Goal: Find contact information: Find contact information

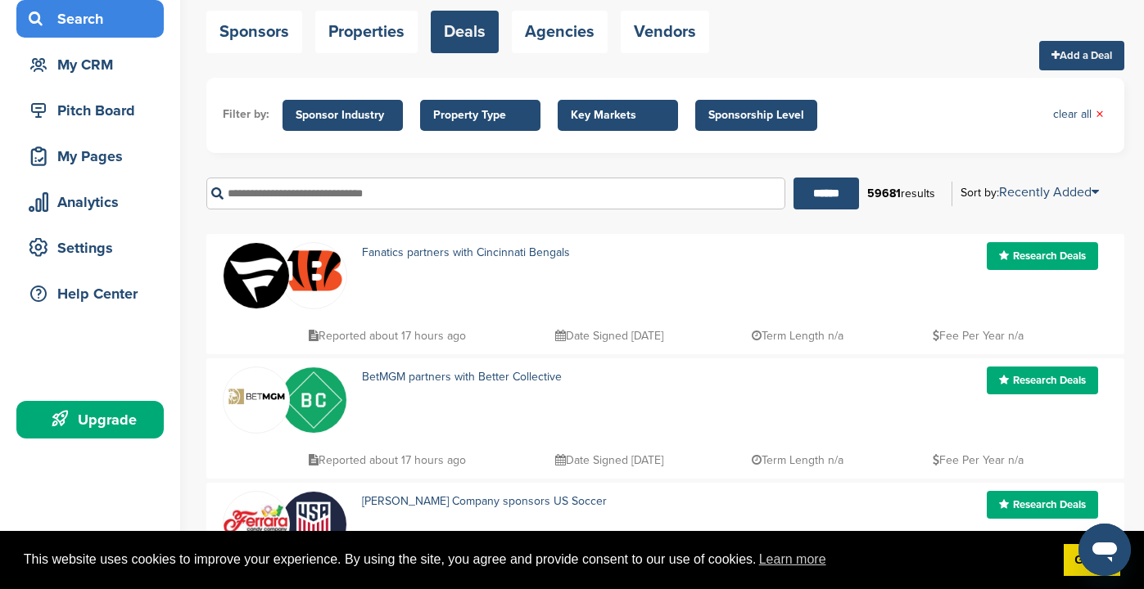
scroll to position [121, 0]
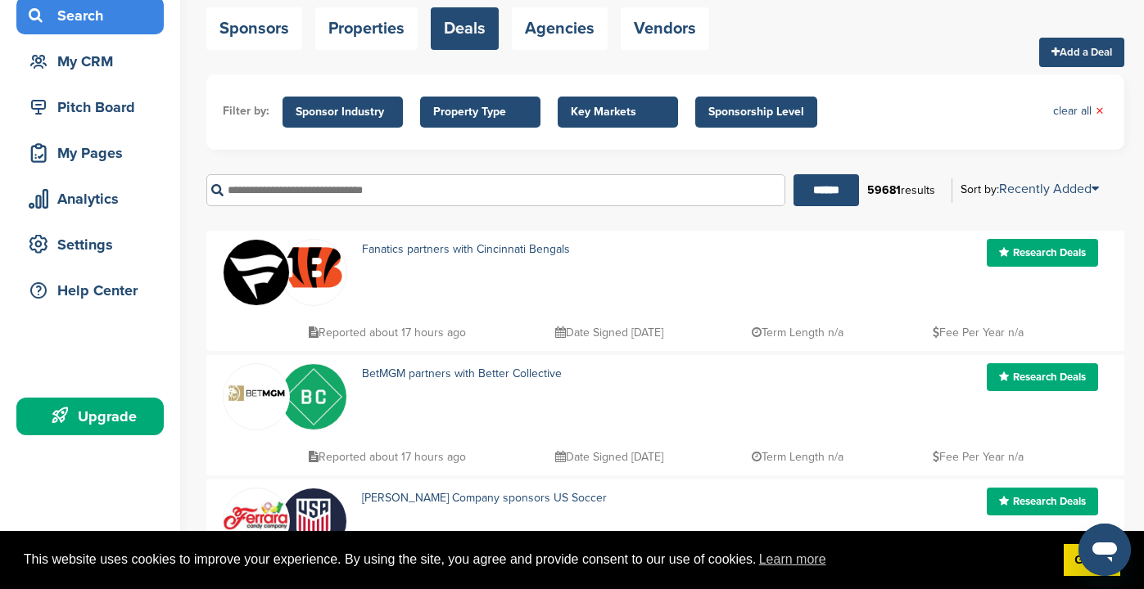
click at [321, 111] on span "Sponsor Industry" at bounding box center [343, 112] width 94 height 18
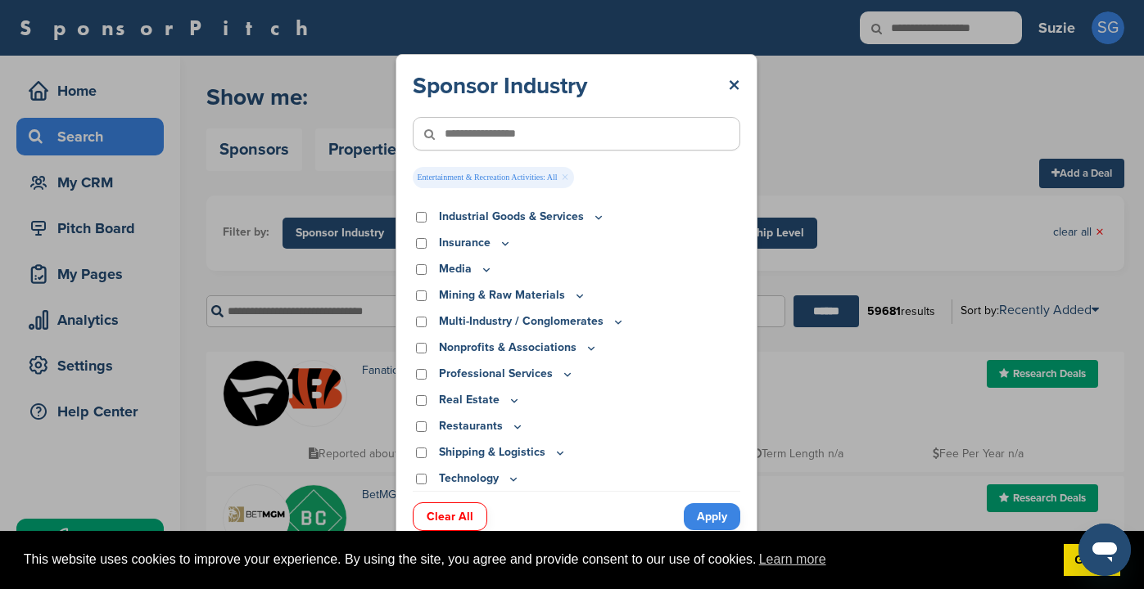
scroll to position [408, 0]
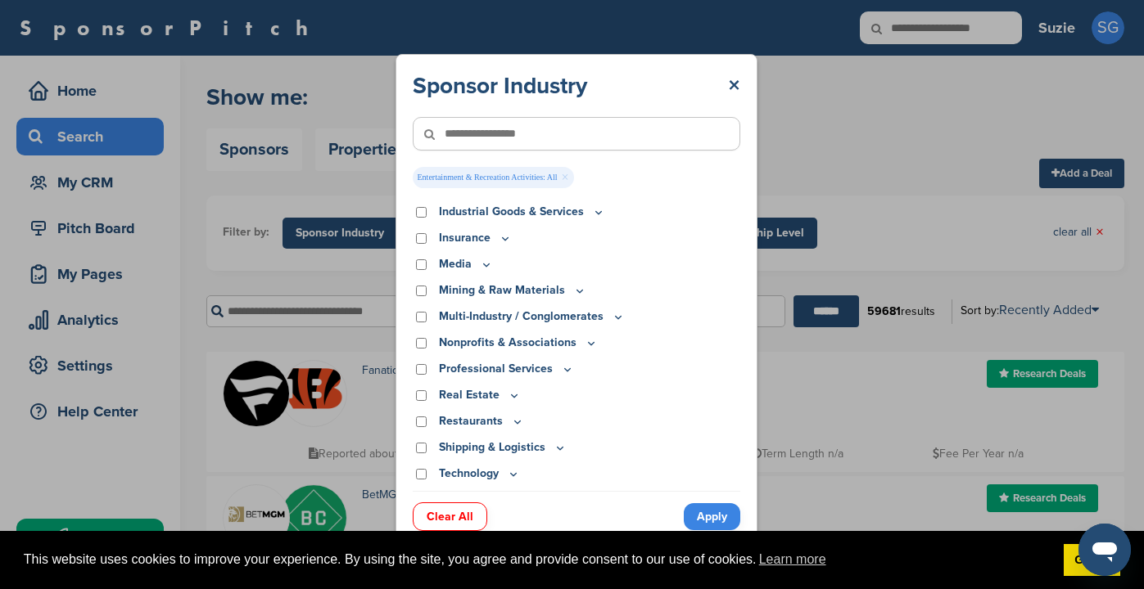
click at [482, 263] on icon at bounding box center [486, 265] width 13 height 14
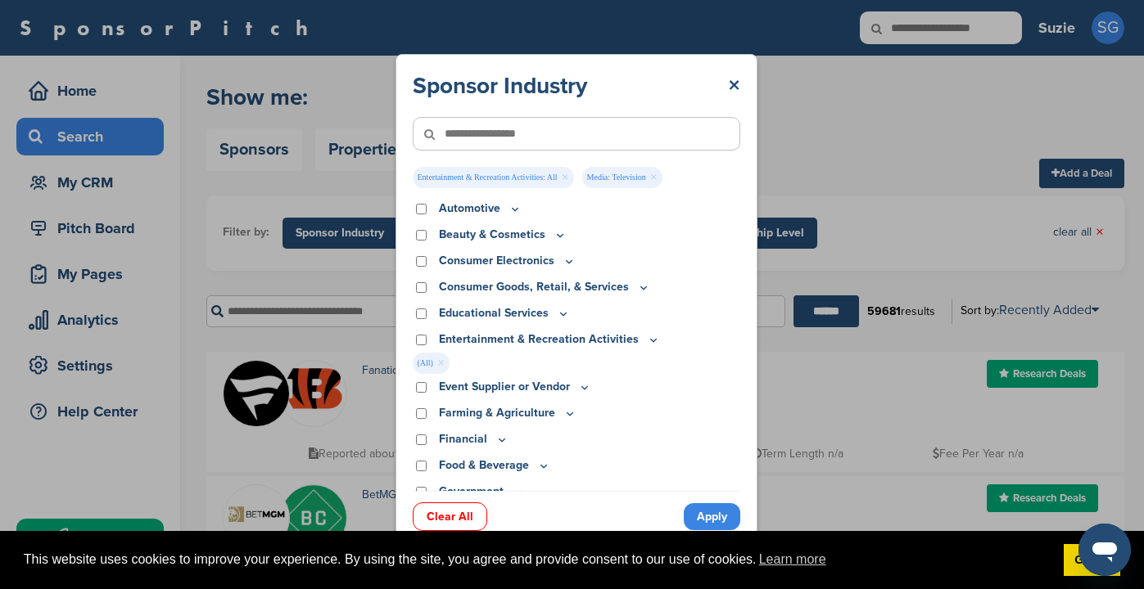
scroll to position [20, 0]
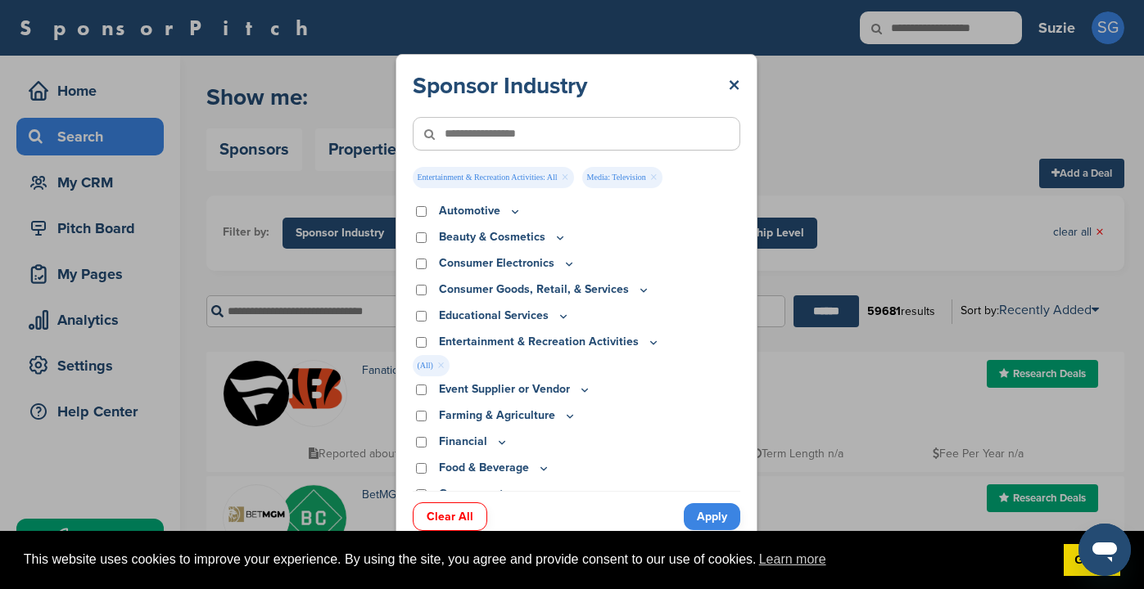
click at [650, 342] on icon at bounding box center [653, 342] width 6 height 2
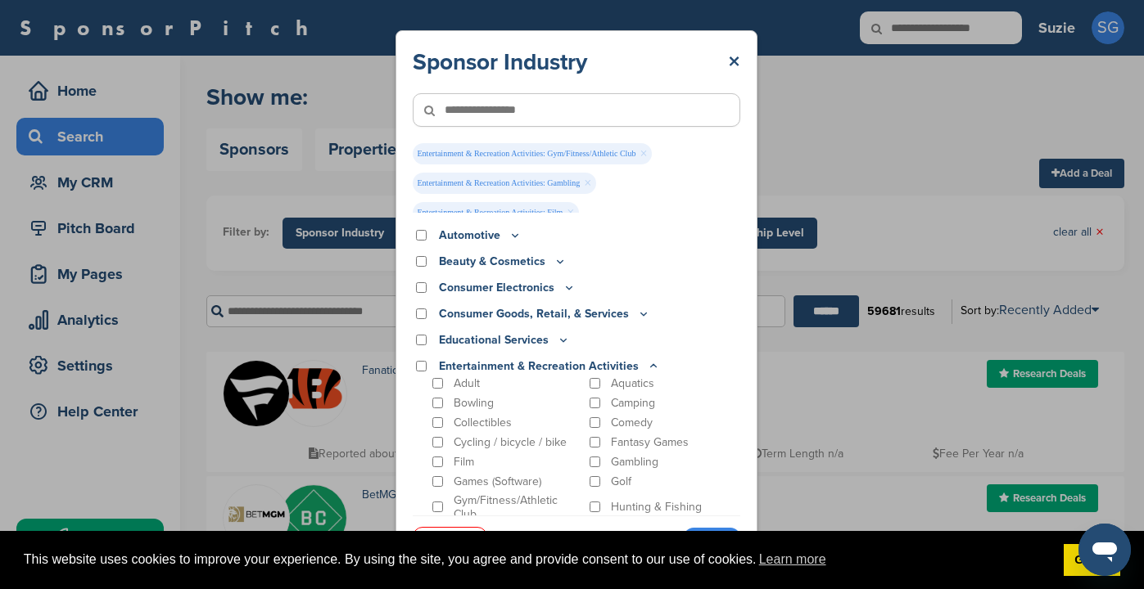
click at [438, 501] on div "Gym/Fitness/Athletic Club" at bounding box center [506, 508] width 154 height 28
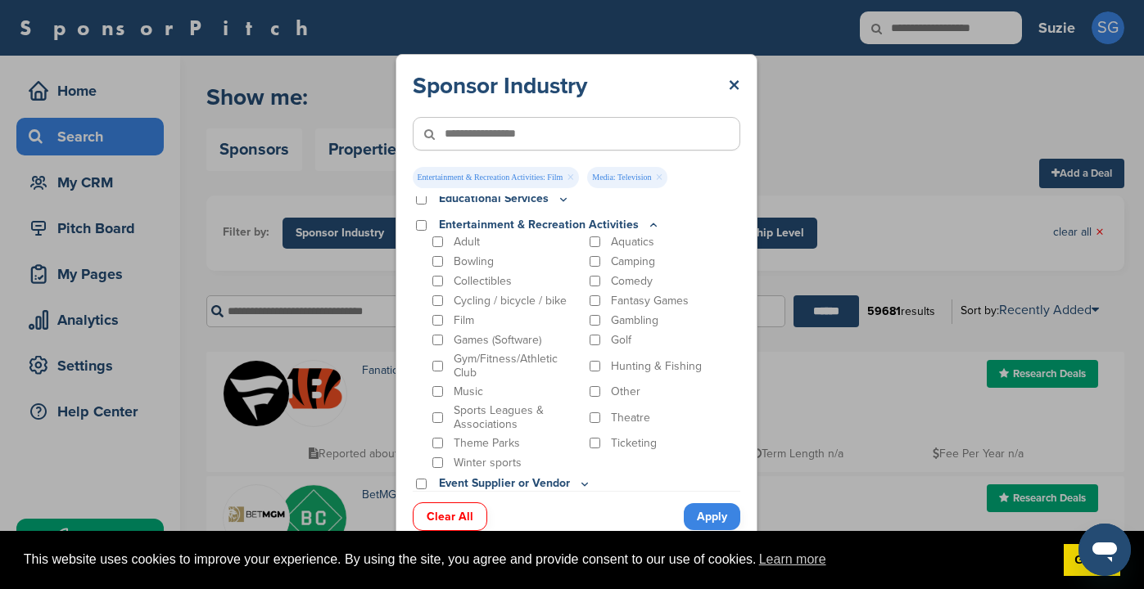
scroll to position [0, 0]
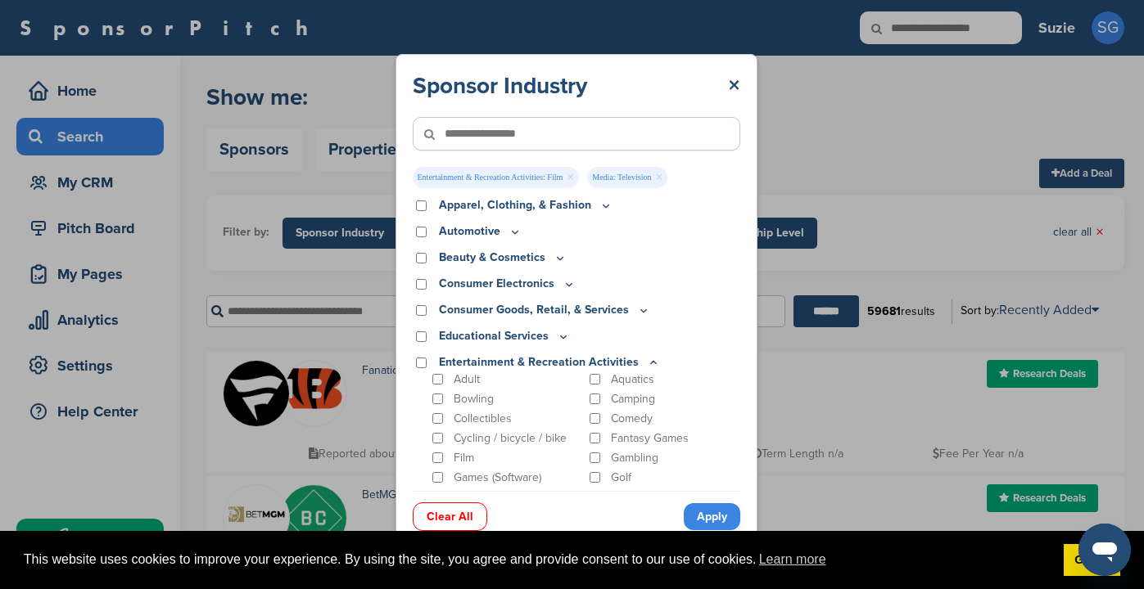
click at [528, 133] on input"] "text" at bounding box center [576, 134] width 327 height 34
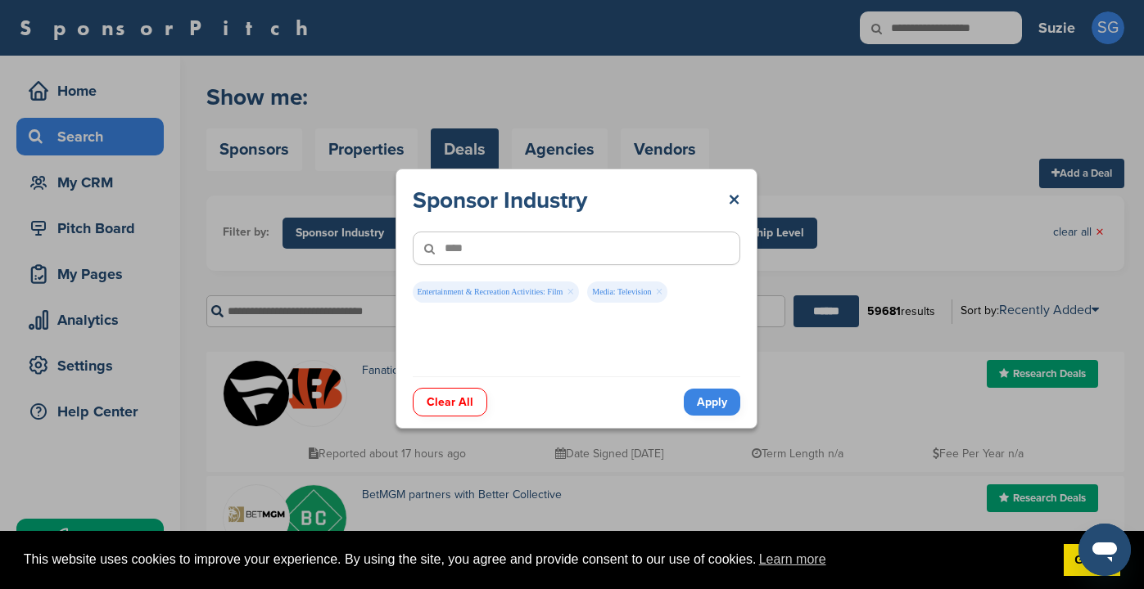
click at [706, 398] on link "Apply" at bounding box center [712, 402] width 56 height 27
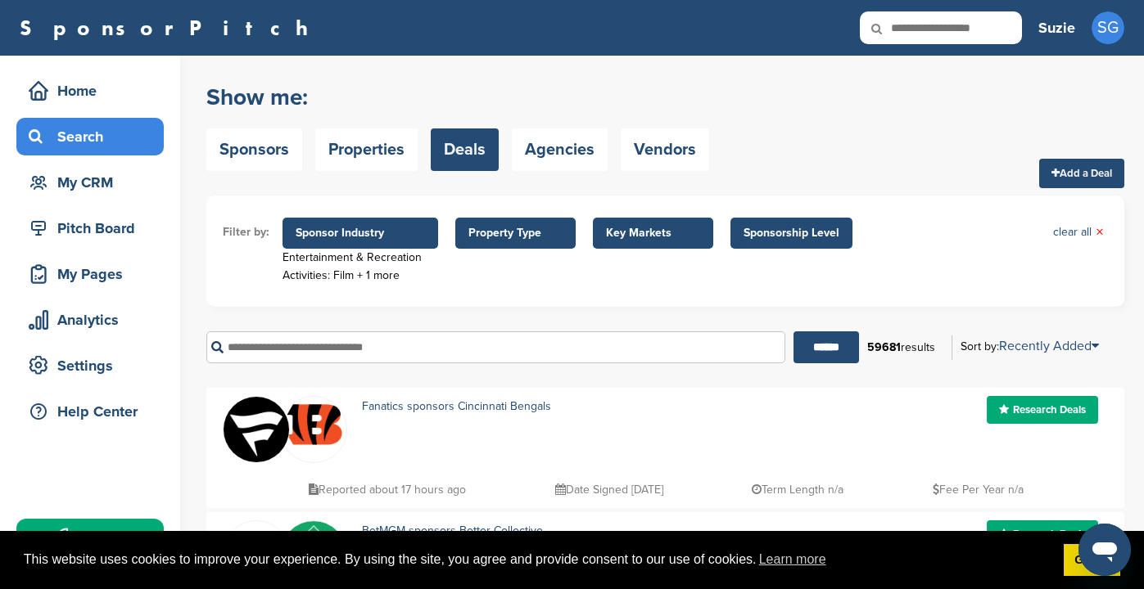
click at [381, 234] on span "Sponsor Industry" at bounding box center [360, 233] width 129 height 18
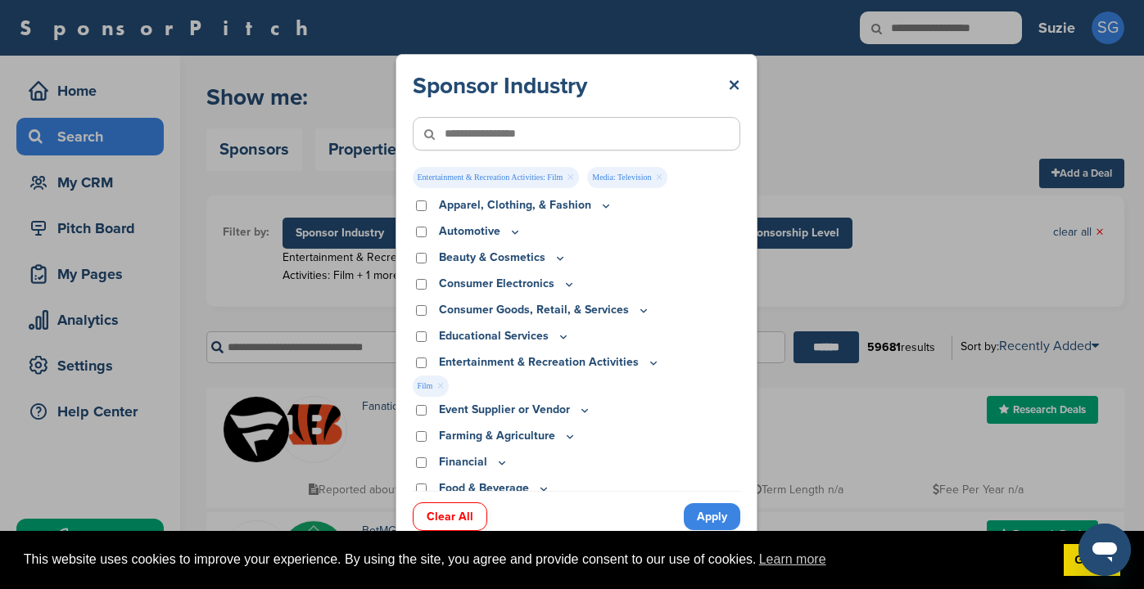
click at [509, 129] on input"] "text" at bounding box center [576, 134] width 327 height 34
click at [793, 332] on input "******" at bounding box center [825, 348] width 65 height 32
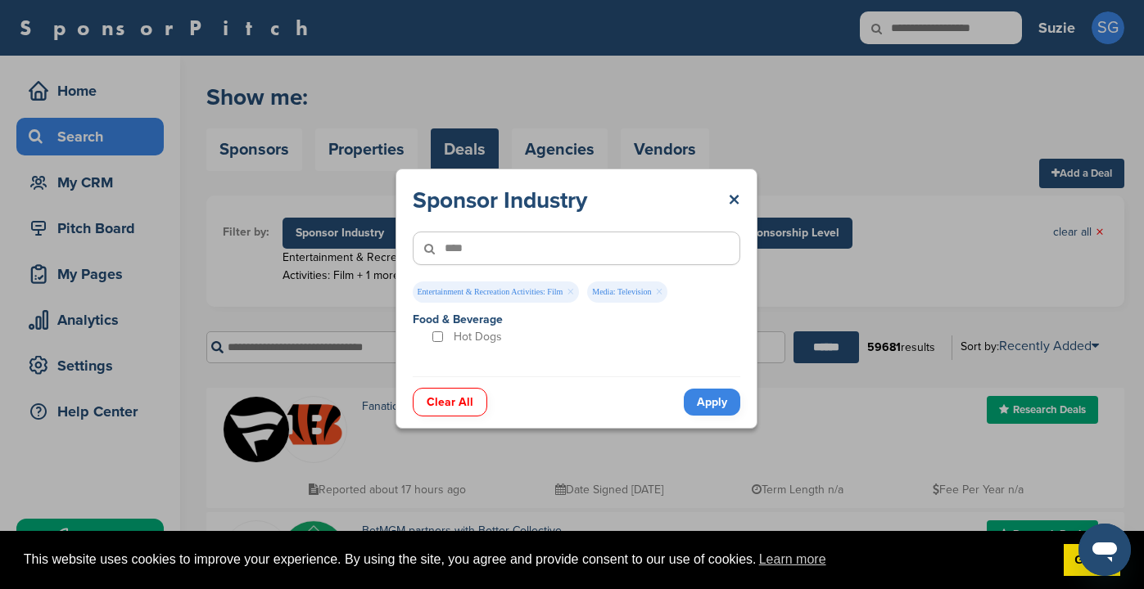
click at [712, 395] on link "Apply" at bounding box center [712, 402] width 56 height 27
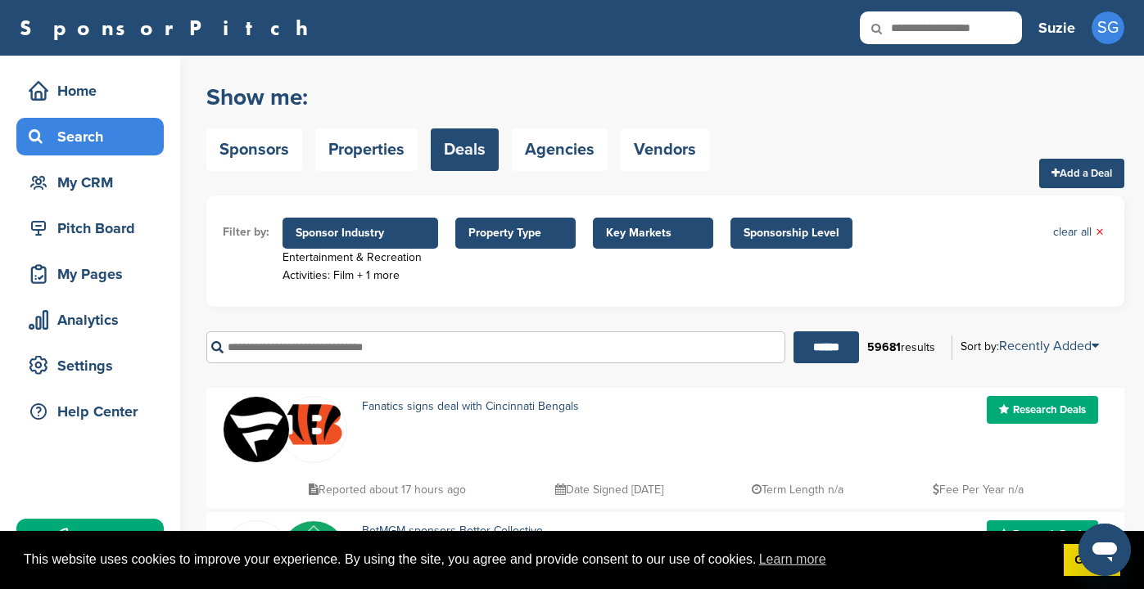
click at [419, 231] on span "Sponsor Industry" at bounding box center [360, 233] width 129 height 18
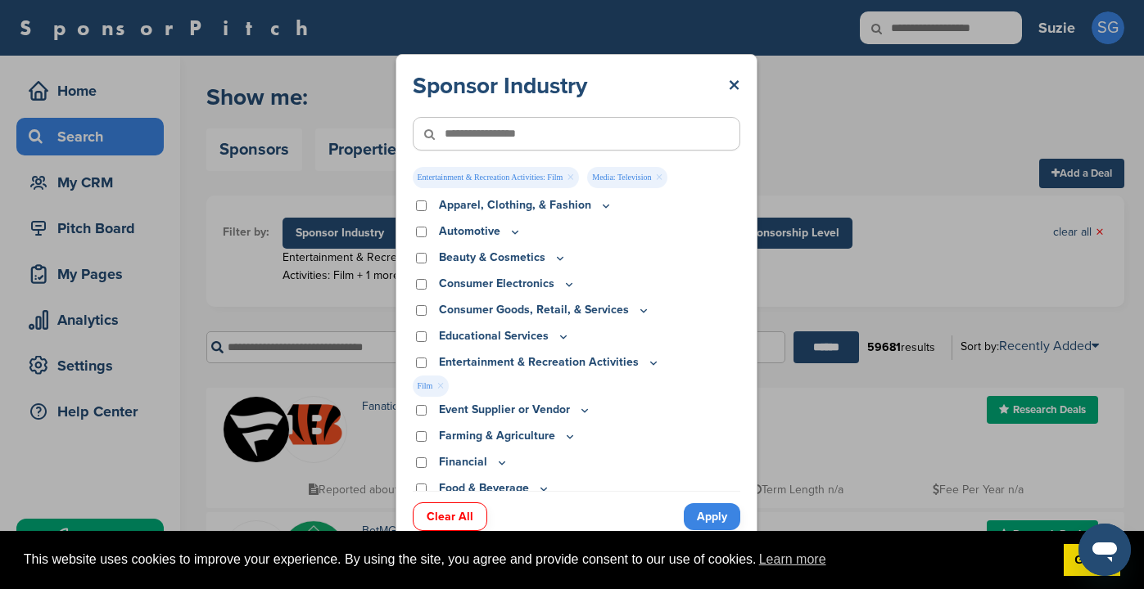
click at [473, 138] on input"] "text" at bounding box center [576, 134] width 327 height 34
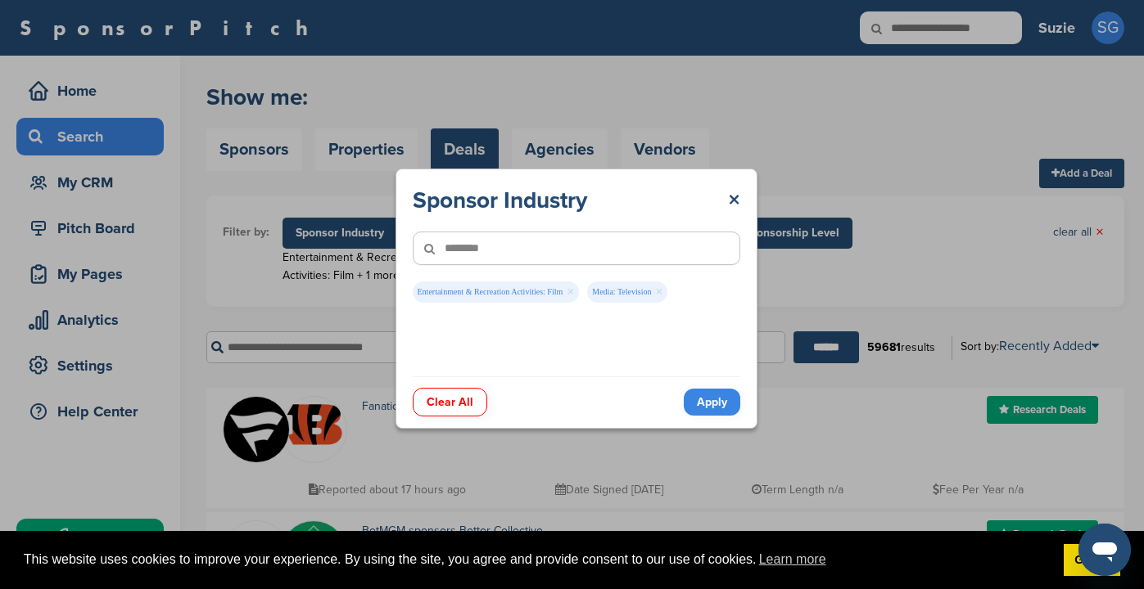
type input"] "********"
click at [715, 400] on link "Apply" at bounding box center [712, 402] width 56 height 27
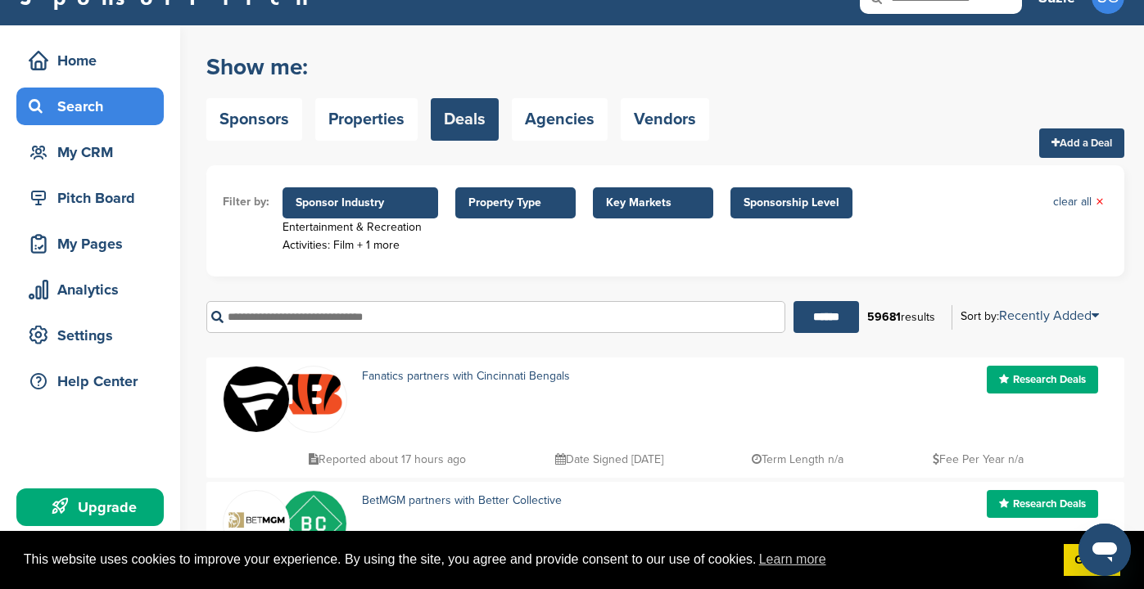
scroll to position [27, 0]
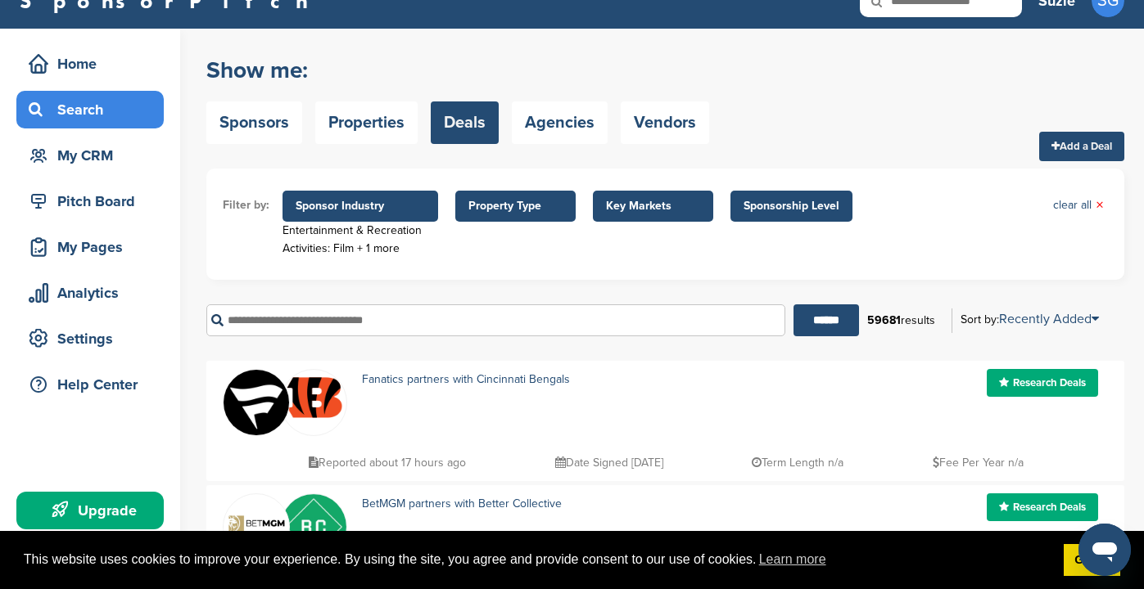
click at [547, 207] on span "Property Type" at bounding box center [515, 206] width 94 height 18
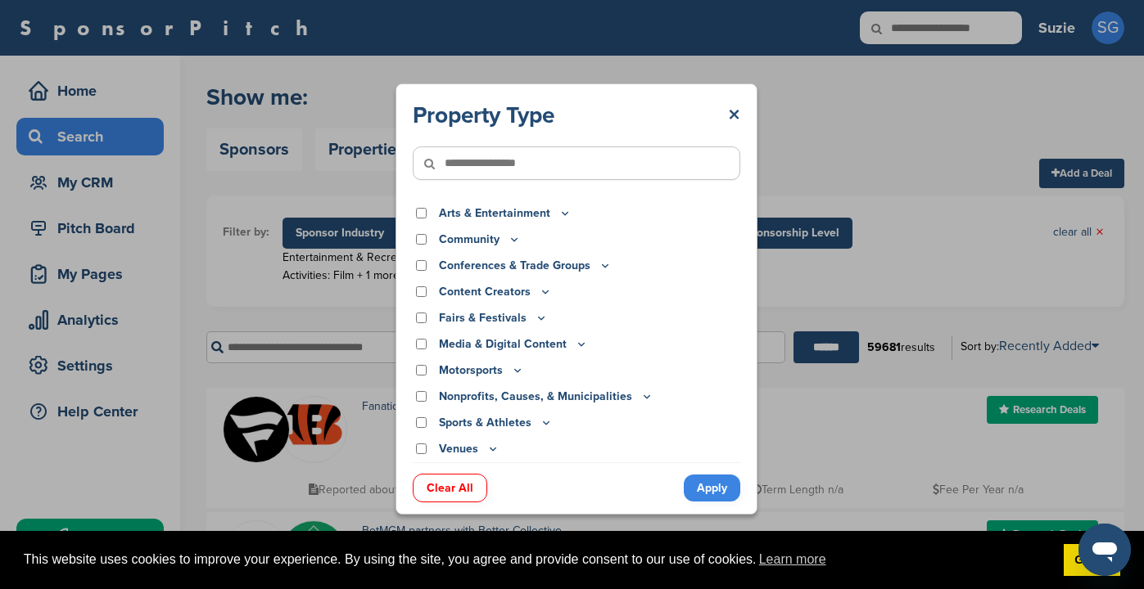
click at [563, 210] on icon at bounding box center [564, 213] width 13 height 14
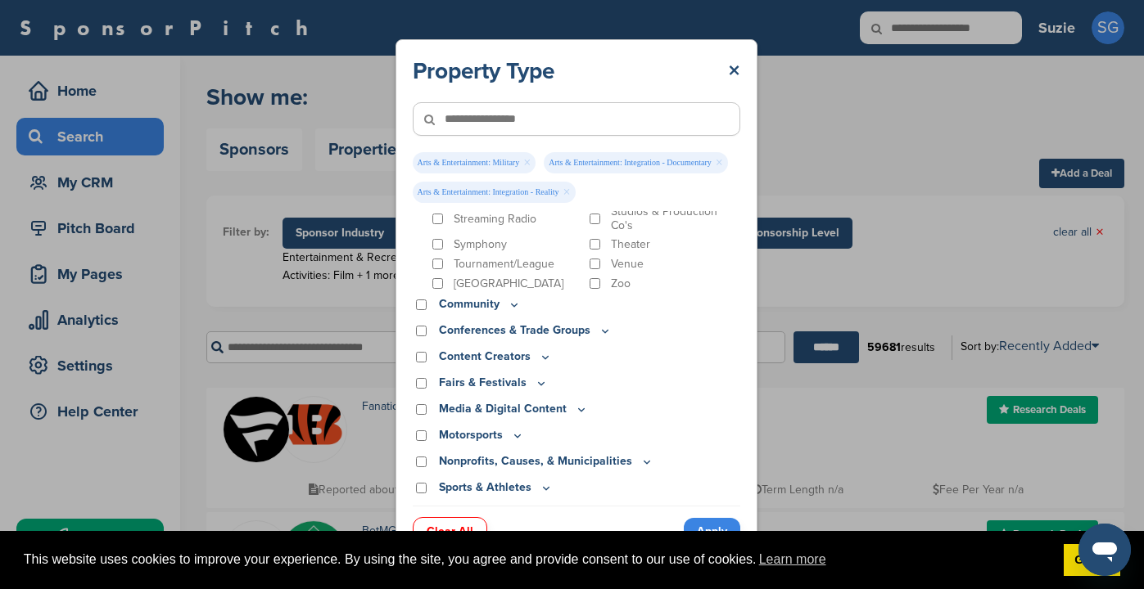
scroll to position [743, 0]
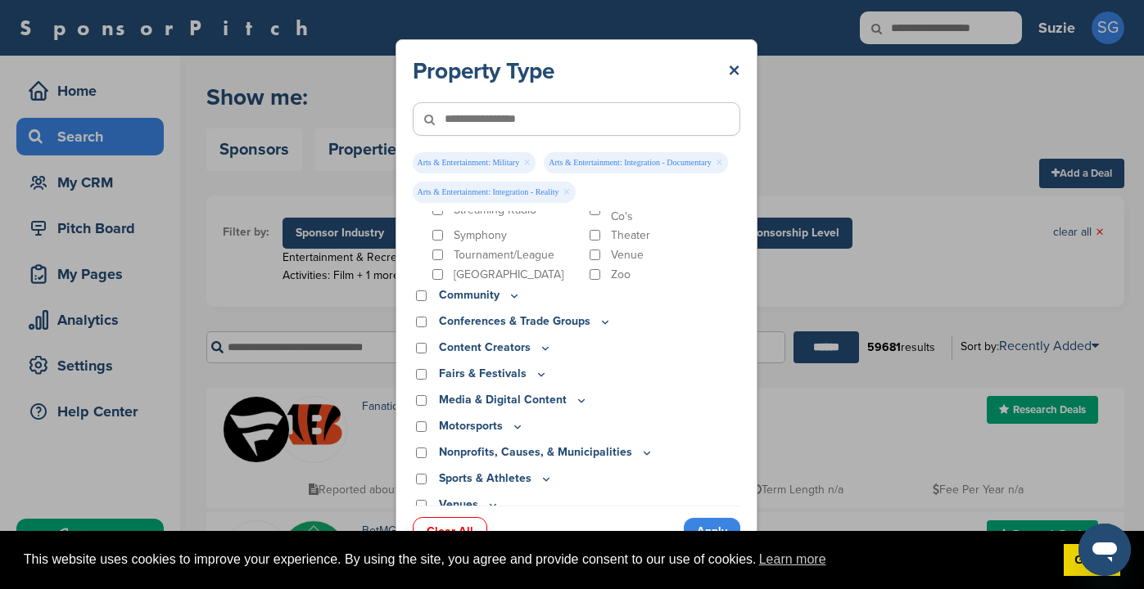
click at [515, 289] on icon at bounding box center [514, 296] width 13 height 14
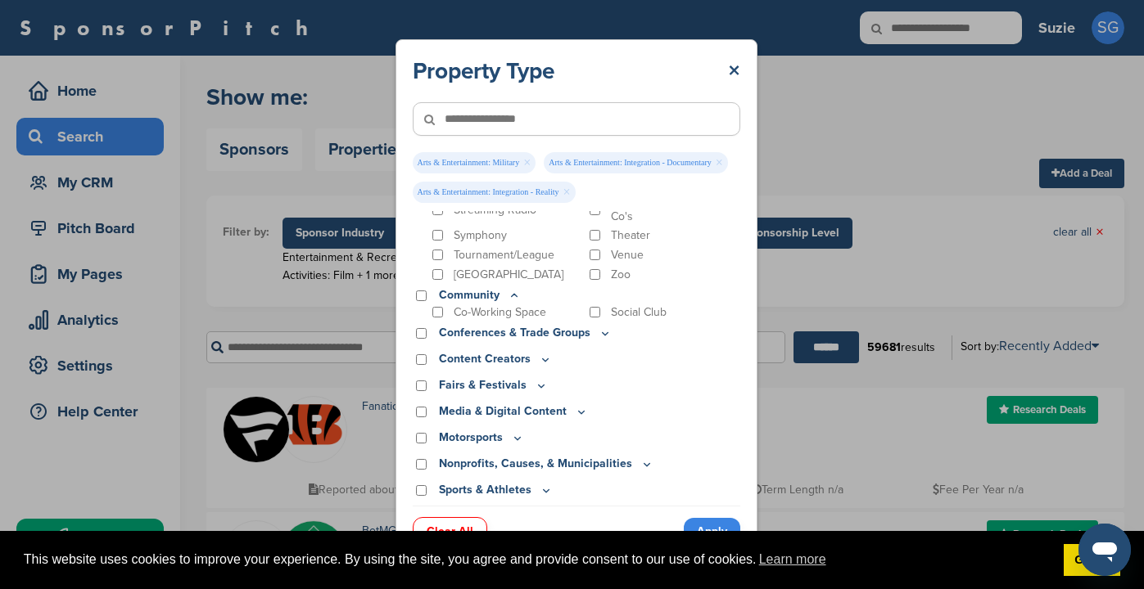
click at [513, 294] on icon at bounding box center [514, 295] width 6 height 2
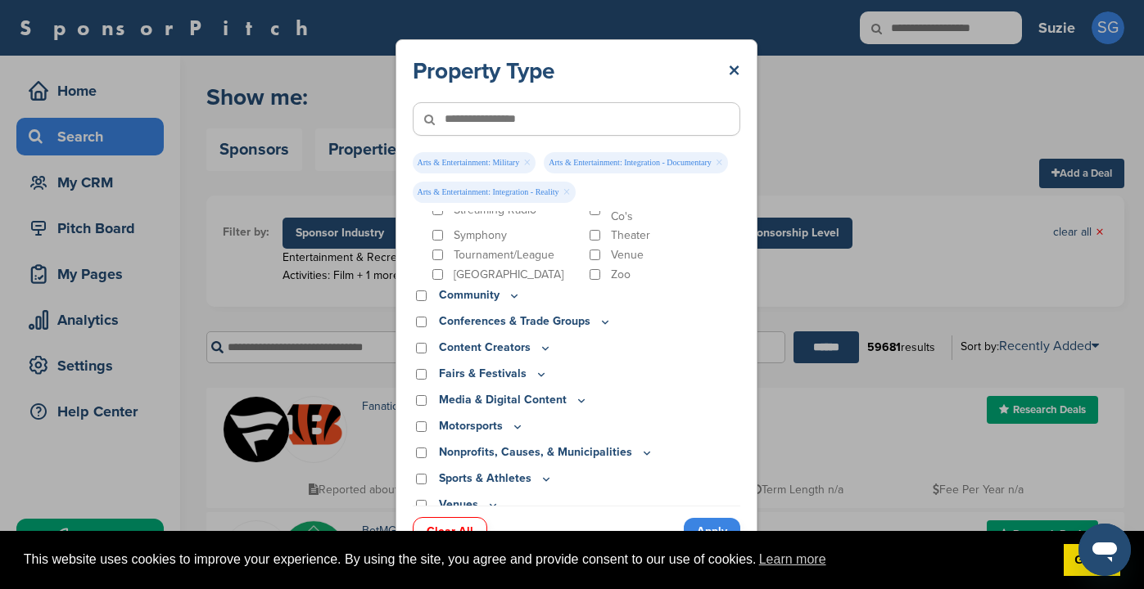
click at [539, 341] on icon at bounding box center [545, 348] width 13 height 14
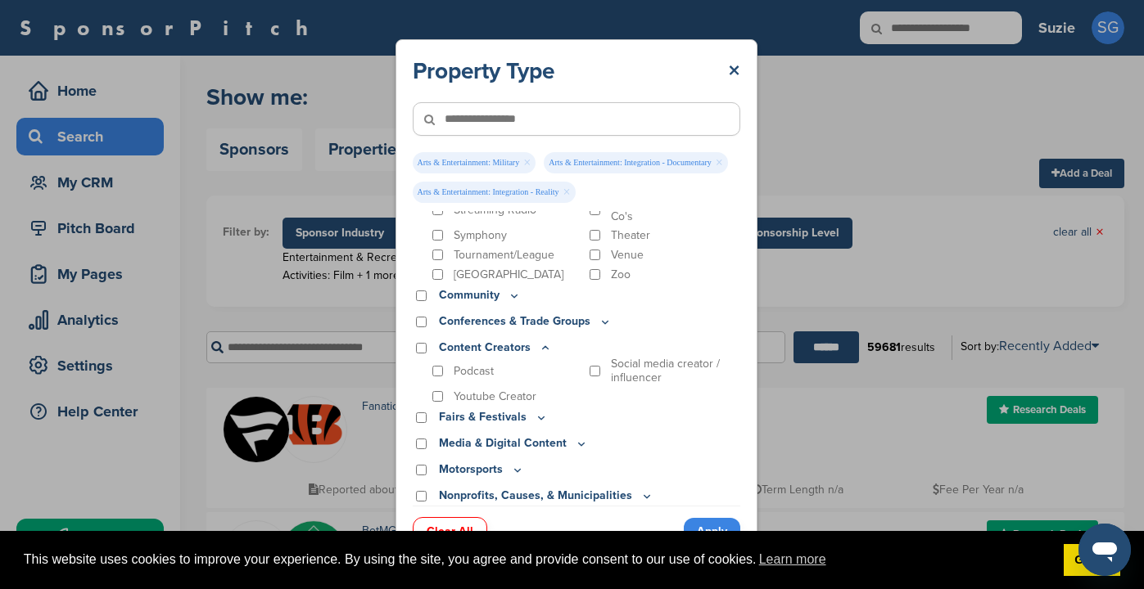
click at [542, 341] on icon at bounding box center [545, 348] width 13 height 14
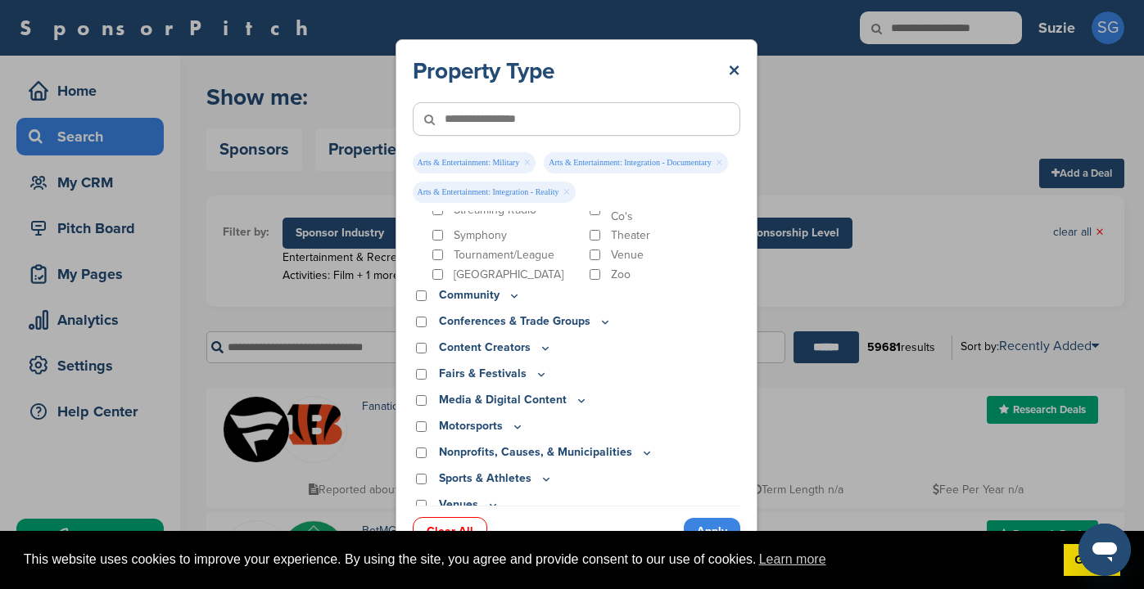
click at [576, 394] on icon at bounding box center [581, 401] width 13 height 14
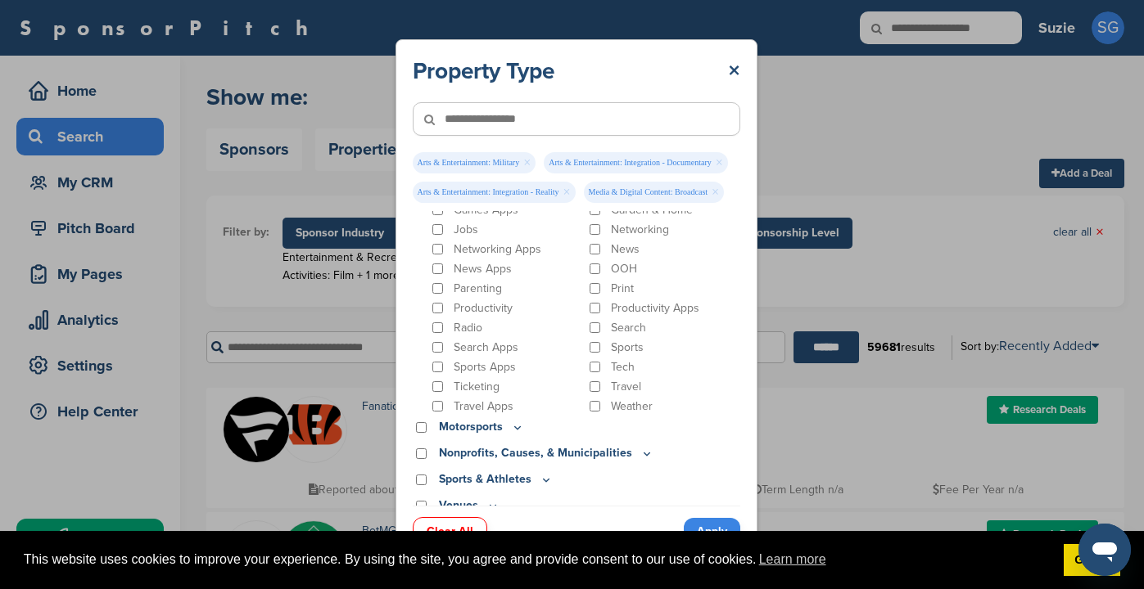
scroll to position [1049, 0]
click at [640, 446] on icon at bounding box center [646, 453] width 13 height 14
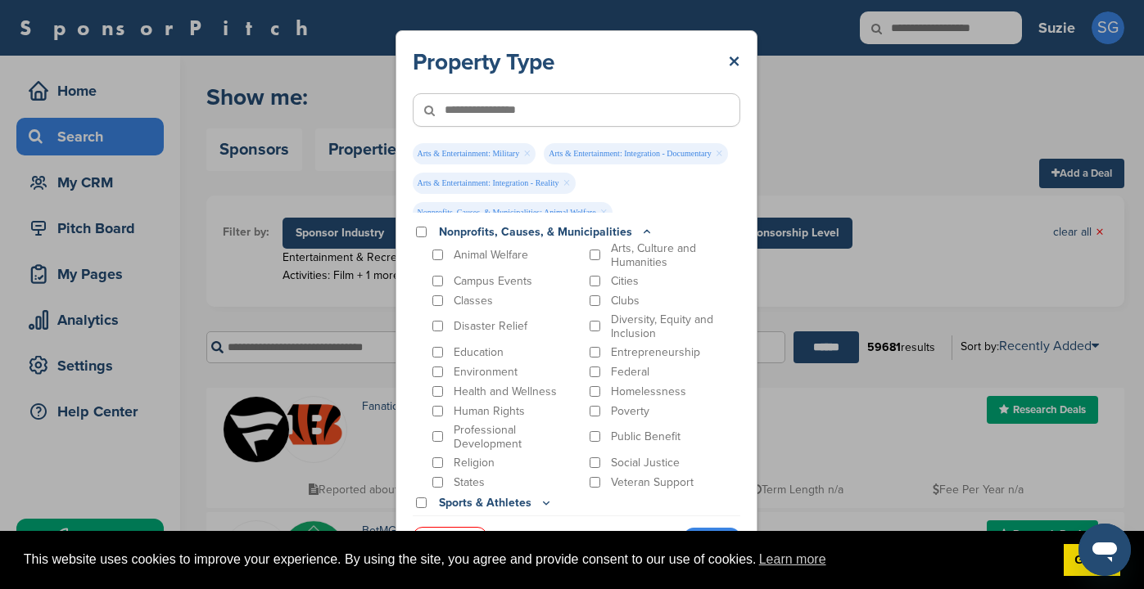
scroll to position [1294, 0]
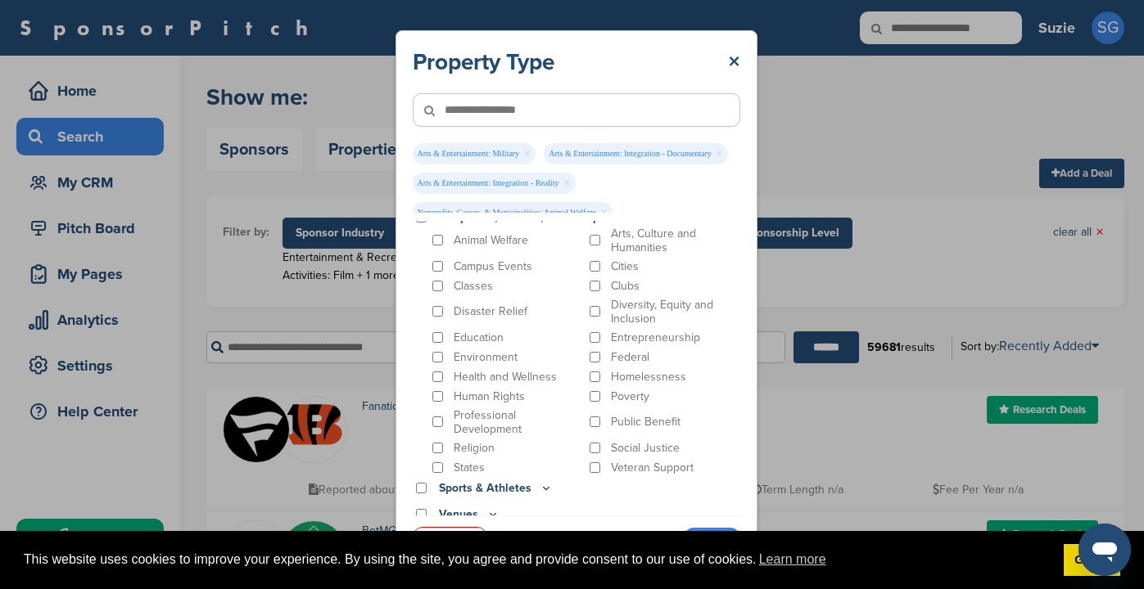
drag, startPoint x: 701, startPoint y: 43, endPoint x: 702, endPoint y: 34, distance: 10.0
click at [702, 34] on div "Property Type × Arts & Entertainment: Military × Arts & Entertainment: Integrat…" at bounding box center [576, 299] width 362 height 538
drag, startPoint x: 896, startPoint y: 136, endPoint x: 896, endPoint y: 177, distance: 40.9
click at [896, 177] on div "Property Type × Arts & Entertainment: Military × Arts & Entertainment: Integrat…" at bounding box center [576, 299] width 1152 height 598
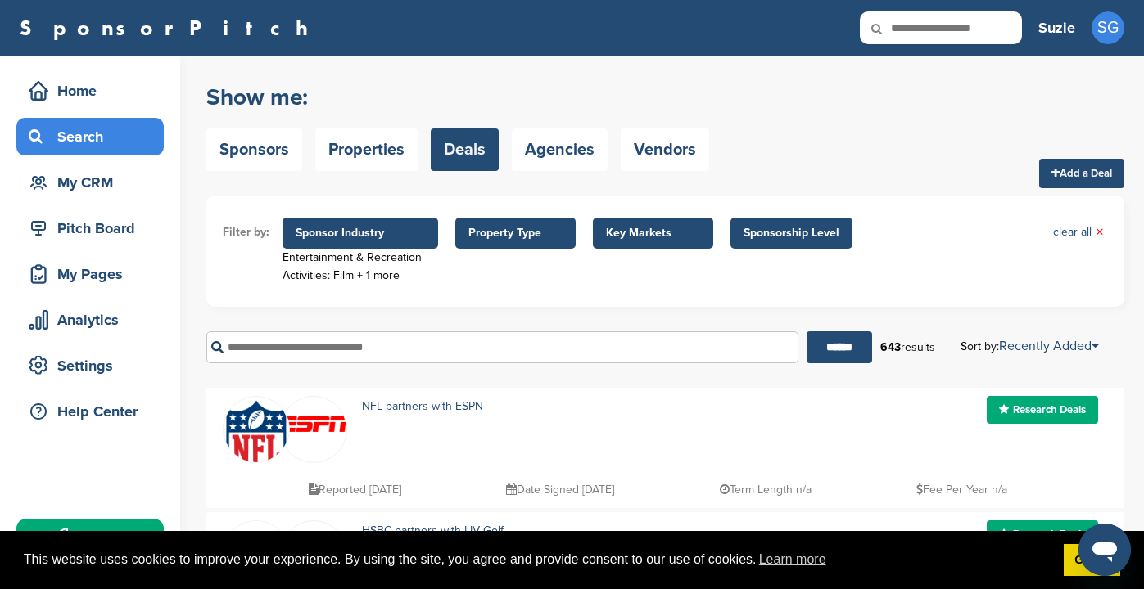
click at [505, 231] on span "Property Type" at bounding box center [515, 233] width 94 height 18
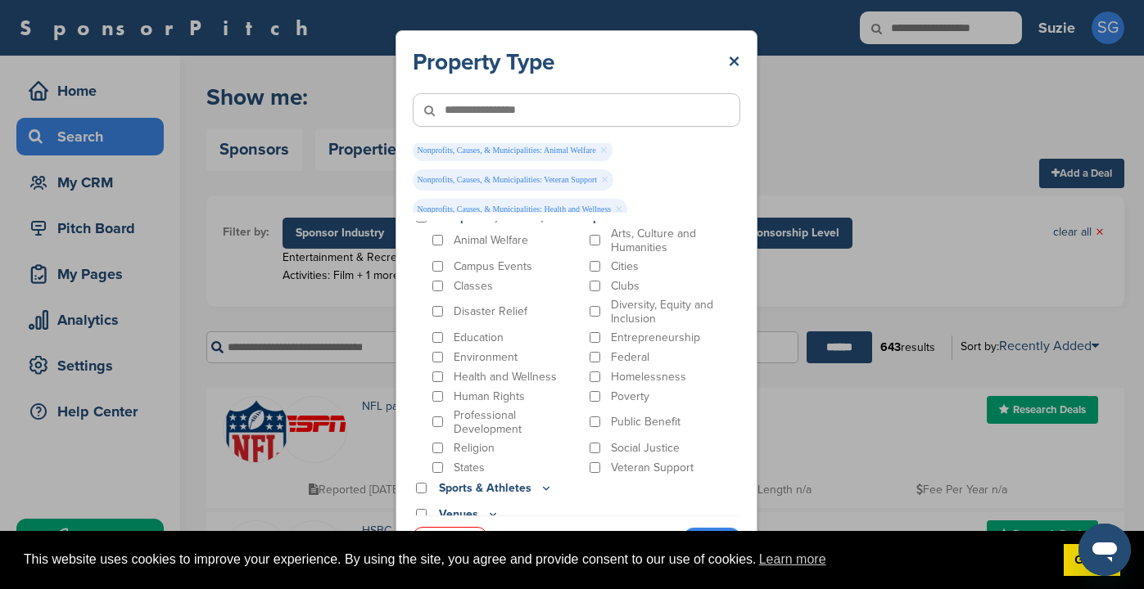
scroll to position [99, 0]
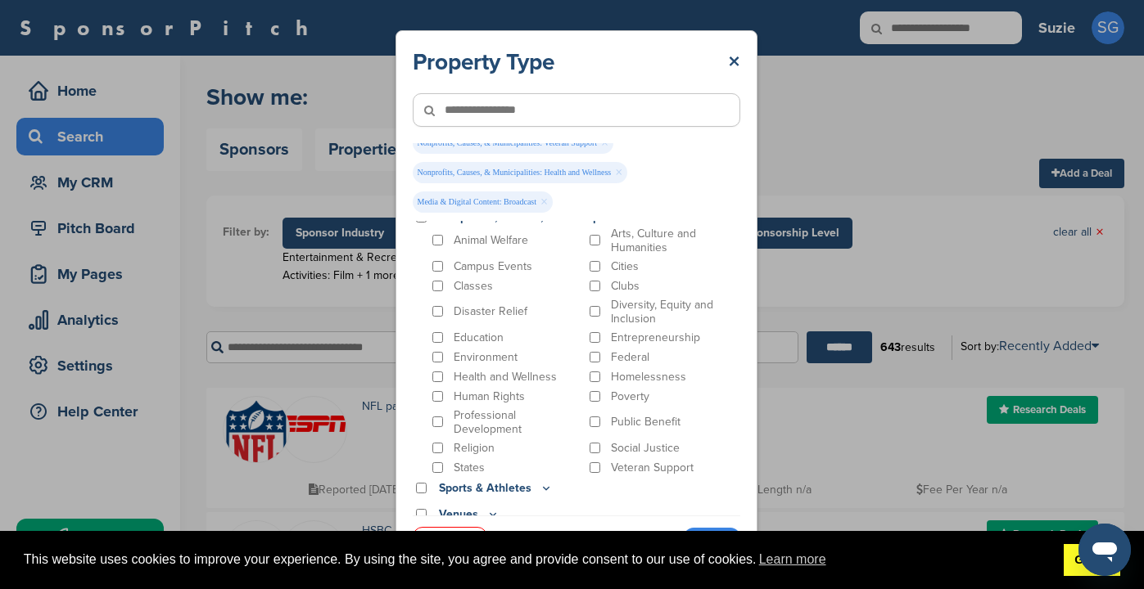
click at [1069, 569] on link "Got it!" at bounding box center [1091, 560] width 56 height 33
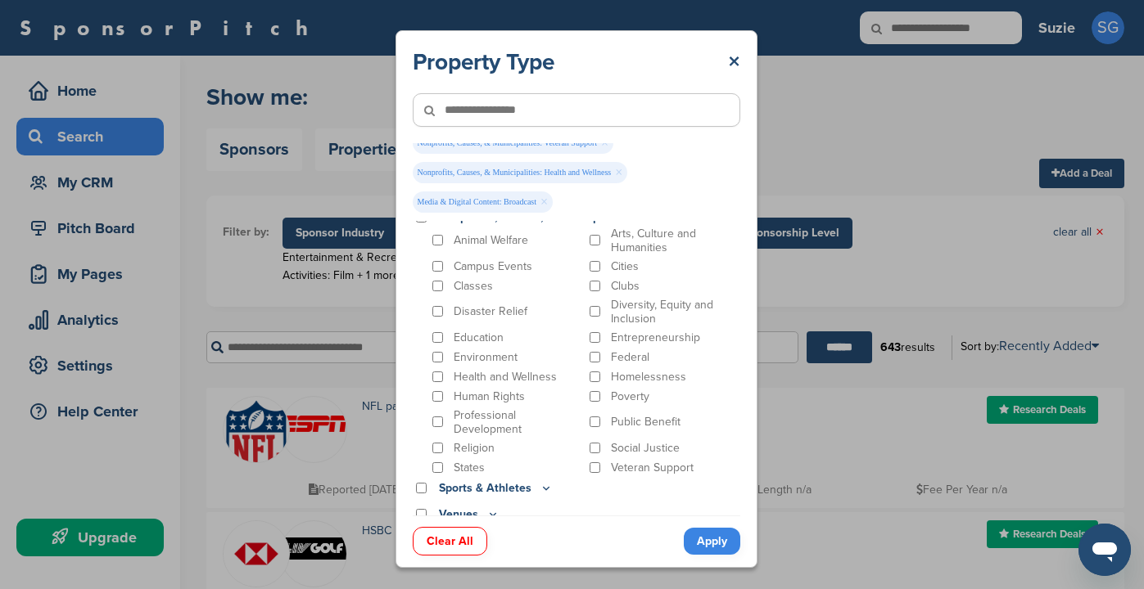
click at [702, 538] on link "Apply" at bounding box center [712, 541] width 56 height 27
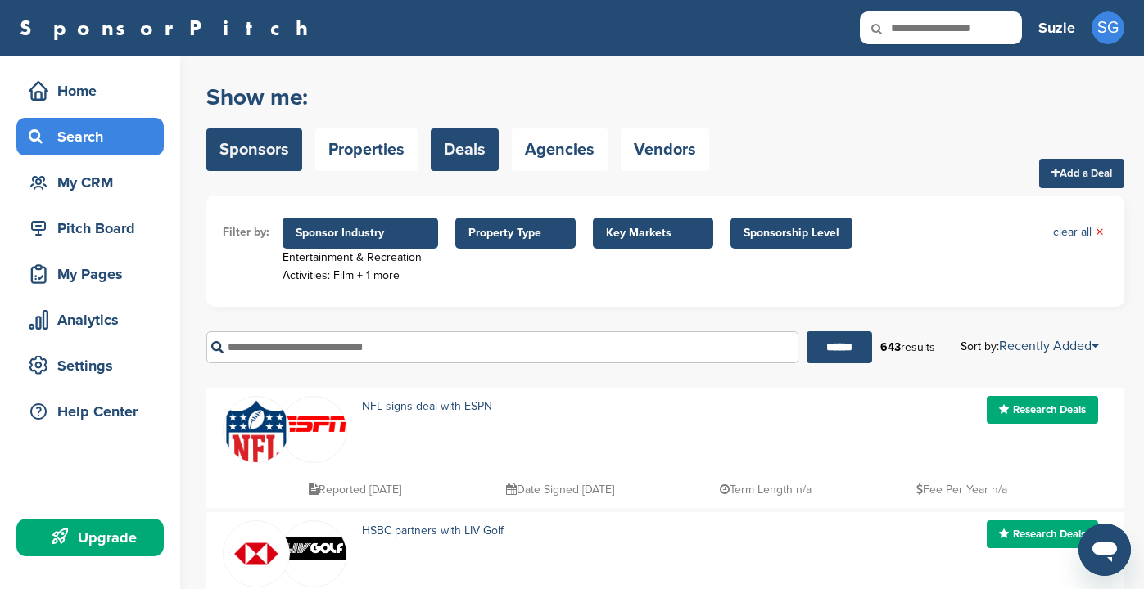
click at [252, 151] on link "Sponsors" at bounding box center [254, 150] width 96 height 43
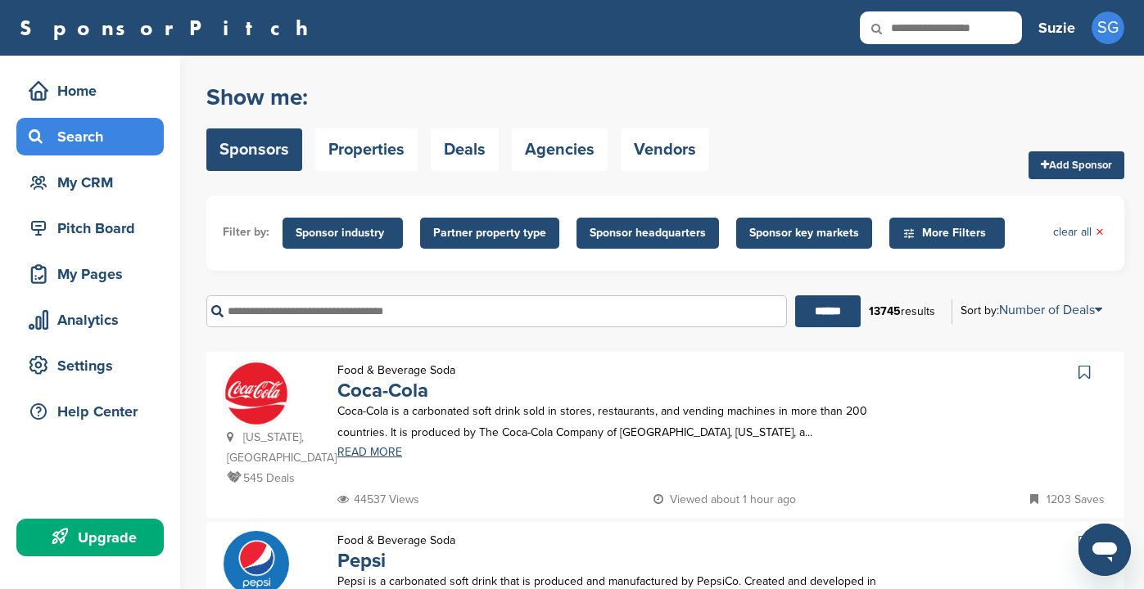
click at [481, 228] on span "Partner property type" at bounding box center [489, 233] width 113 height 18
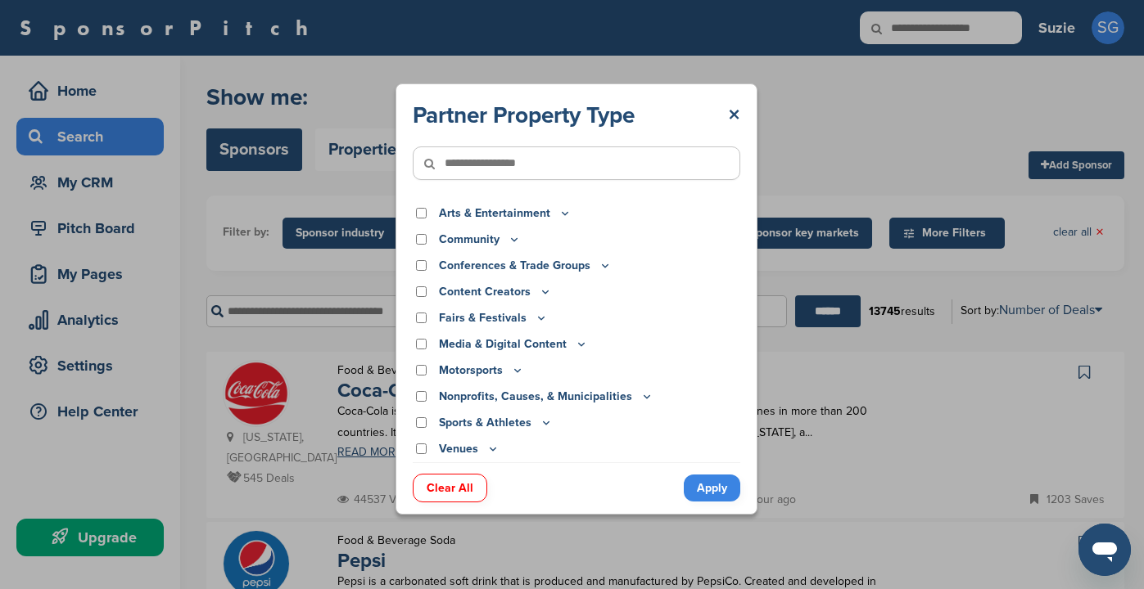
click at [562, 213] on icon at bounding box center [565, 213] width 6 height 2
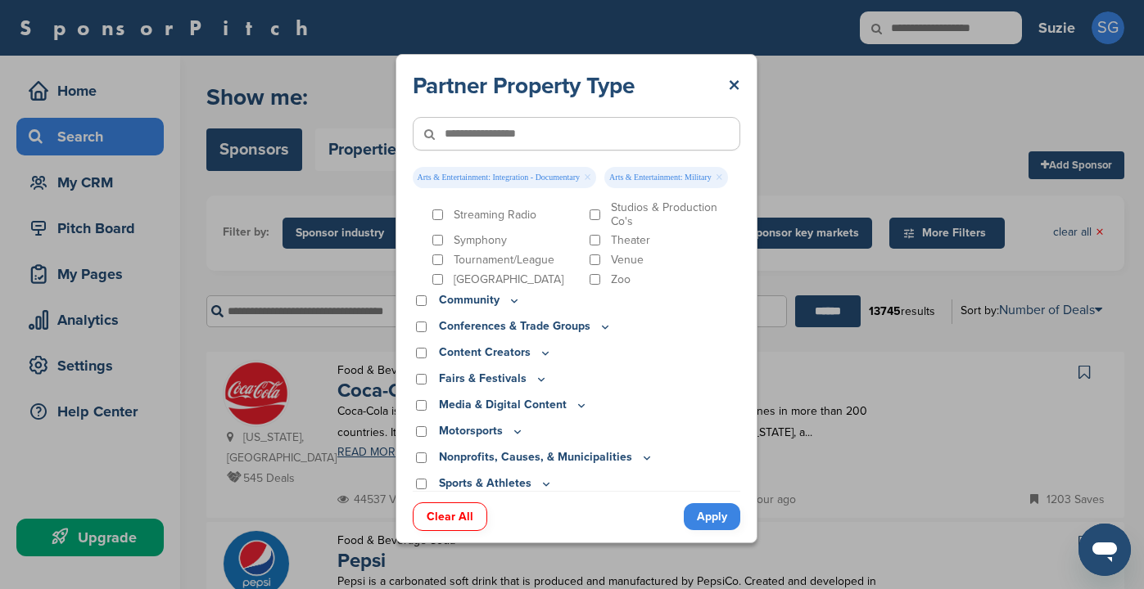
scroll to position [743, 0]
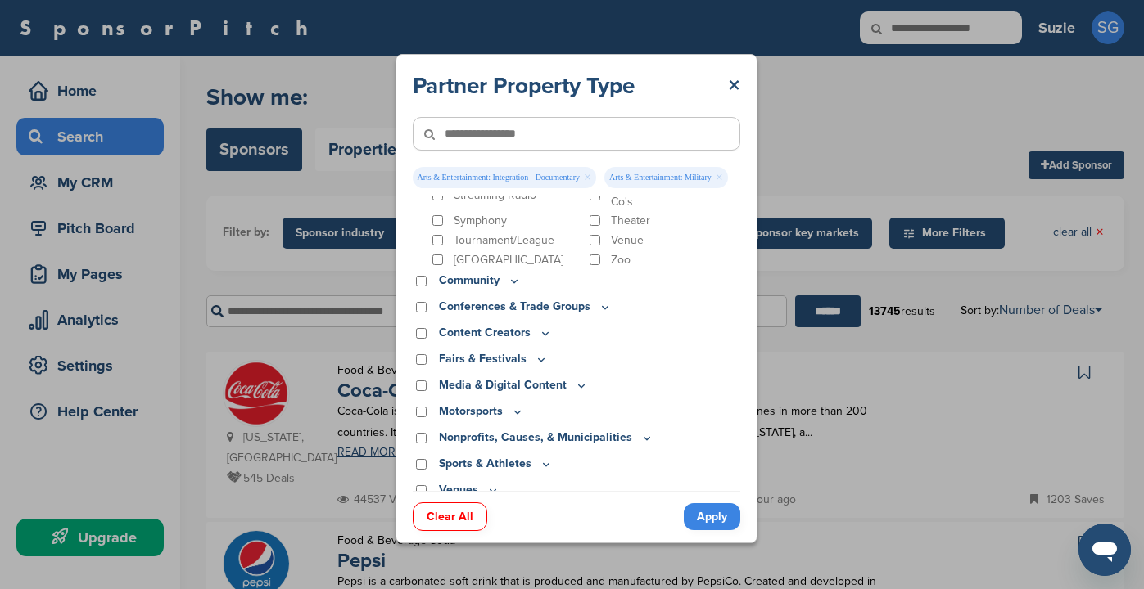
click at [640, 431] on icon at bounding box center [646, 438] width 13 height 14
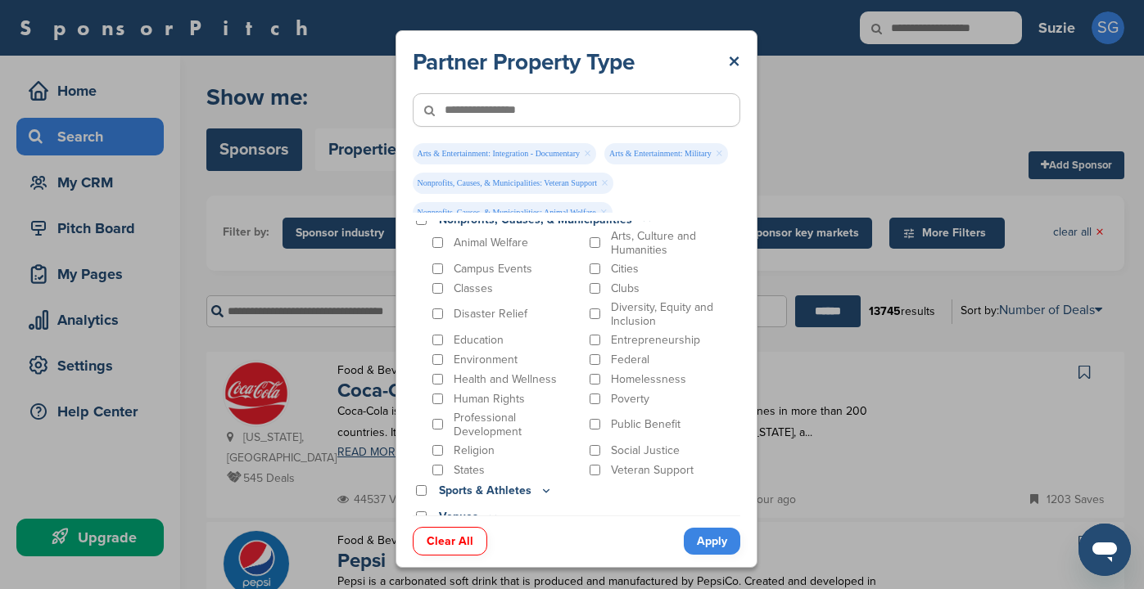
scroll to position [988, 0]
click at [712, 543] on link "Apply" at bounding box center [712, 541] width 56 height 27
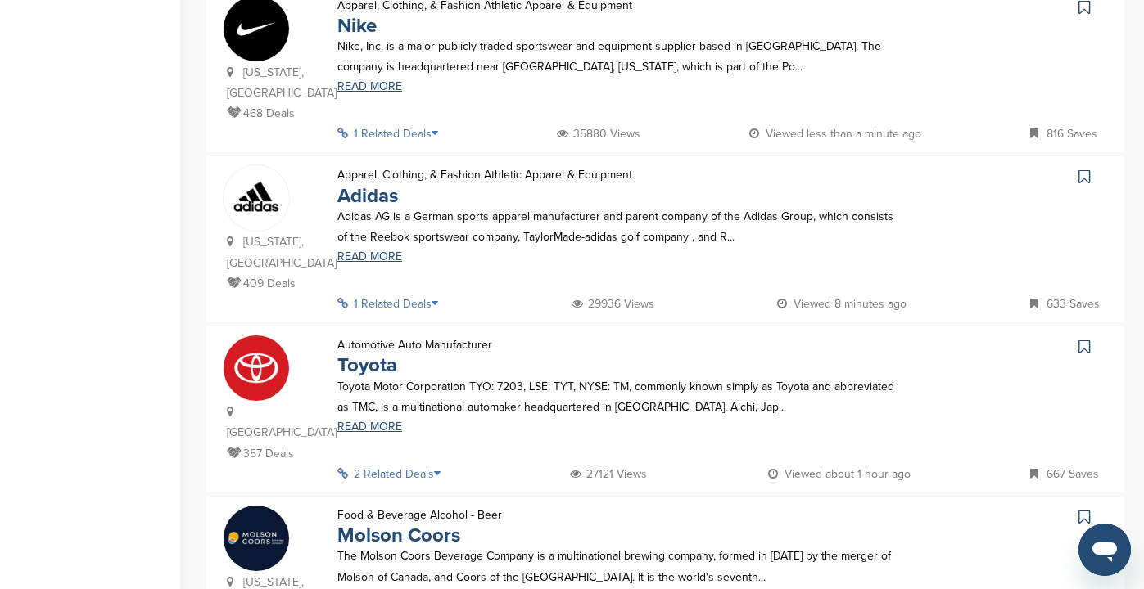
scroll to position [778, 0]
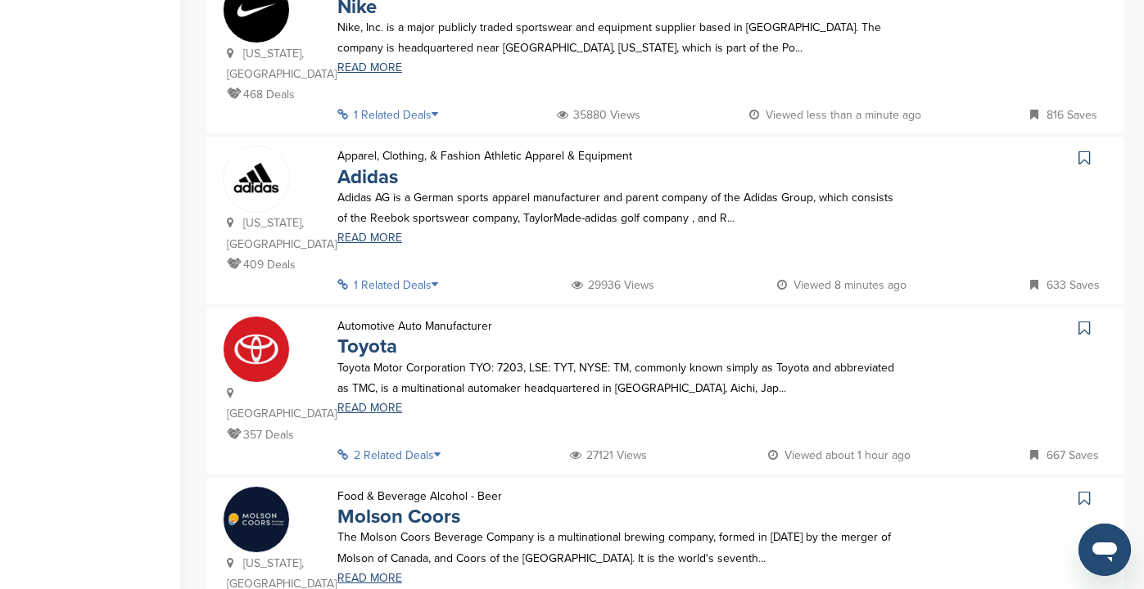
click at [393, 445] on p "2 Related Deals" at bounding box center [393, 455] width 113 height 20
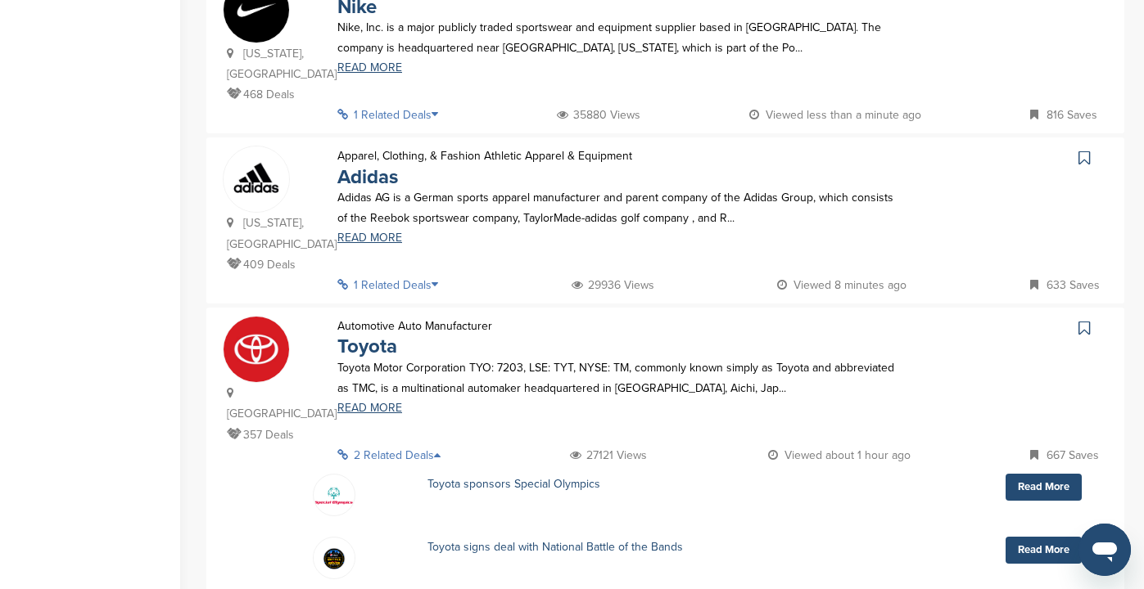
click at [376, 275] on p "1 Related Deals" at bounding box center [392, 285] width 111 height 20
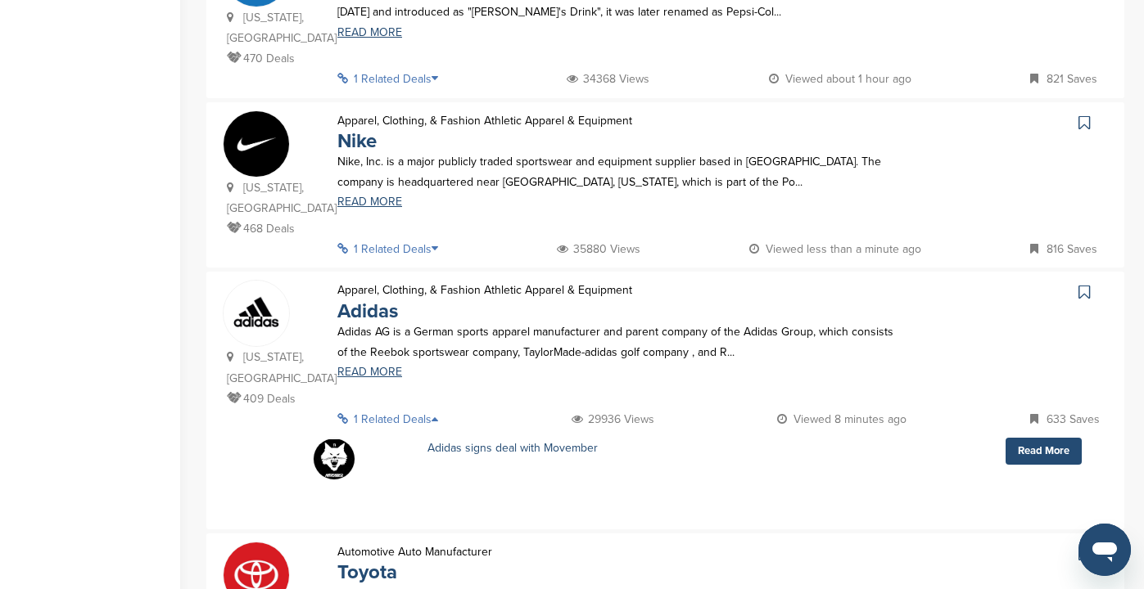
scroll to position [629, 0]
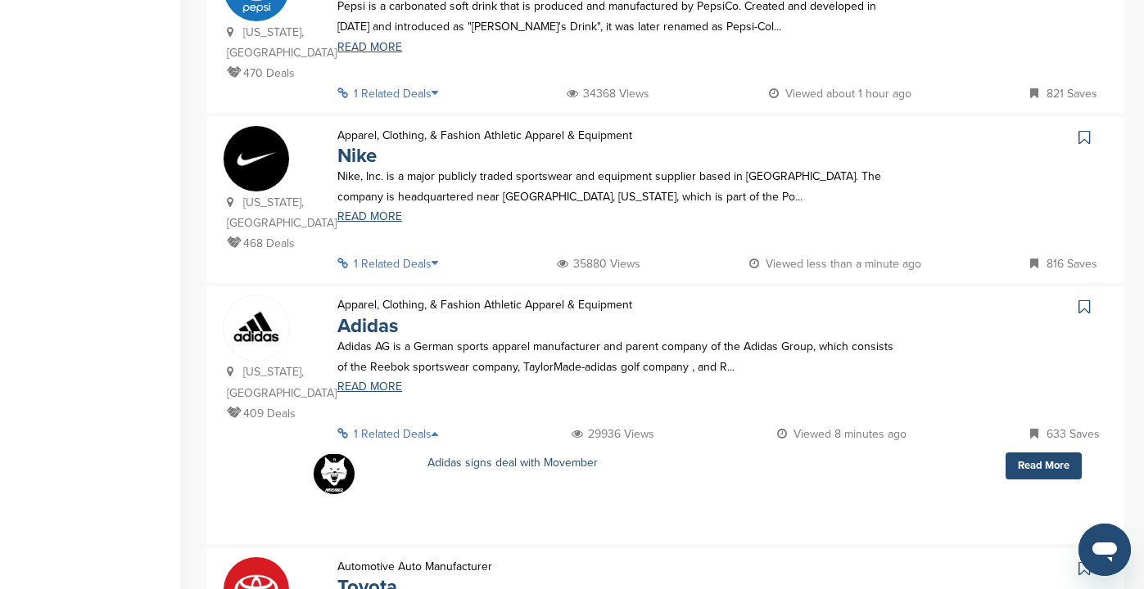
click at [394, 254] on p "1 Related Deals" at bounding box center [392, 264] width 111 height 20
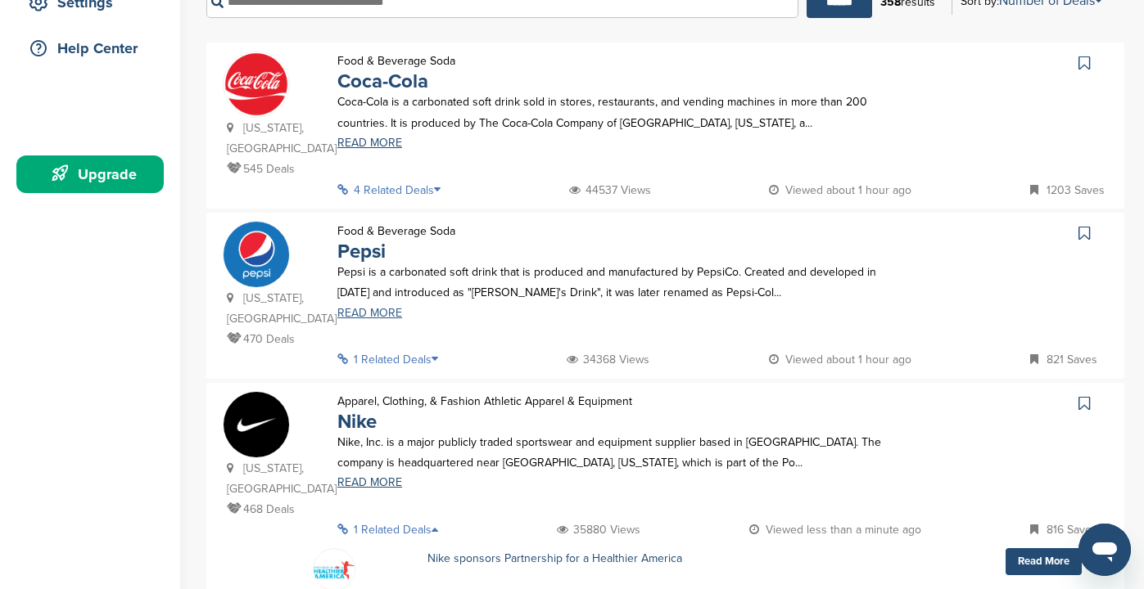
scroll to position [361, 0]
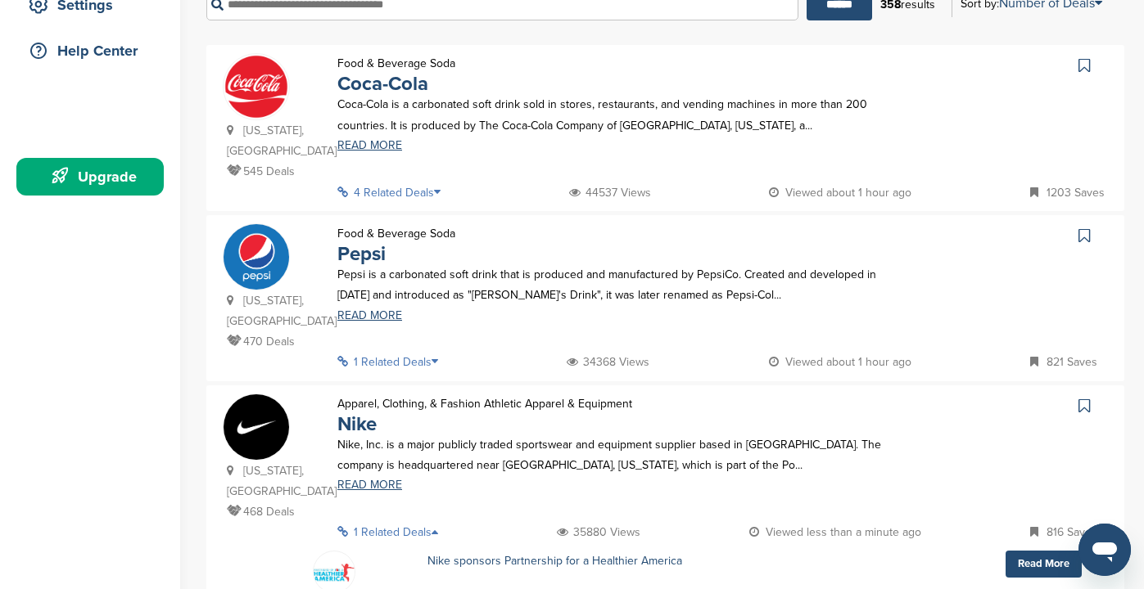
click at [404, 183] on p "4 Related Deals" at bounding box center [393, 193] width 113 height 20
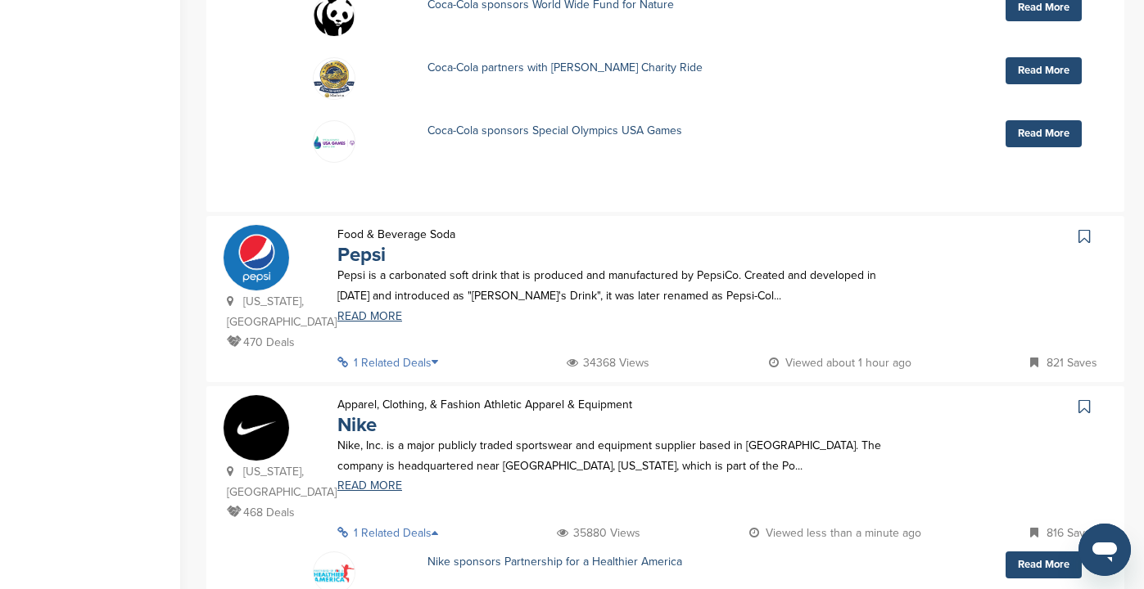
scroll to position [649, 0]
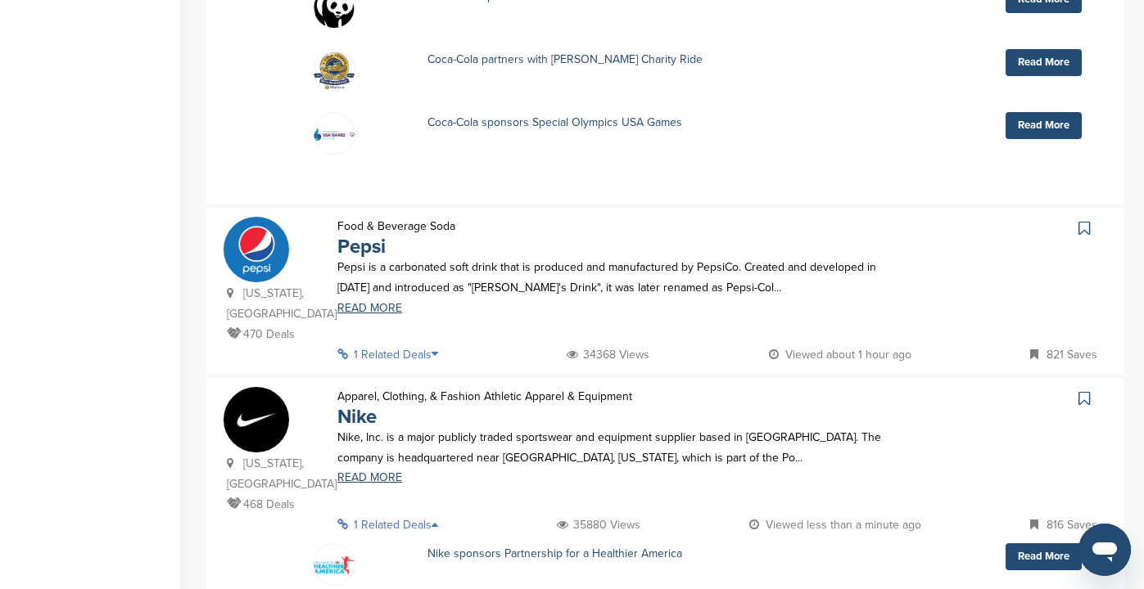
click at [397, 345] on p "1 Related Deals" at bounding box center [392, 355] width 111 height 20
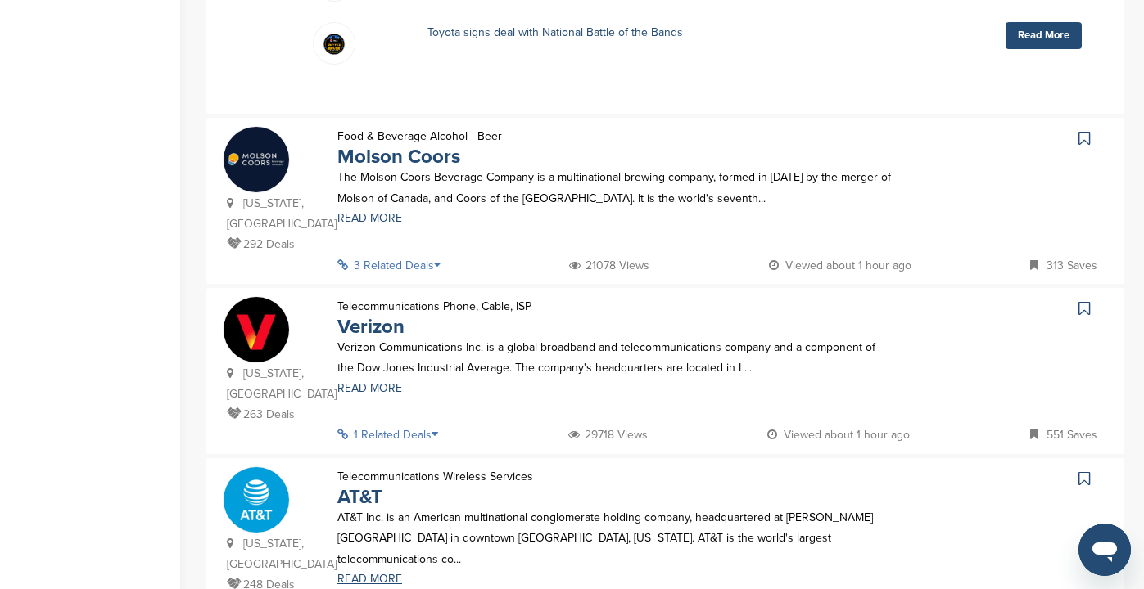
scroll to position [1850, 0]
click at [406, 424] on p "1 Related Deals" at bounding box center [392, 434] width 111 height 20
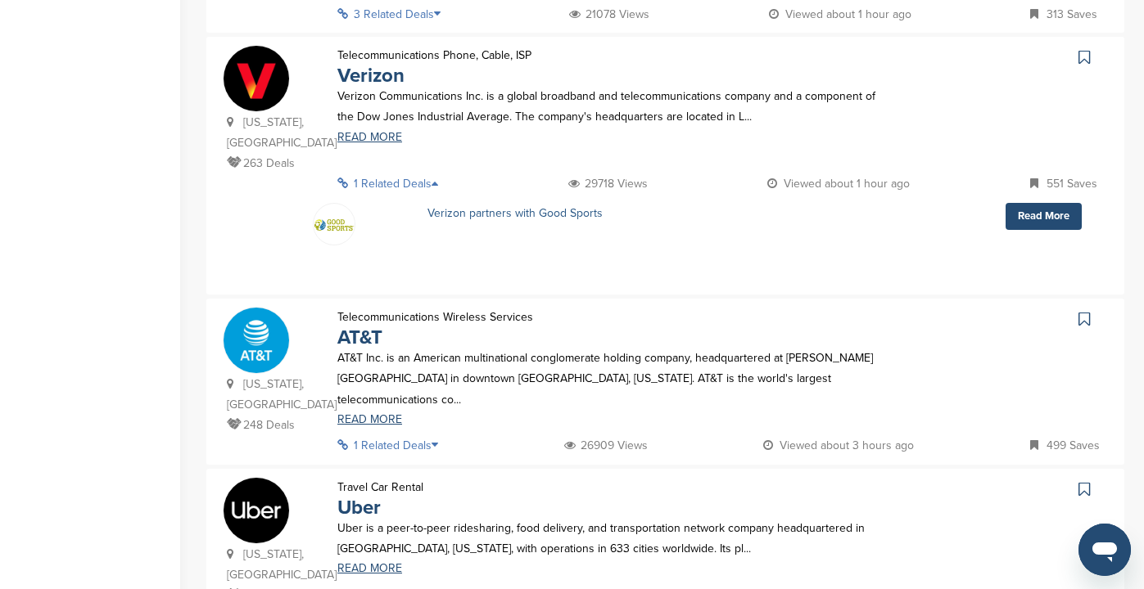
scroll to position [2102, 0]
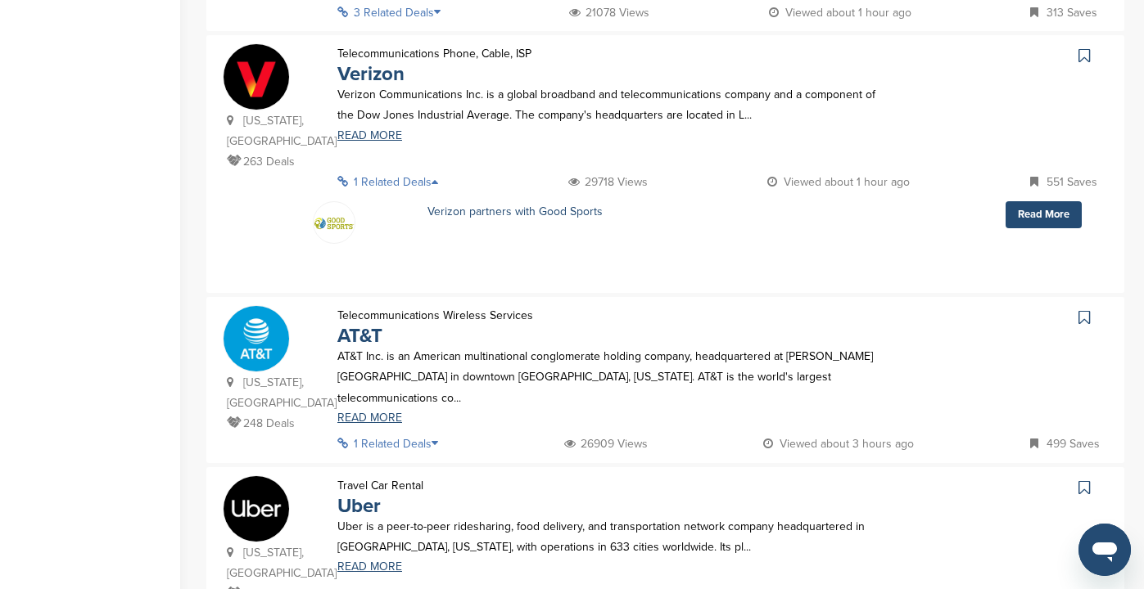
click at [391, 434] on p "1 Related Deals" at bounding box center [392, 444] width 111 height 20
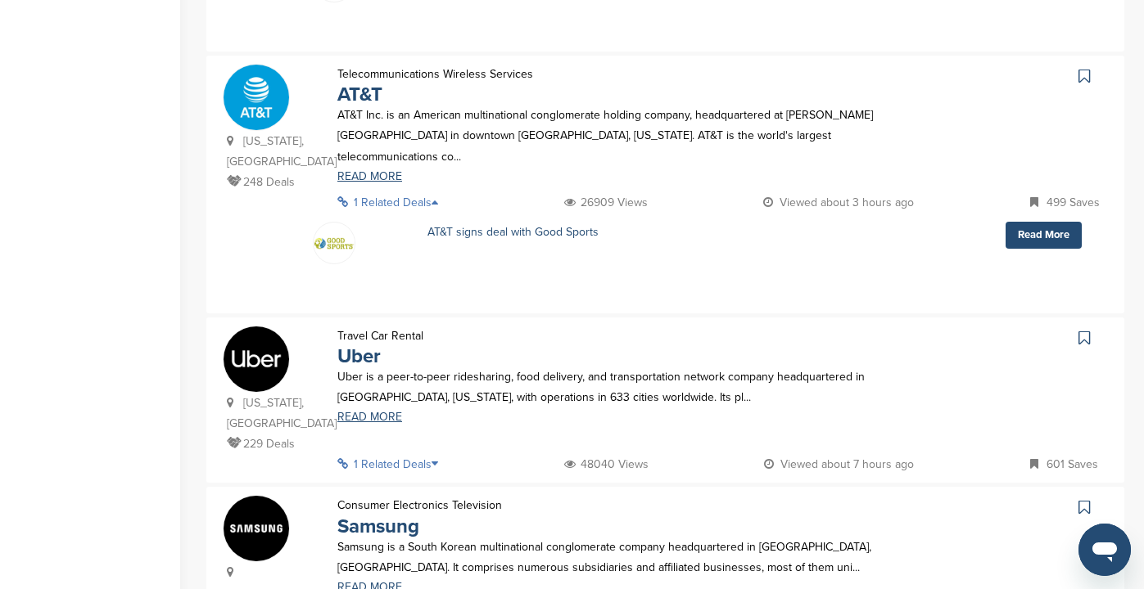
scroll to position [2344, 0]
click at [408, 453] on p "1 Related Deals" at bounding box center [392, 463] width 111 height 20
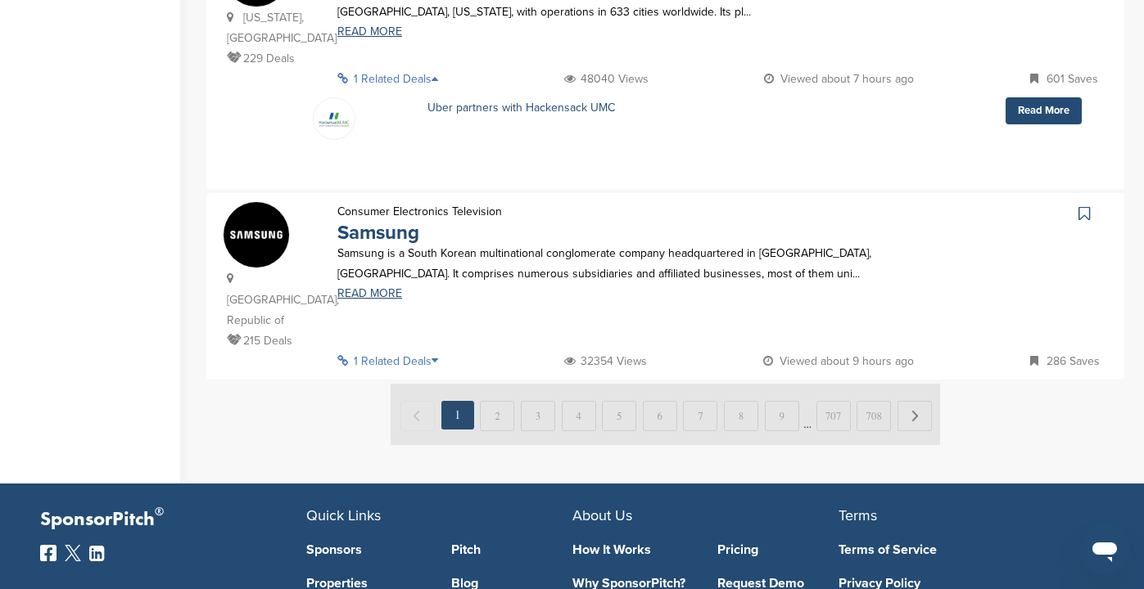
scroll to position [2731, 0]
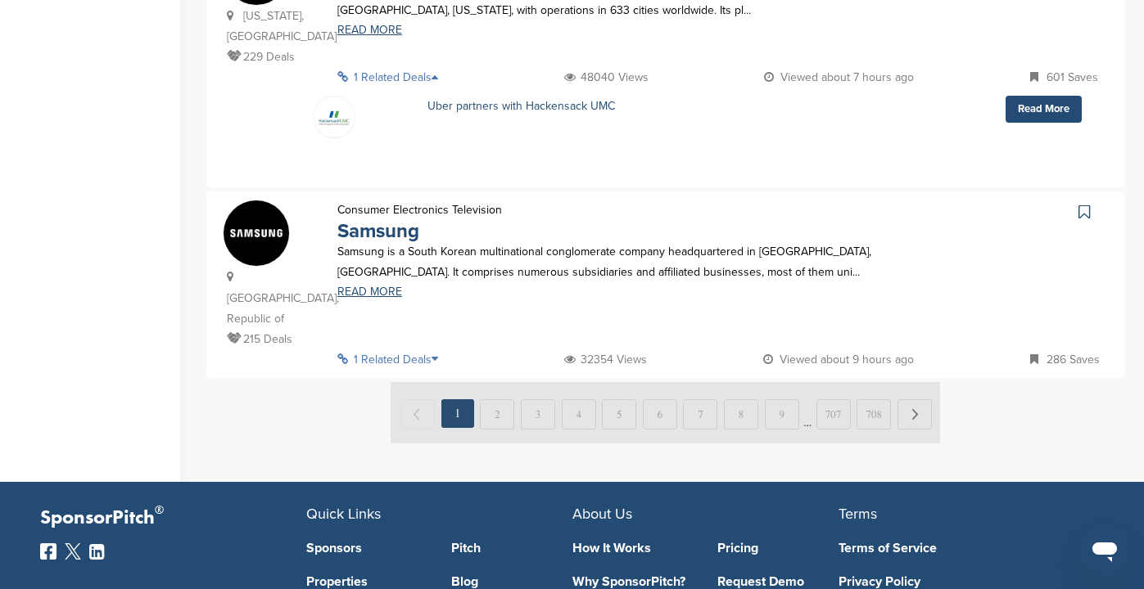
click at [395, 350] on p "1 Related Deals" at bounding box center [392, 360] width 111 height 20
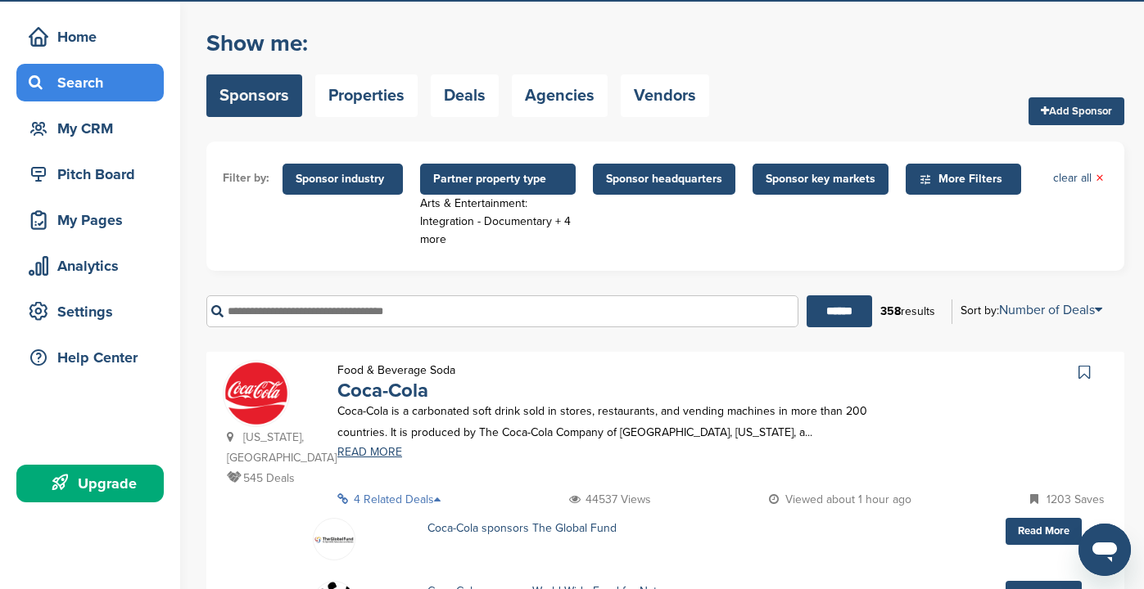
scroll to position [0, 0]
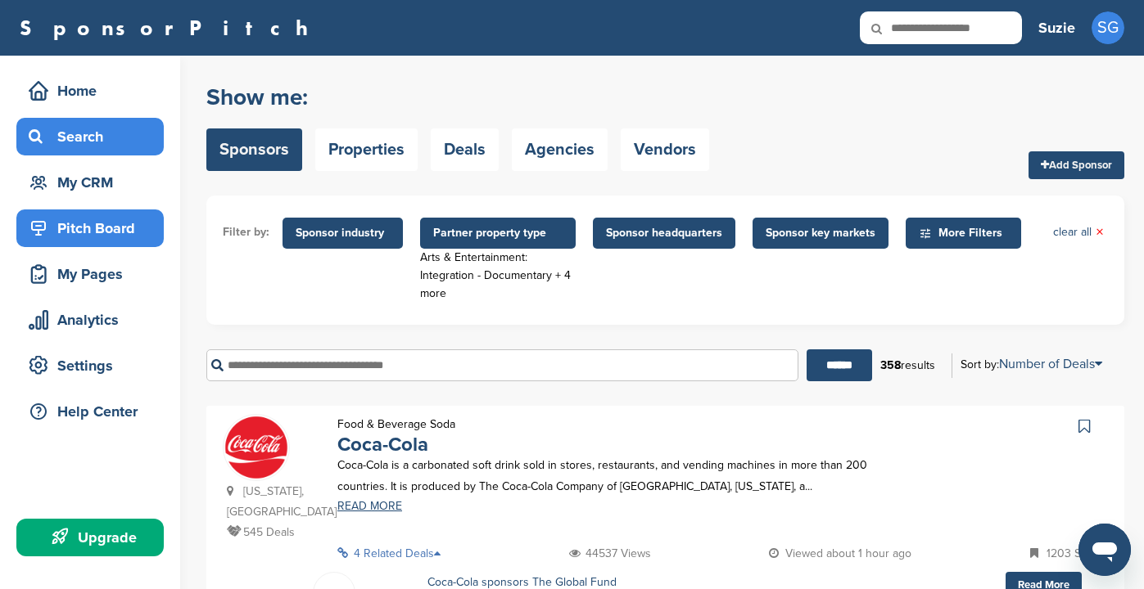
click at [82, 232] on div "Pitch Board" at bounding box center [94, 228] width 139 height 29
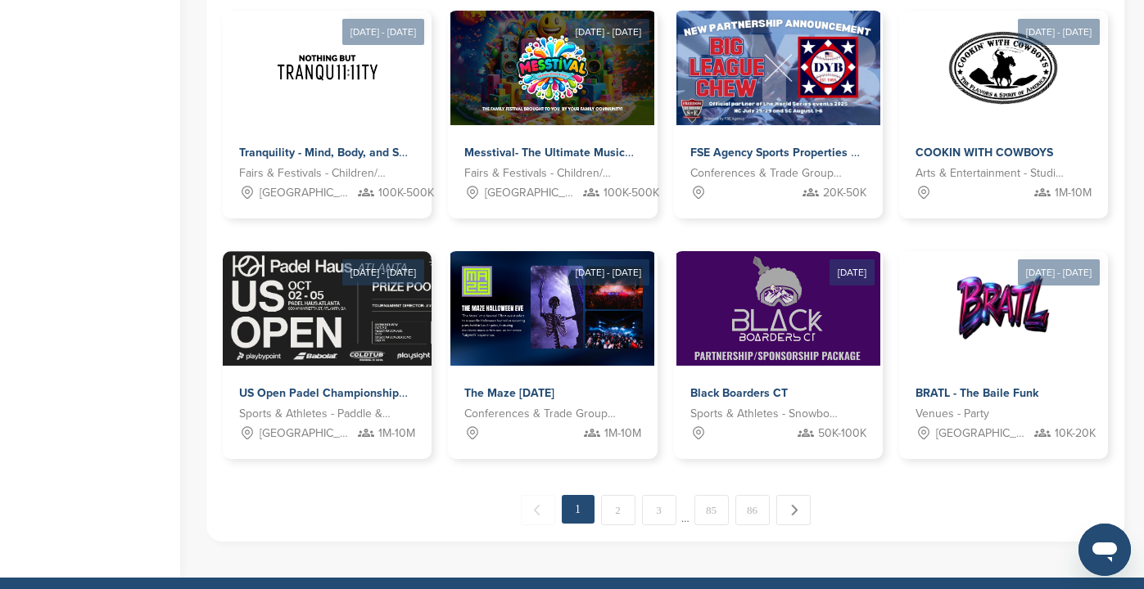
scroll to position [795, 0]
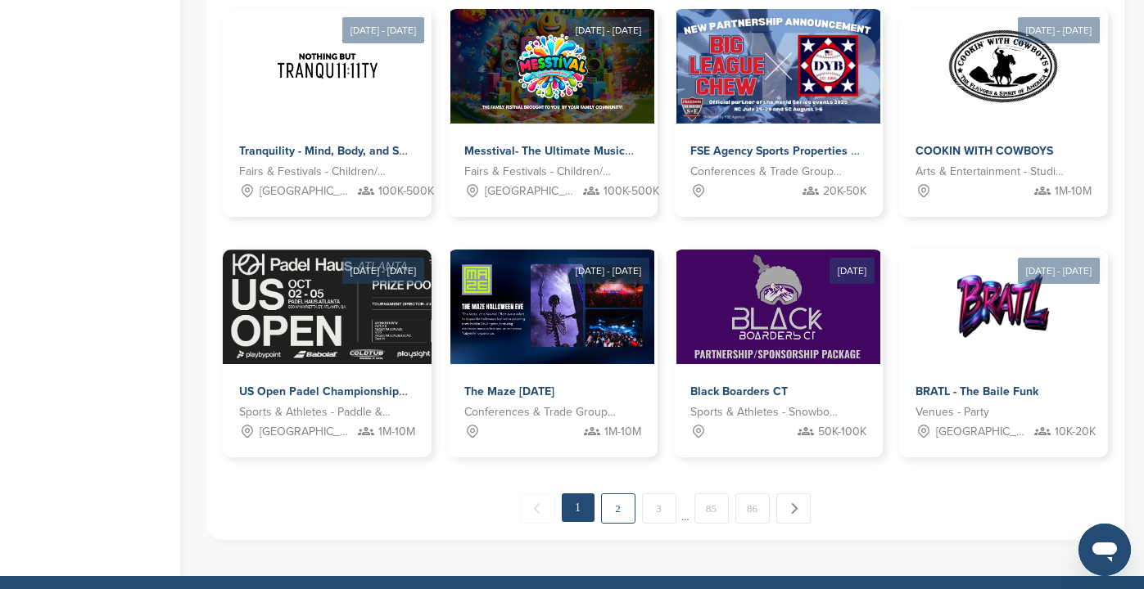
click at [621, 508] on link "2" at bounding box center [618, 509] width 34 height 30
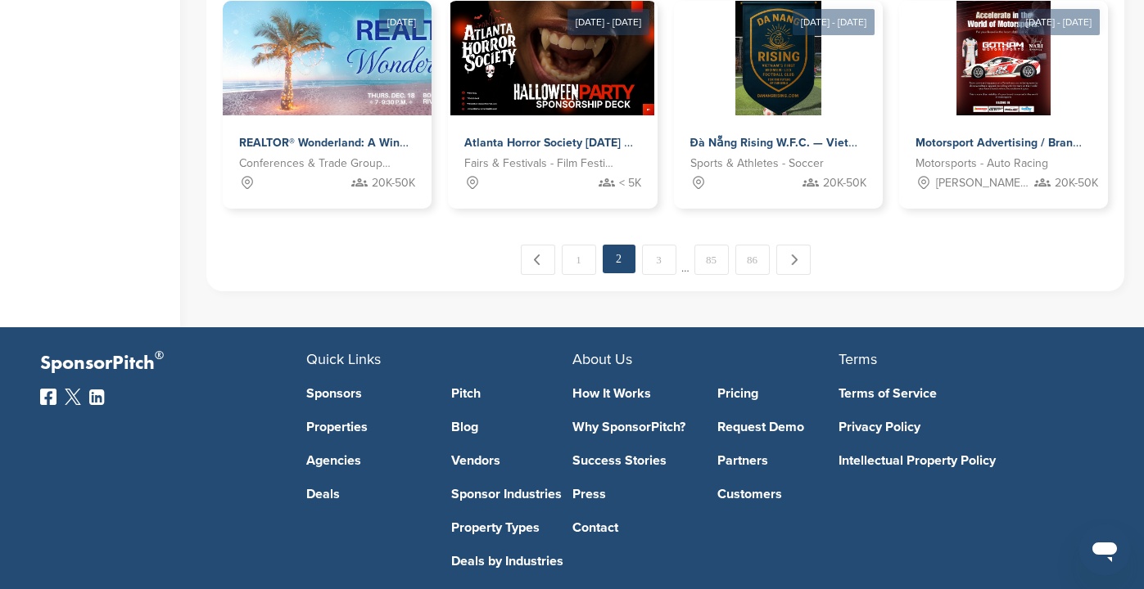
scroll to position [1045, 0]
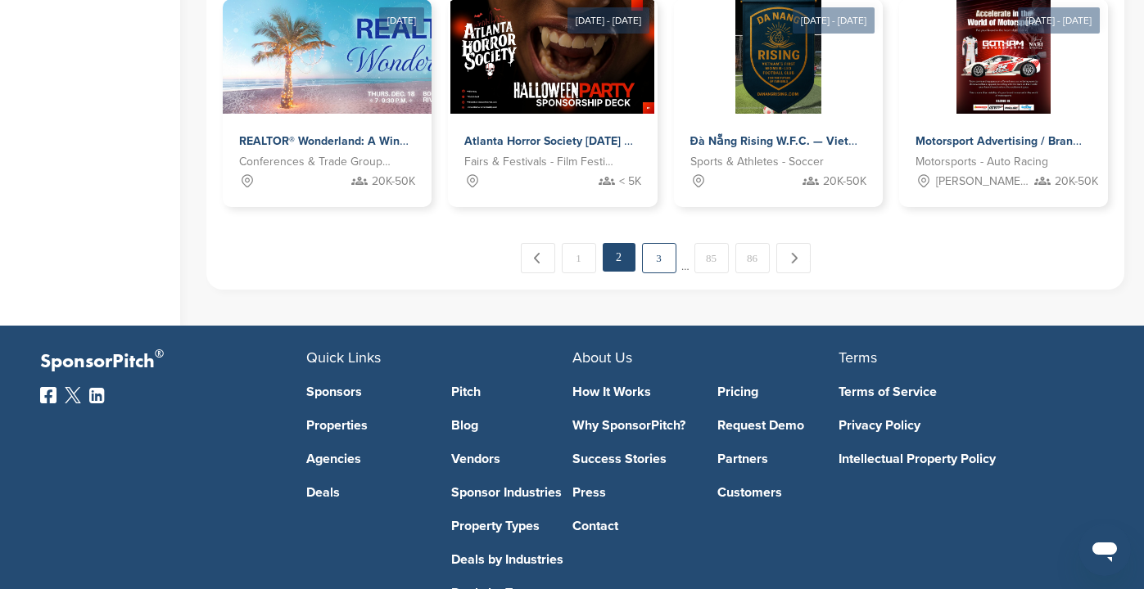
click at [661, 247] on link "3" at bounding box center [659, 258] width 34 height 30
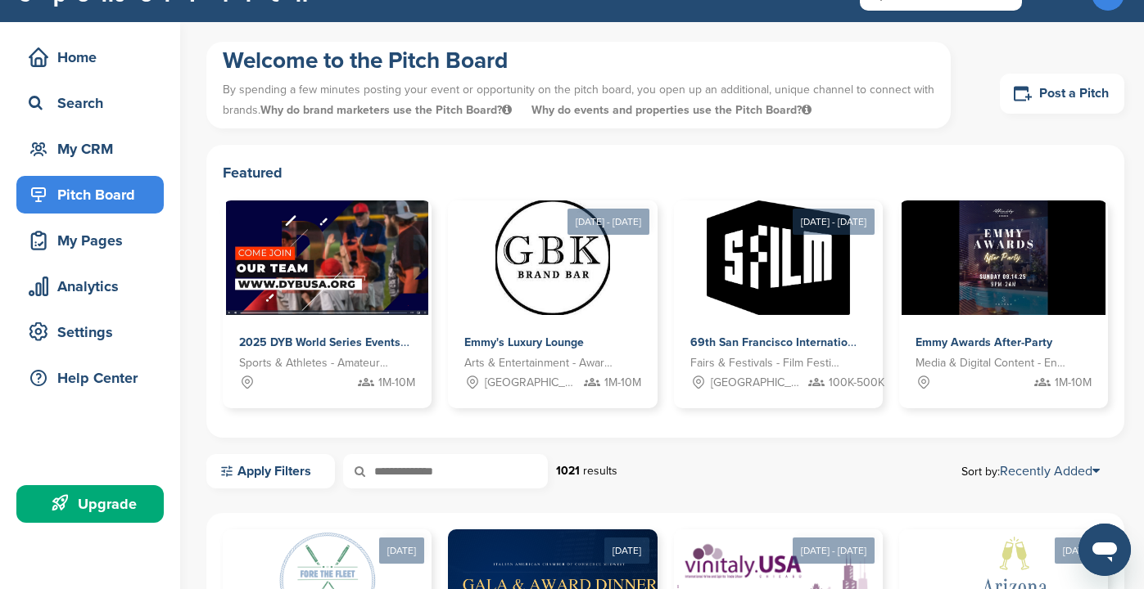
scroll to position [0, 0]
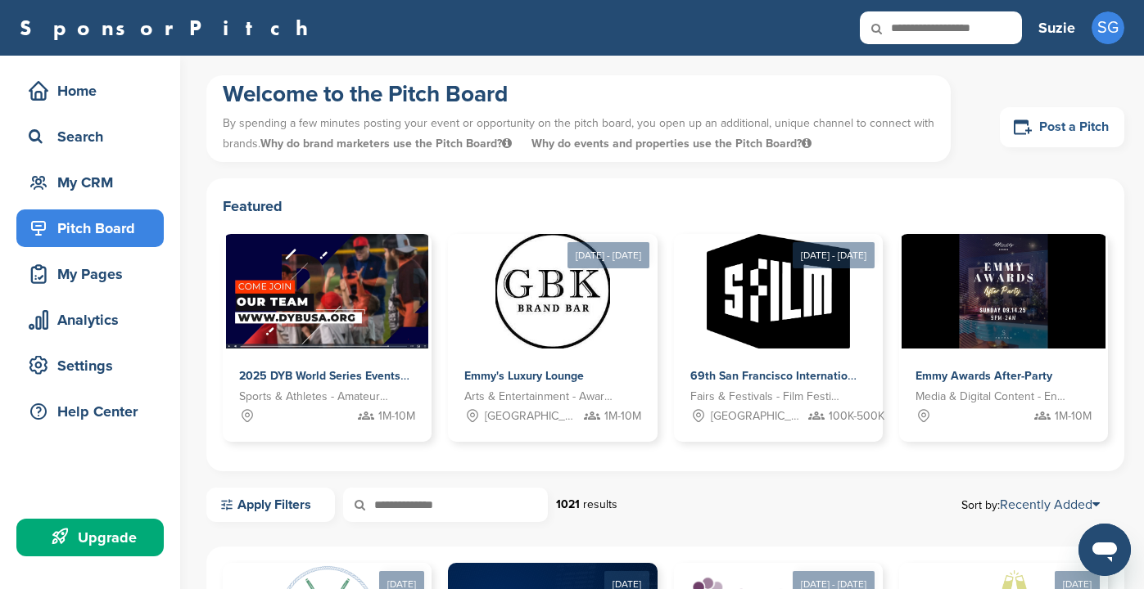
click at [1075, 120] on link "Post a Pitch" at bounding box center [1061, 127] width 124 height 40
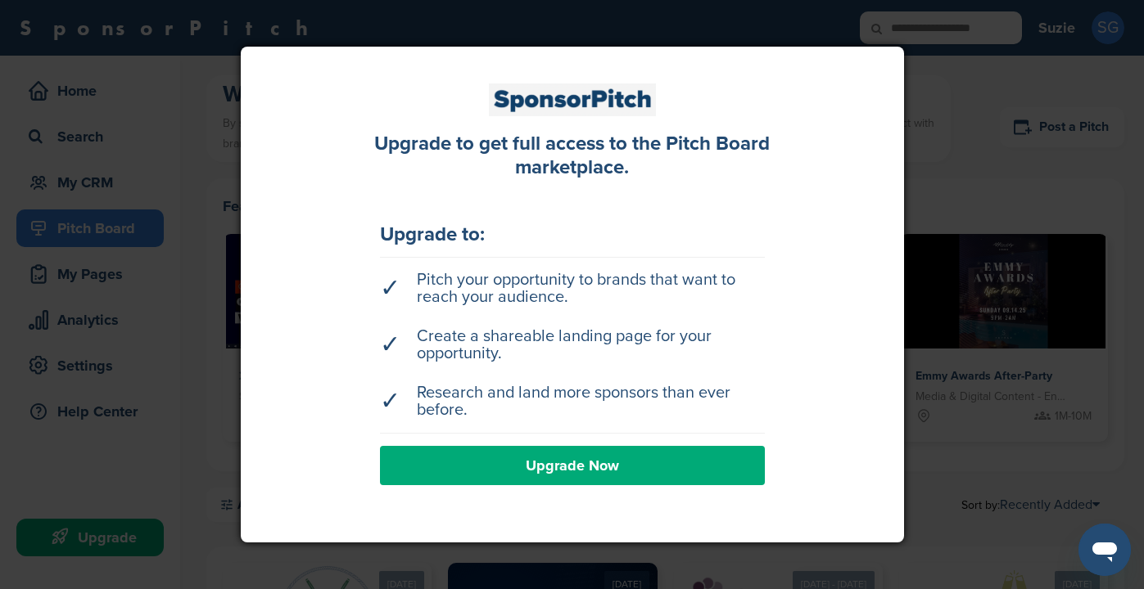
click at [573, 458] on link "Upgrade Now" at bounding box center [572, 465] width 385 height 39
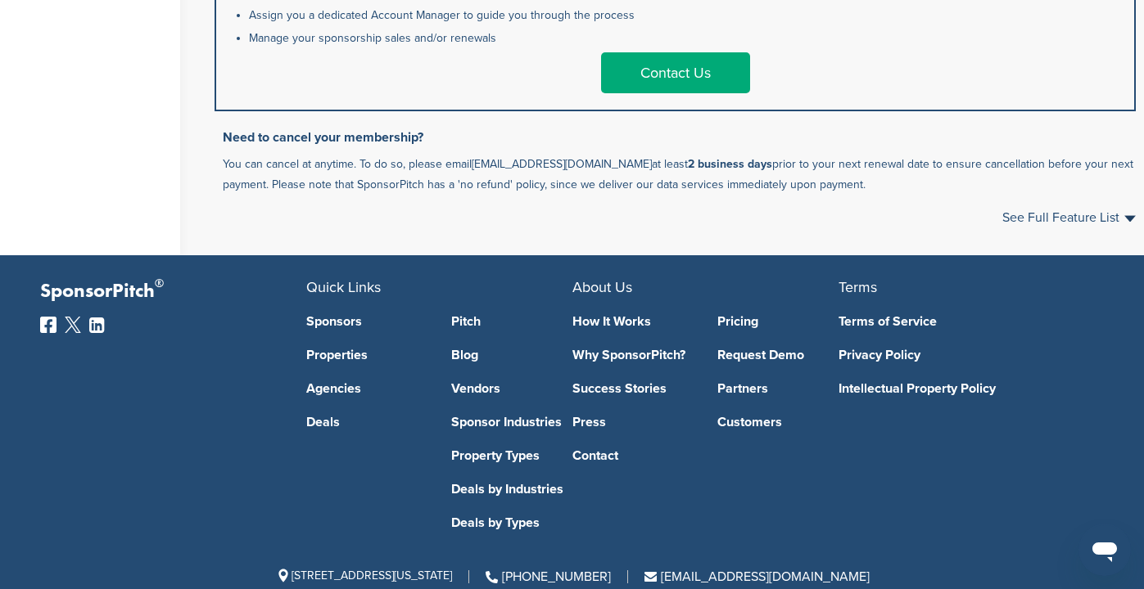
scroll to position [1102, 0]
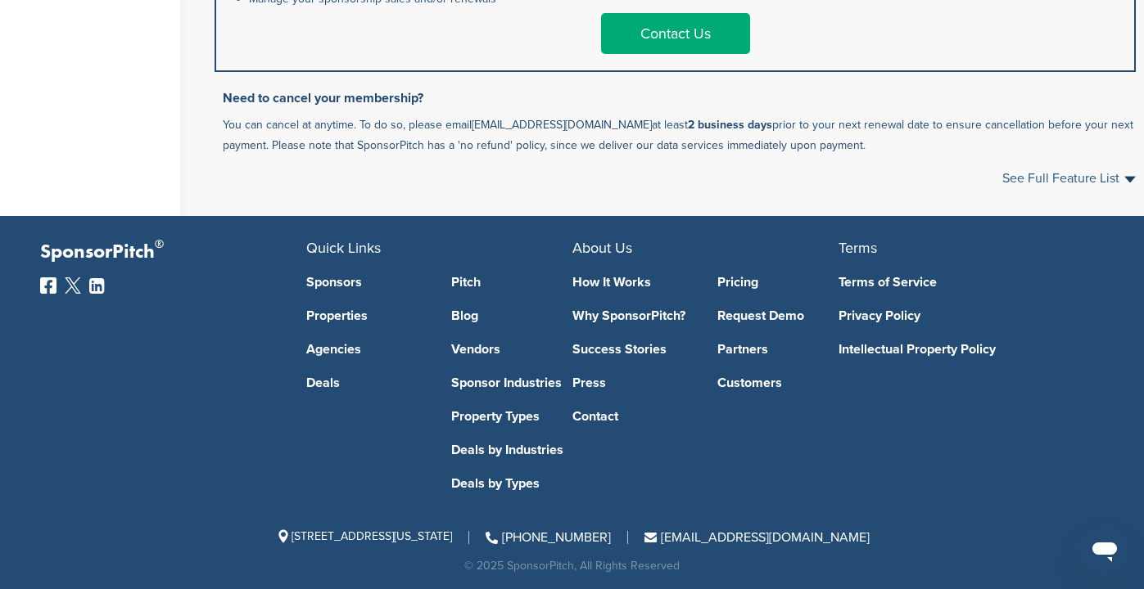
click at [1070, 174] on span "See Full Feature List" at bounding box center [1068, 178] width 133 height 13
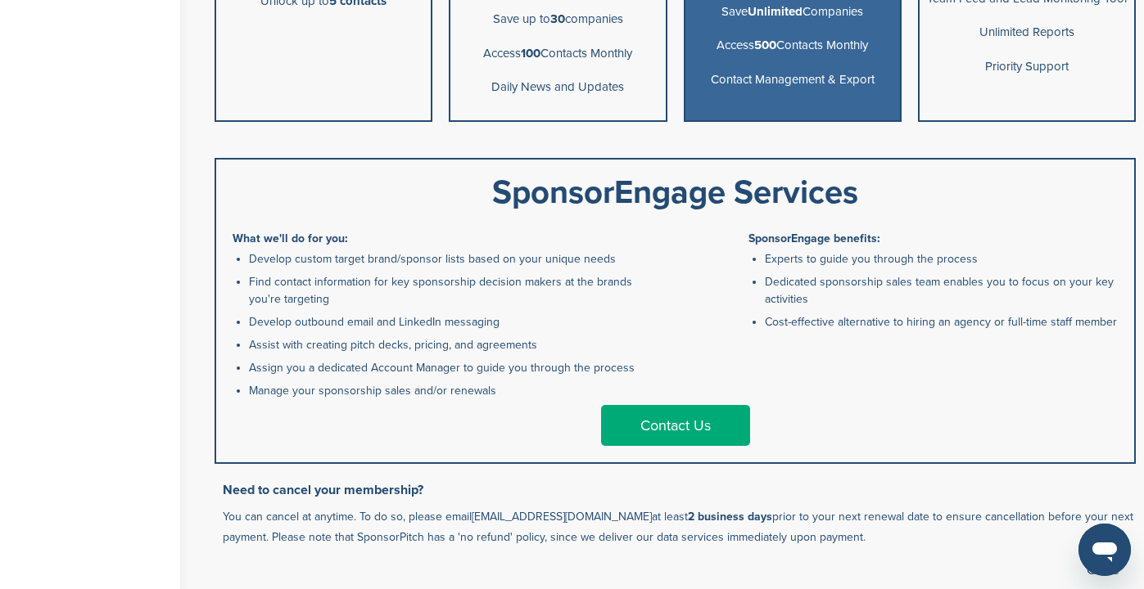
scroll to position [709, 0]
click at [648, 424] on link "Contact Us" at bounding box center [675, 426] width 149 height 41
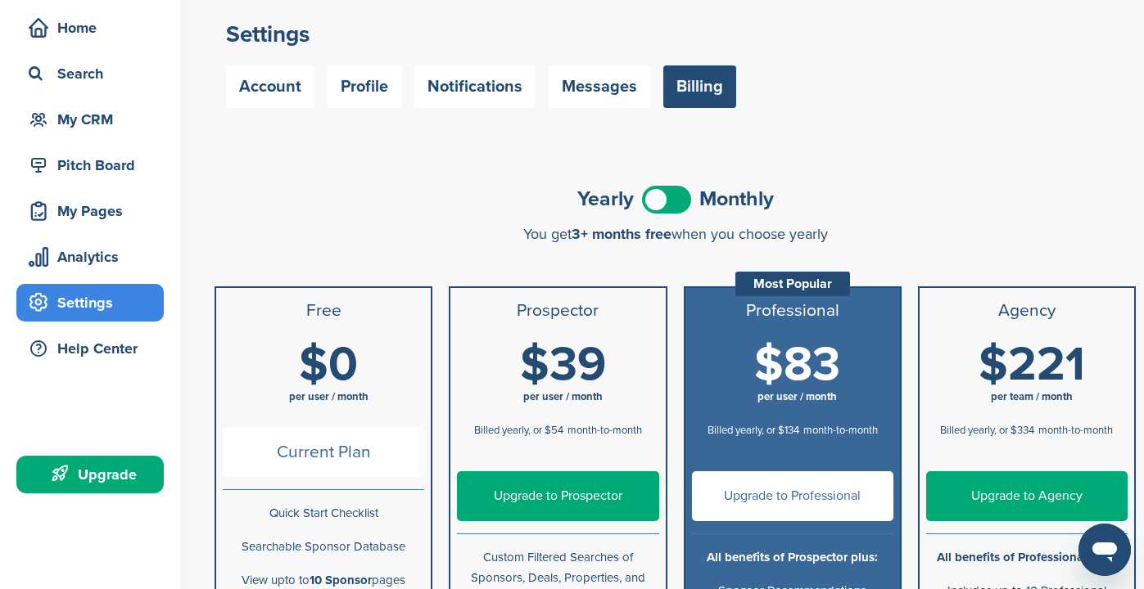
scroll to position [0, 0]
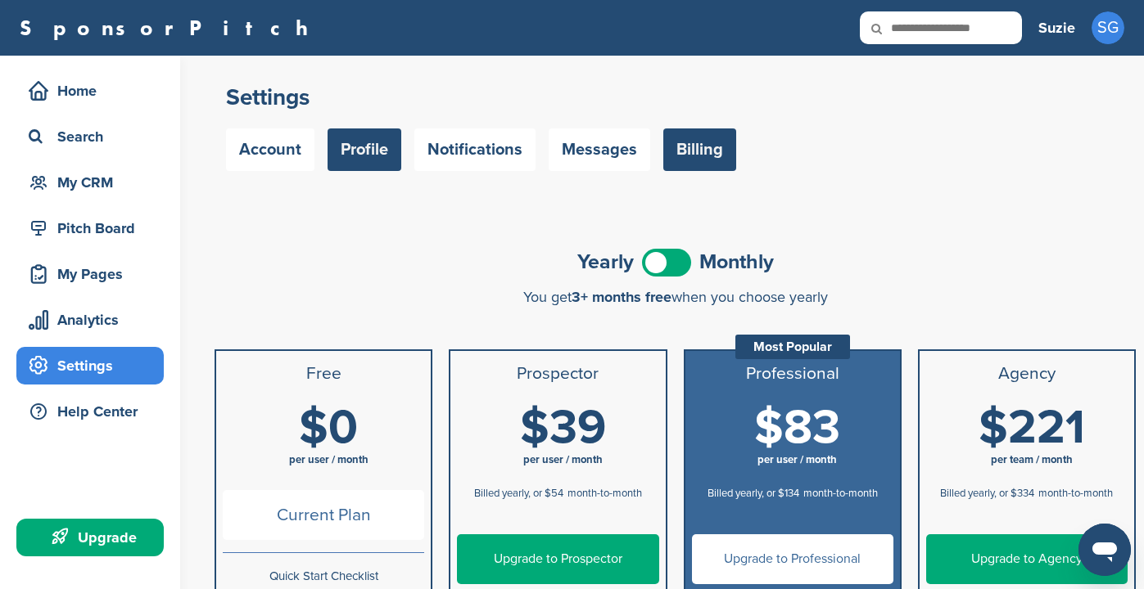
click at [365, 154] on link "Profile" at bounding box center [364, 150] width 74 height 43
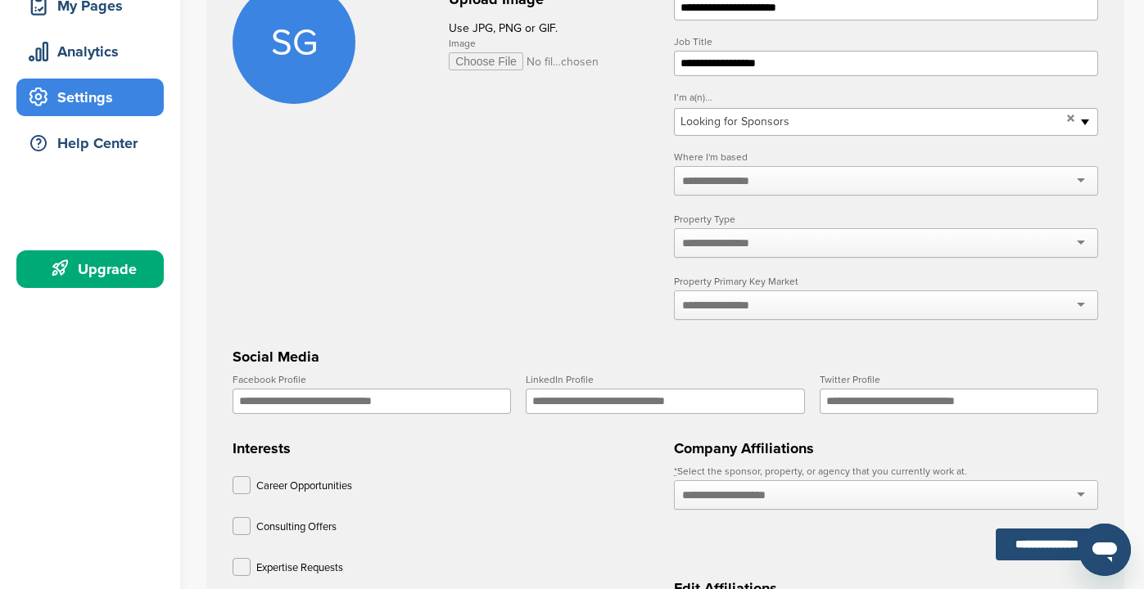
scroll to position [269, 0]
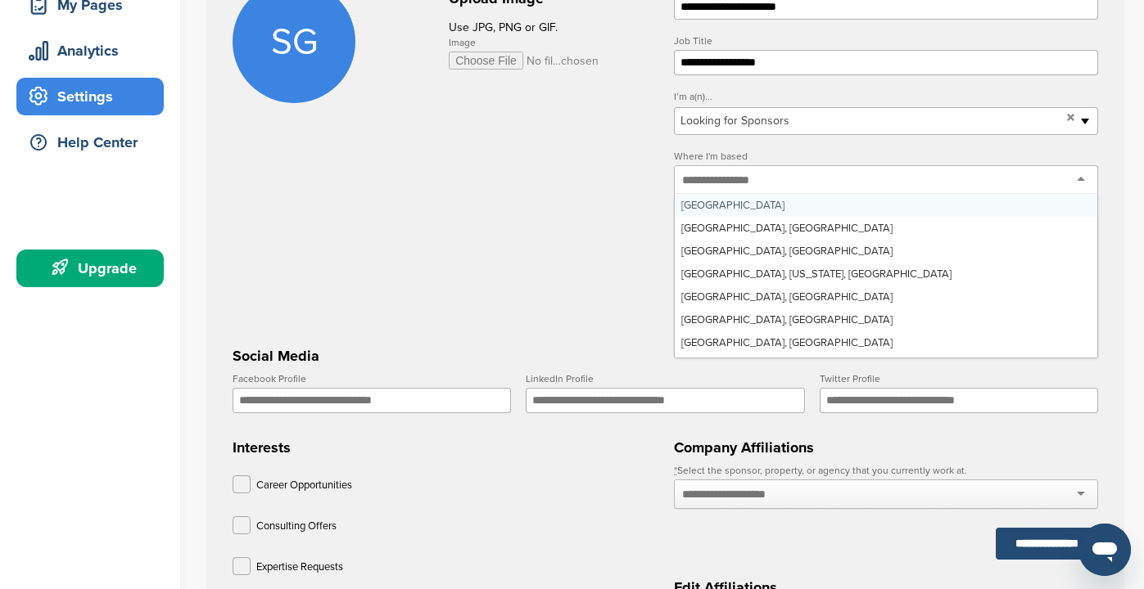
click at [1079, 181] on div at bounding box center [886, 179] width 424 height 29
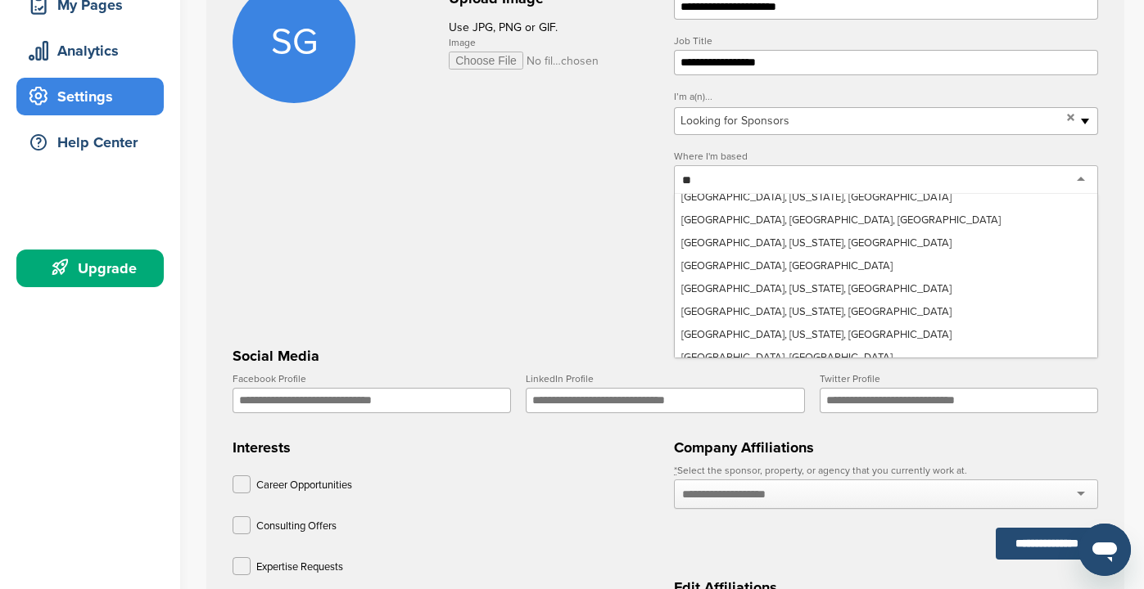
scroll to position [0, 0]
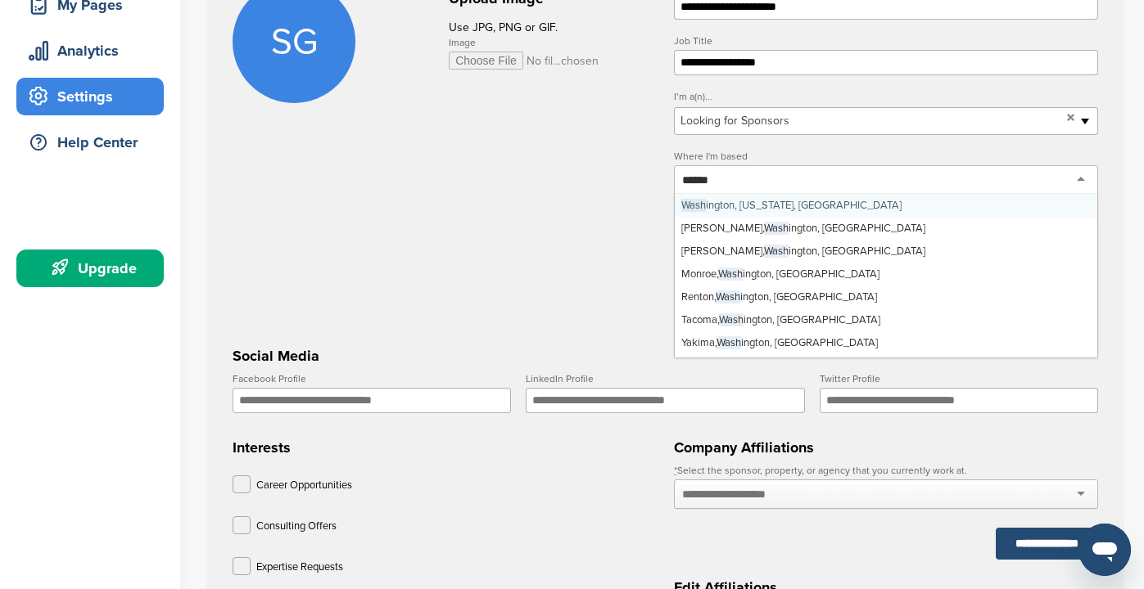
type input "*******"
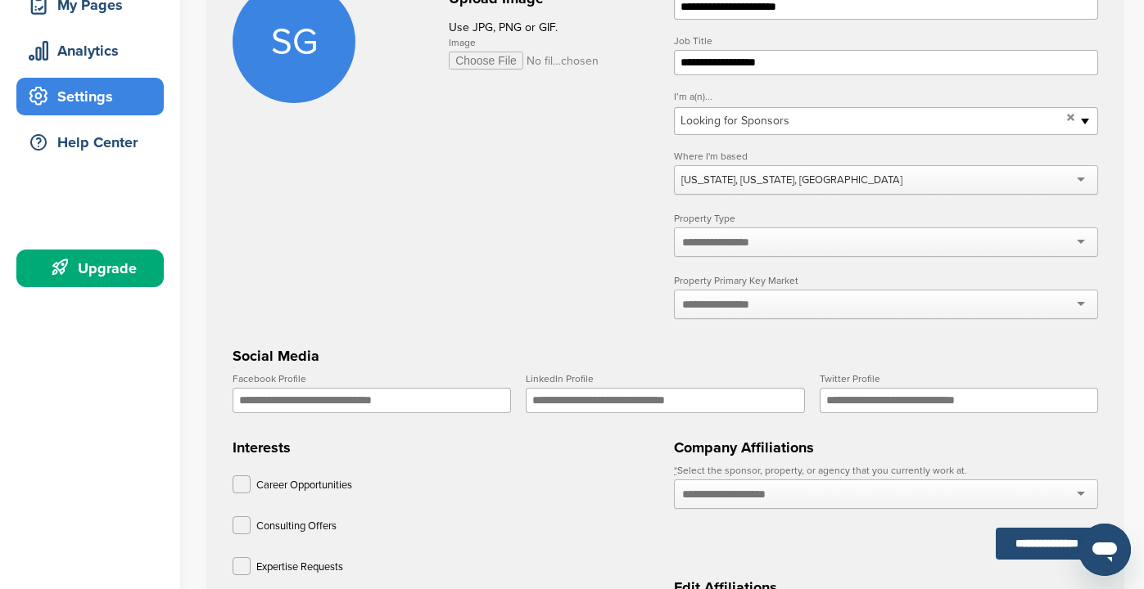
click at [727, 244] on input "text" at bounding box center [725, 242] width 87 height 15
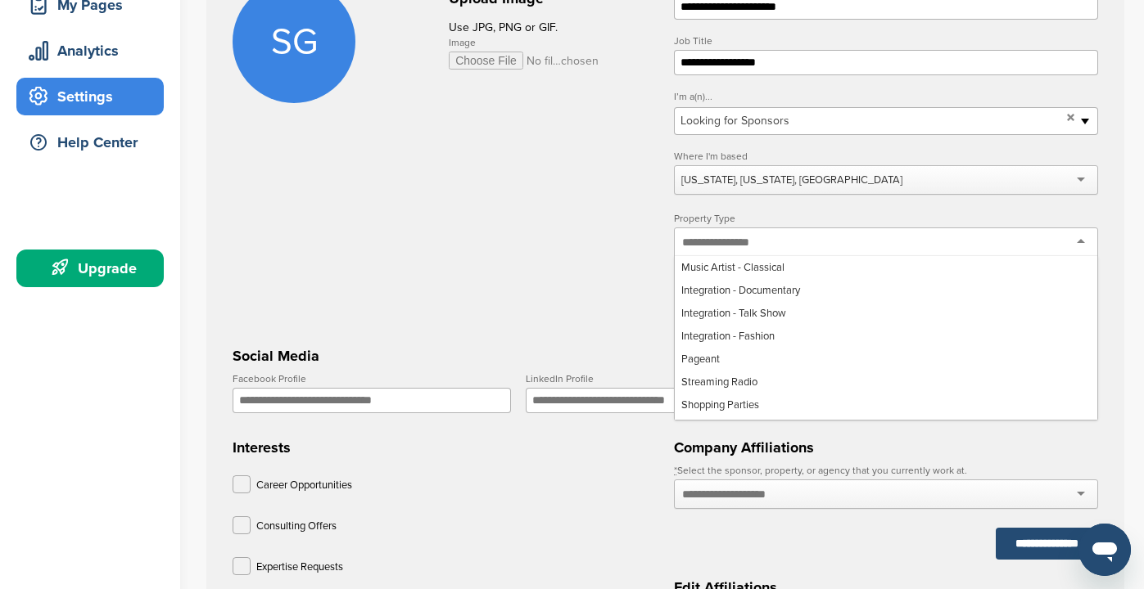
scroll to position [1151, 0]
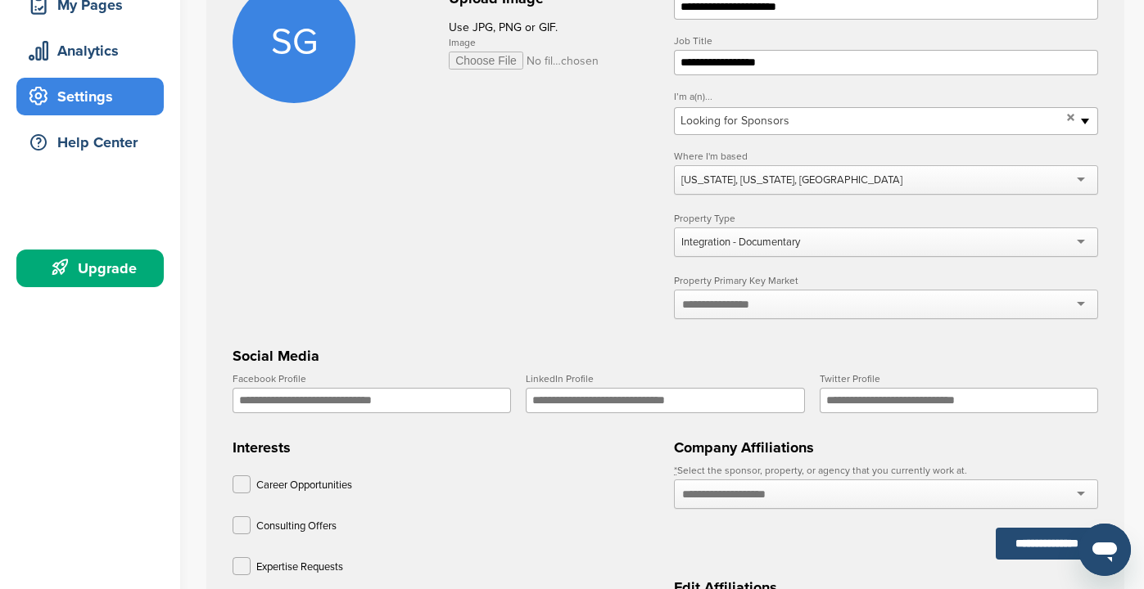
click at [812, 309] on div at bounding box center [886, 304] width 424 height 29
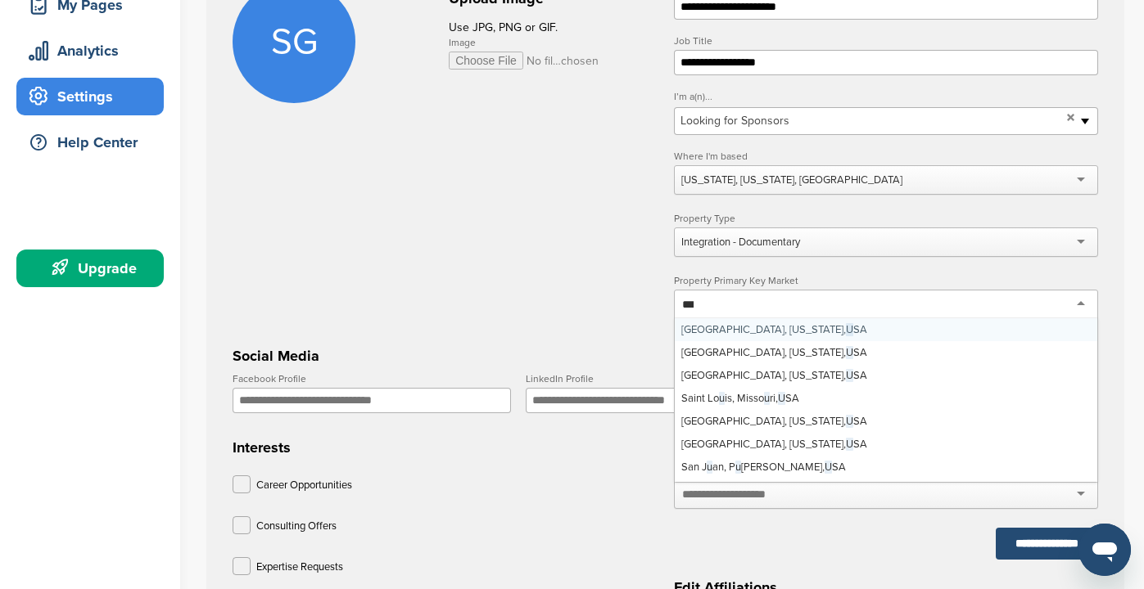
scroll to position [0, 0]
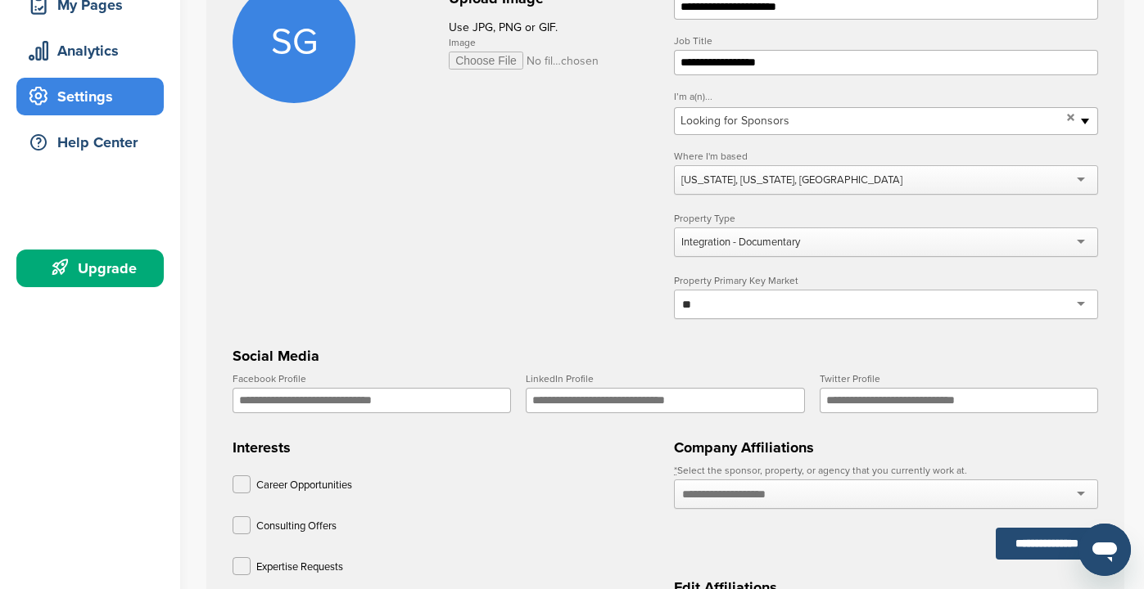
type input "*"
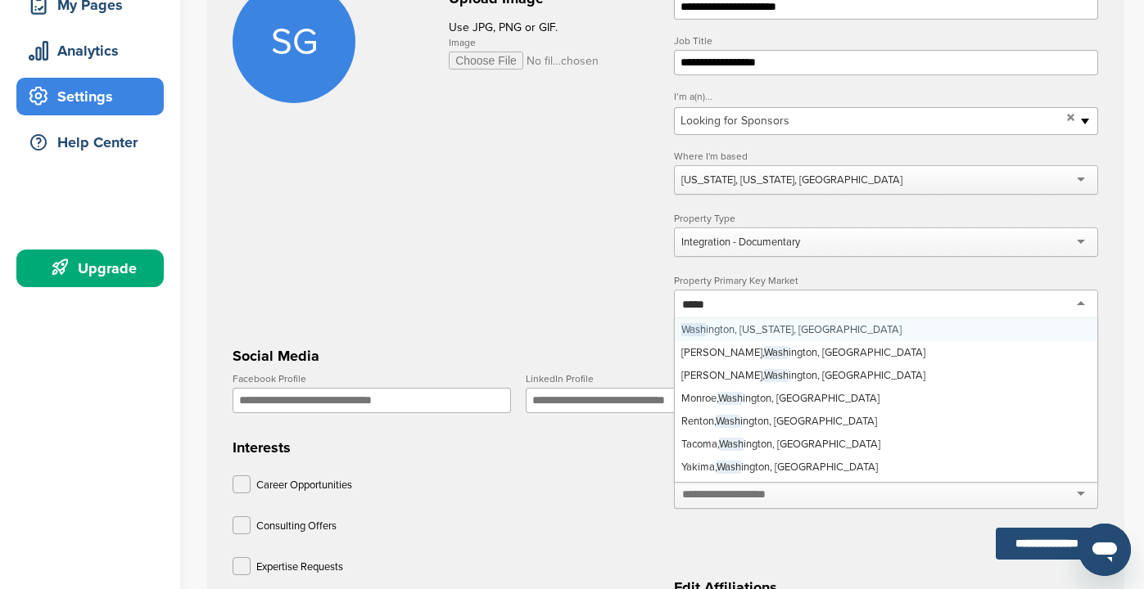
type input "******"
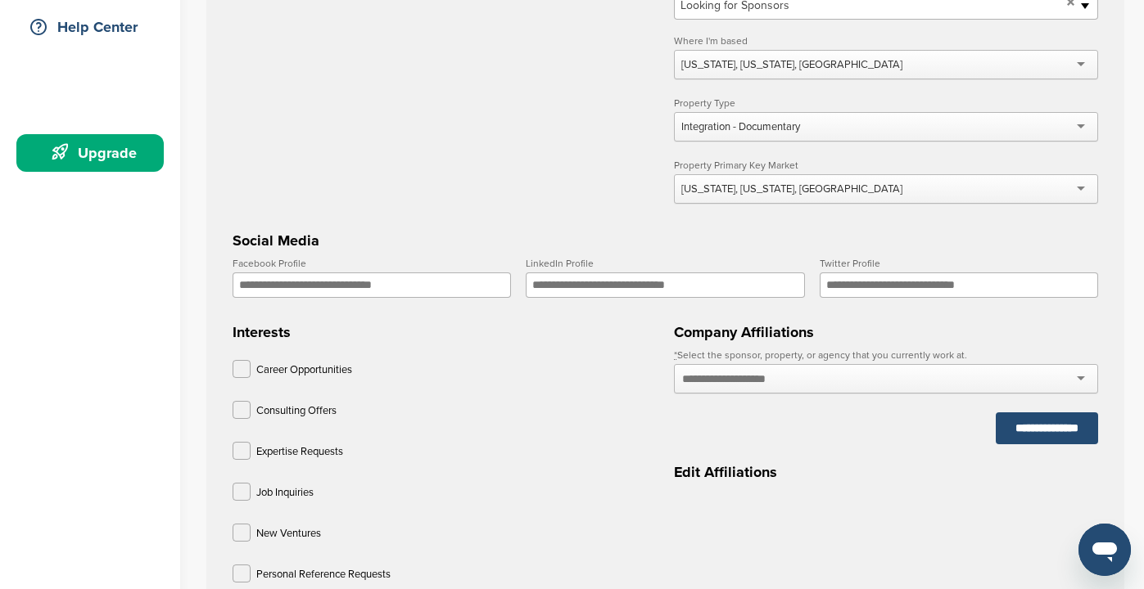
click at [863, 444] on div "**********" at bounding box center [886, 397] width 424 height 94
click at [821, 386] on div at bounding box center [886, 378] width 424 height 29
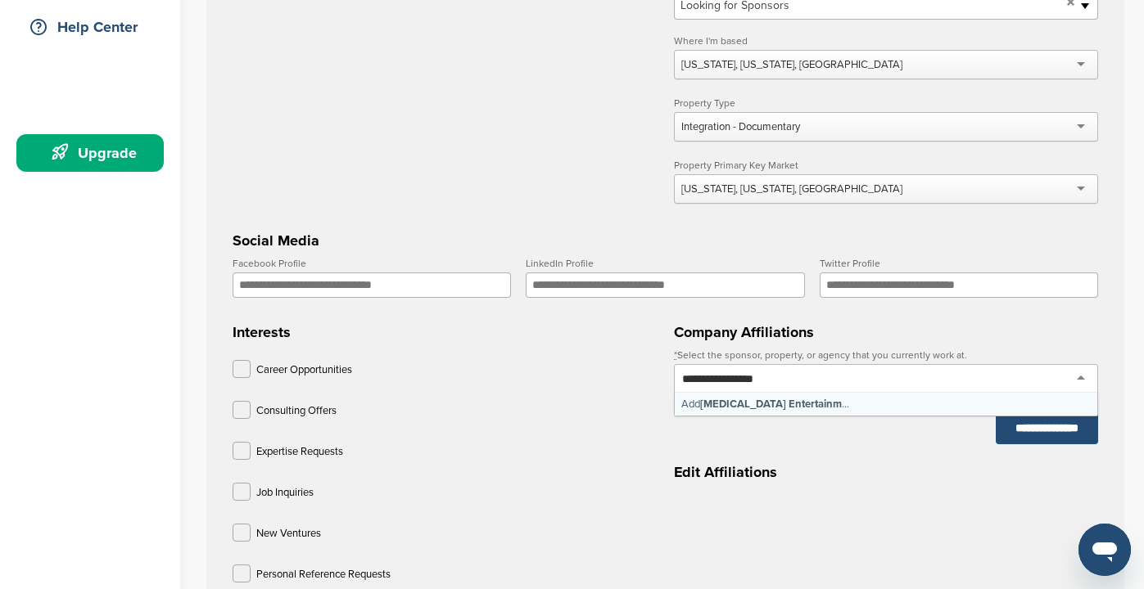
type input "**********"
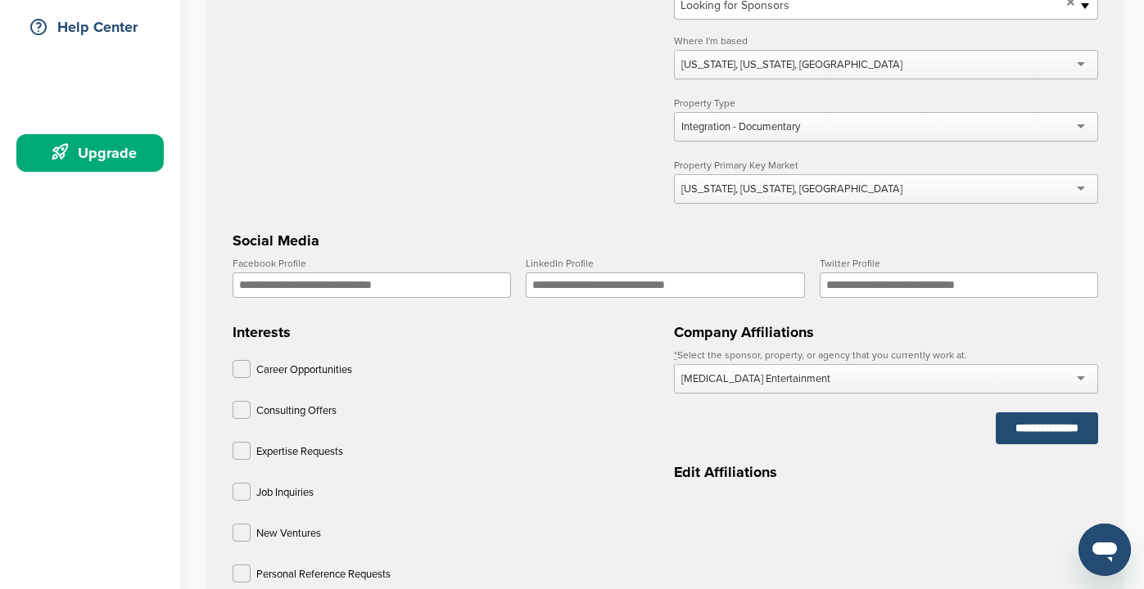
click at [790, 382] on div "[MEDICAL_DATA] Entertainment" at bounding box center [886, 378] width 424 height 29
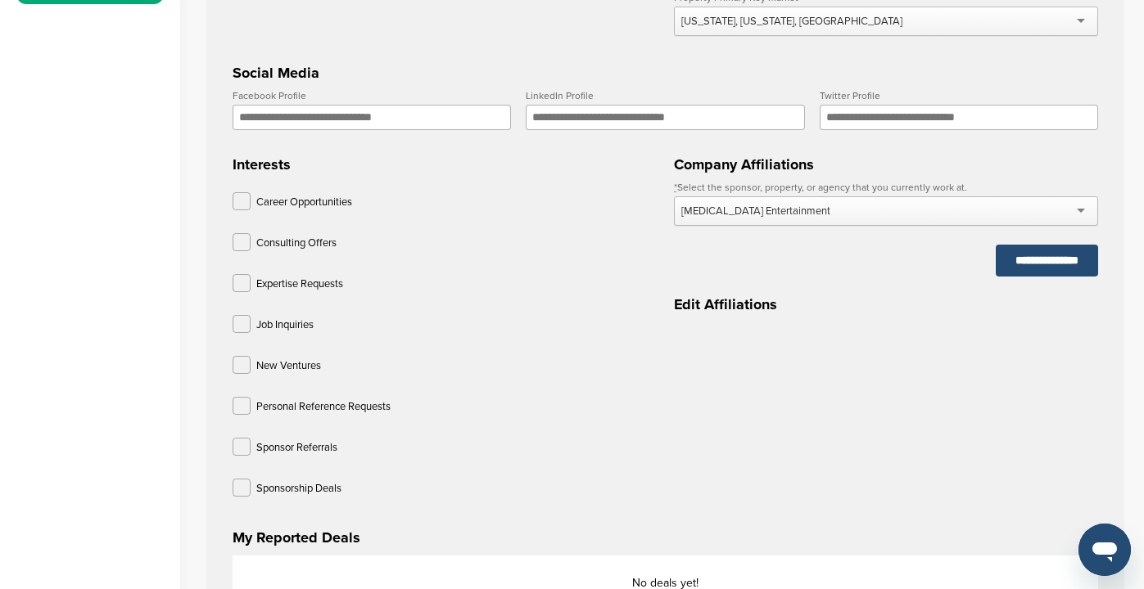
scroll to position [553, 0]
click at [240, 446] on label at bounding box center [241, 446] width 18 height 18
click at [240, 490] on label at bounding box center [241, 487] width 18 height 18
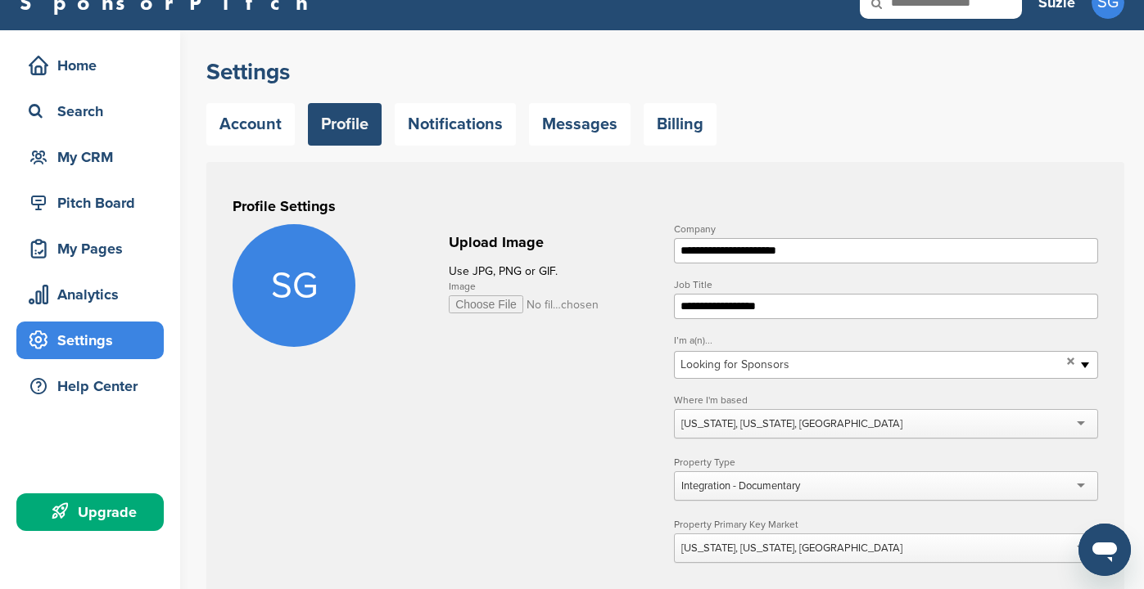
scroll to position [25, 0]
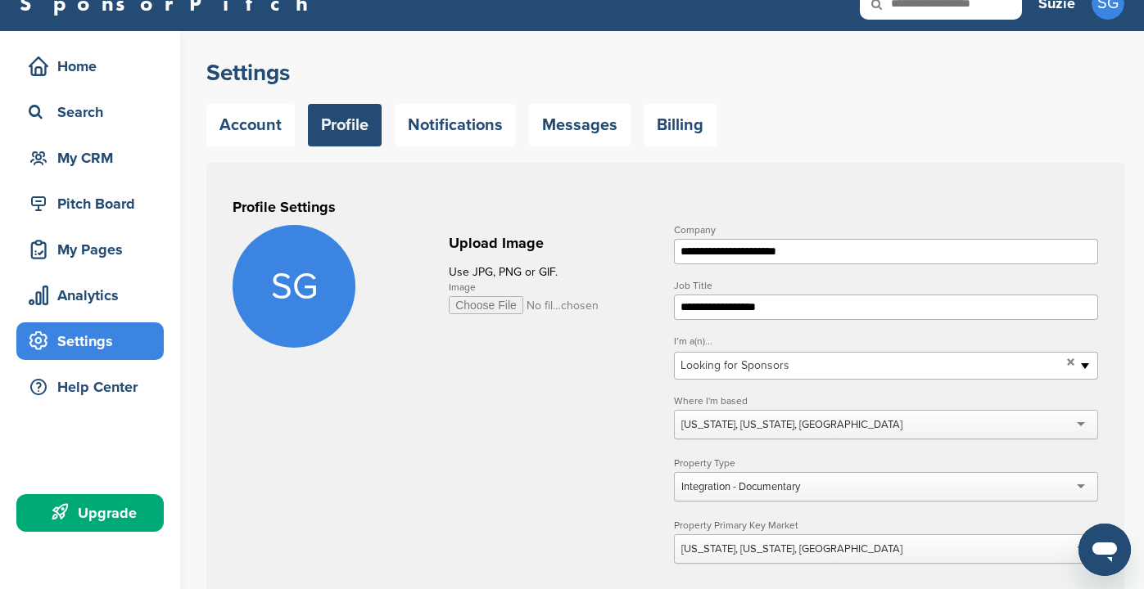
click at [492, 308] on input "Image" at bounding box center [524, 305] width 151 height 18
type input "**********"
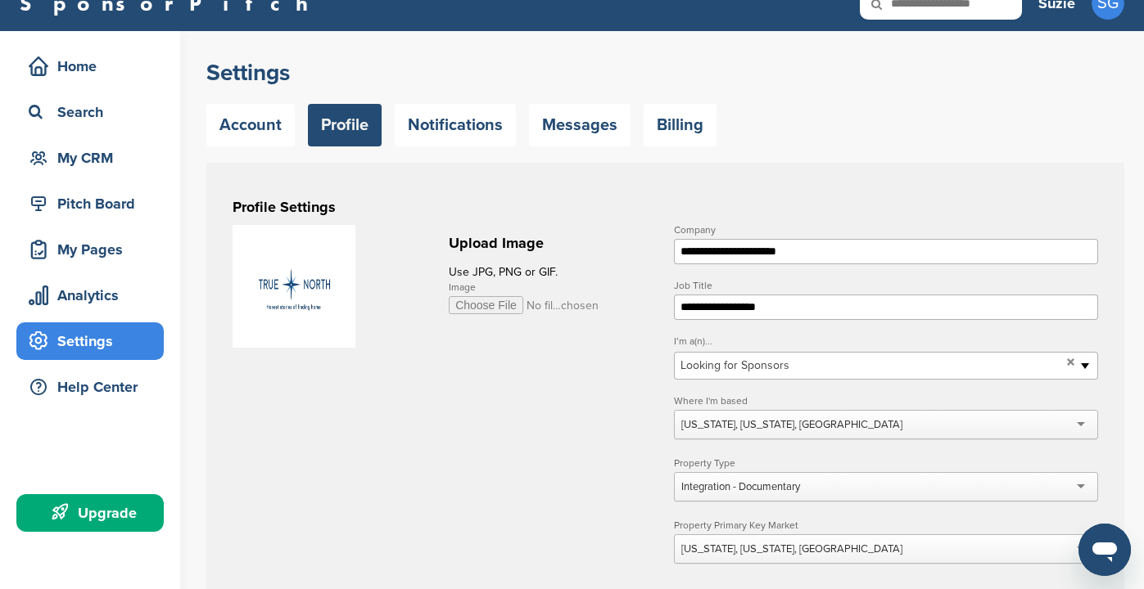
click at [308, 293] on img at bounding box center [293, 286] width 123 height 123
click at [305, 291] on img at bounding box center [293, 286] width 123 height 123
click at [500, 305] on input "Image" at bounding box center [524, 305] width 151 height 18
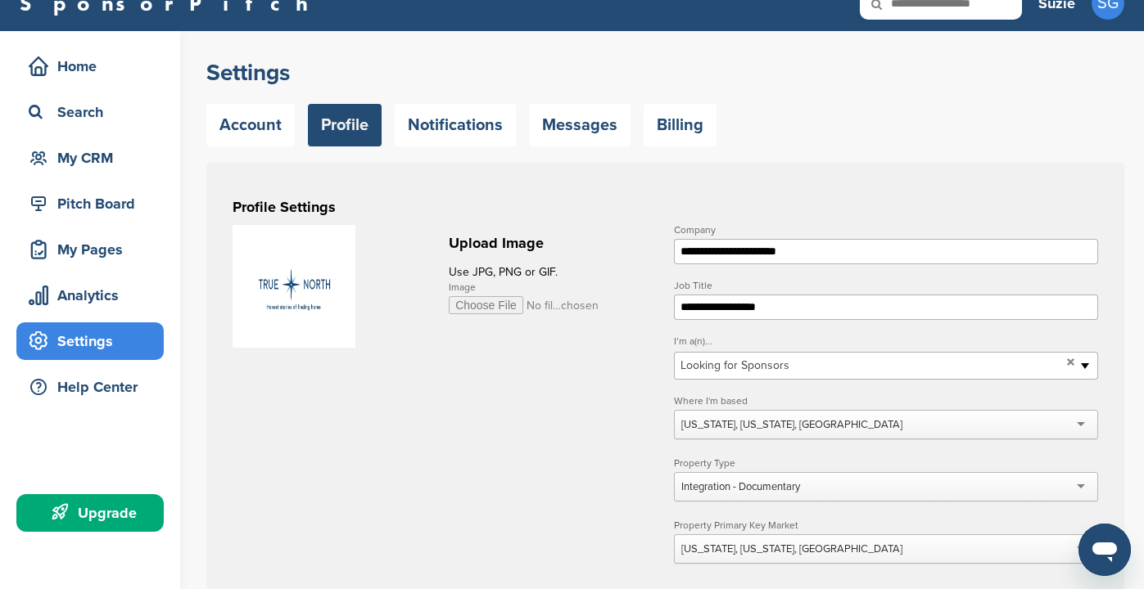
click at [294, 248] on img at bounding box center [293, 286] width 123 height 123
click at [560, 306] on input "Image" at bounding box center [524, 305] width 151 height 18
type input "**********"
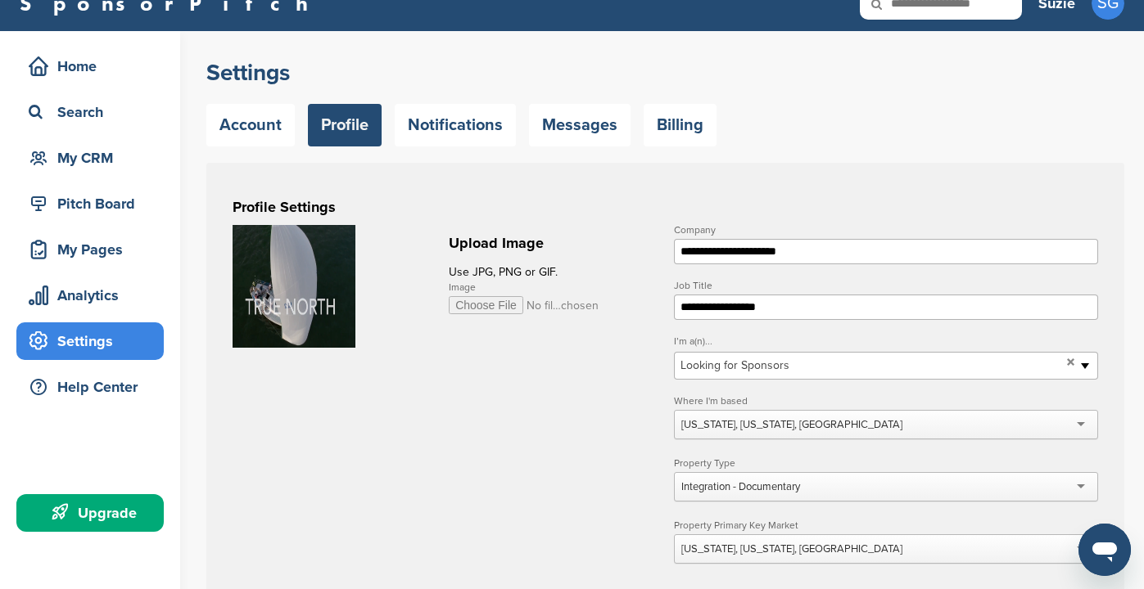
click at [263, 127] on link "Account" at bounding box center [250, 125] width 88 height 43
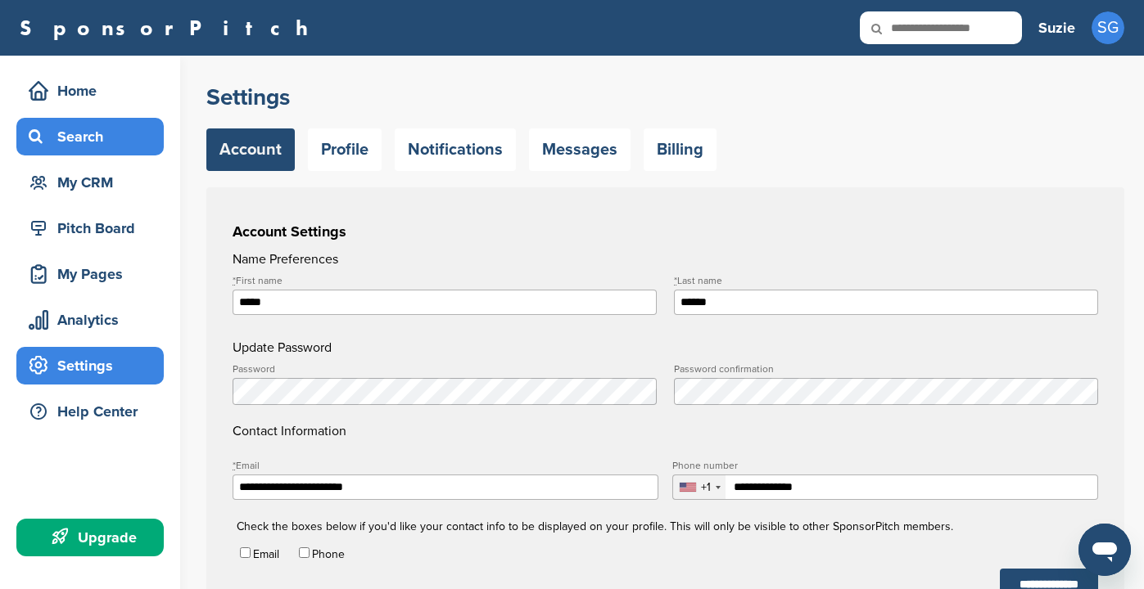
click at [91, 130] on div "Search" at bounding box center [94, 136] width 139 height 29
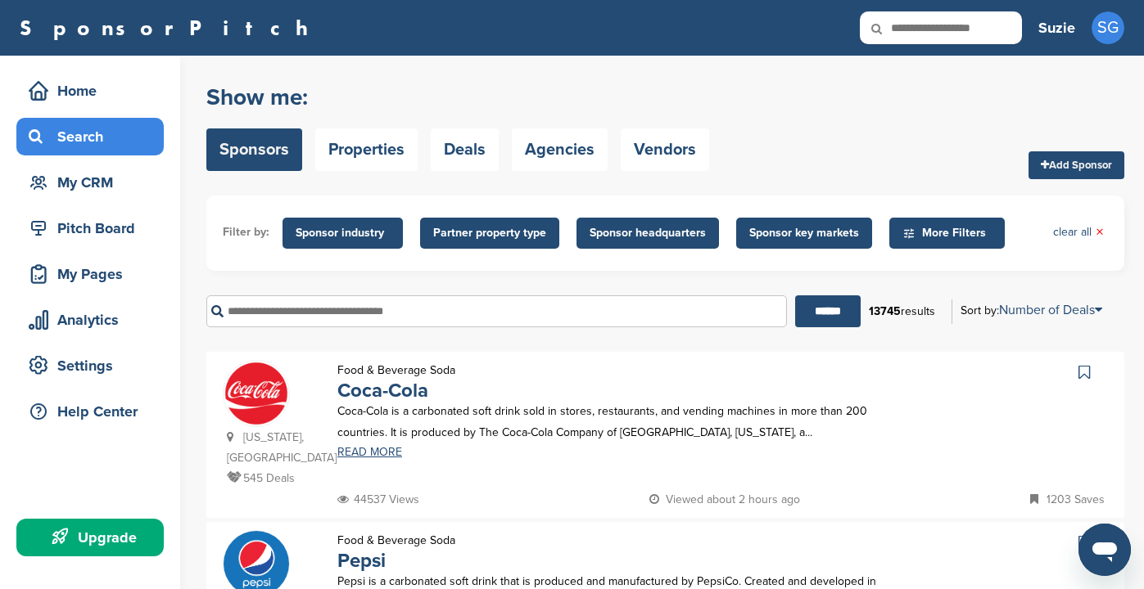
click at [512, 305] on input "text" at bounding box center [496, 312] width 580 height 32
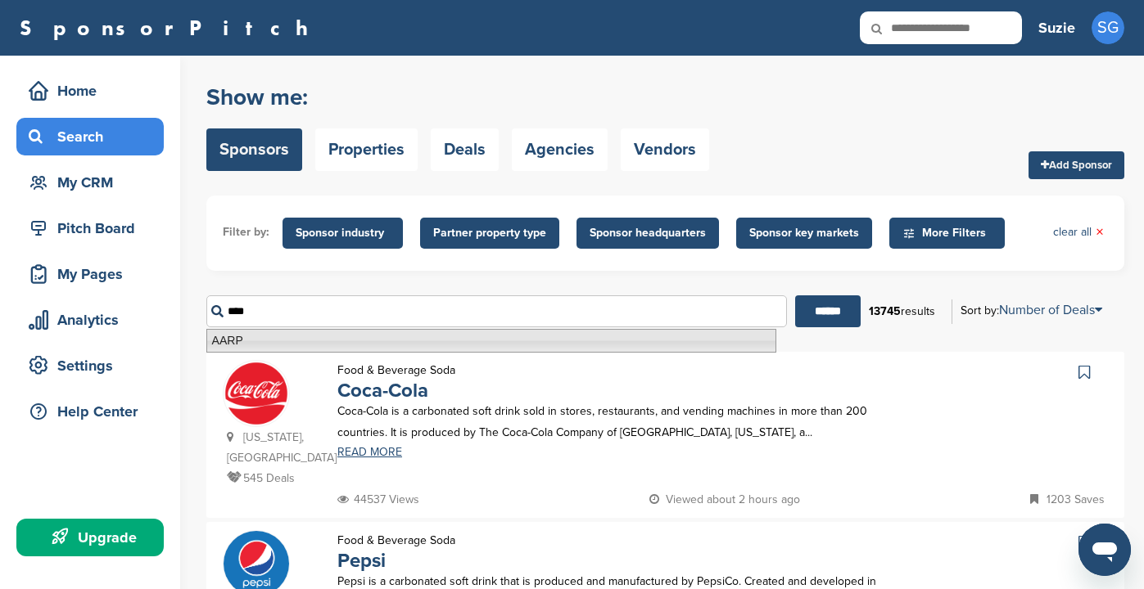
click at [413, 343] on li "AARP" at bounding box center [491, 341] width 570 height 24
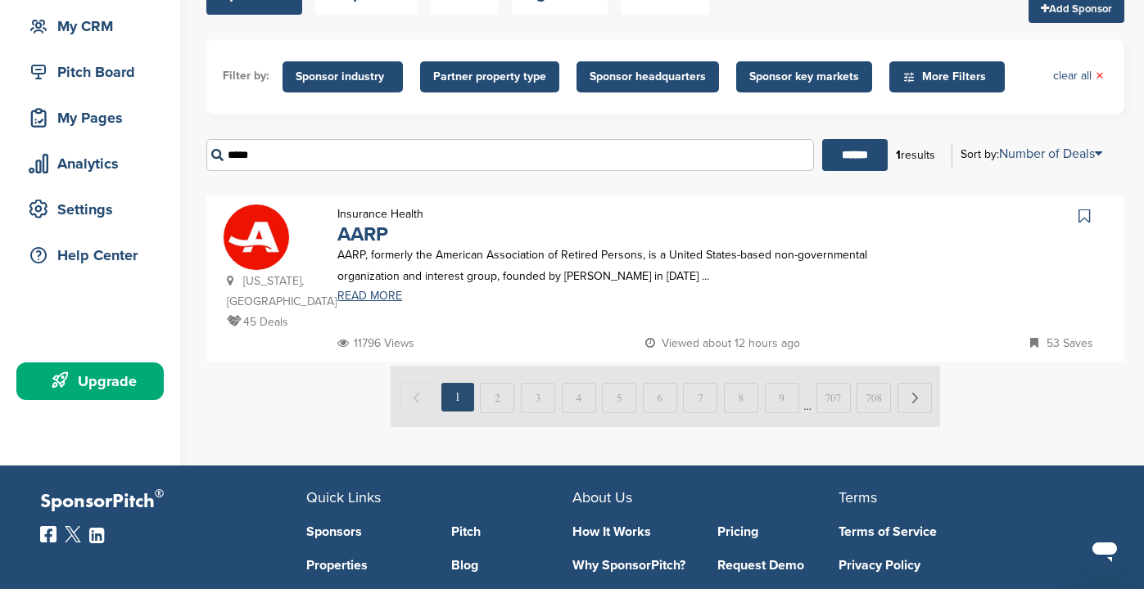
scroll to position [160, 0]
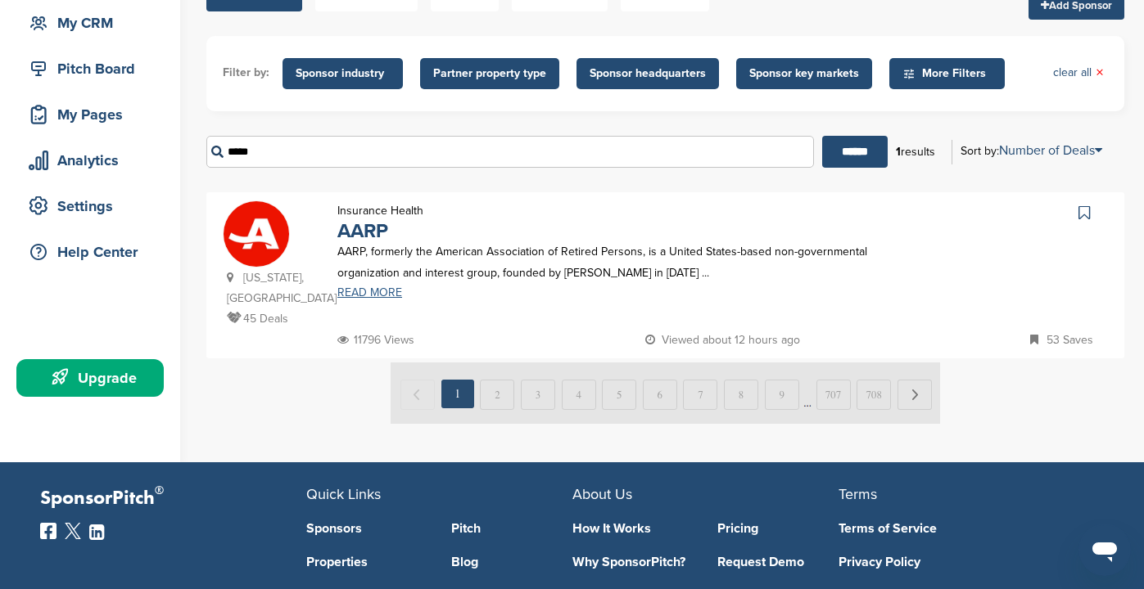
type input "****"
click at [367, 292] on link "READ MORE" at bounding box center [615, 292] width 557 height 11
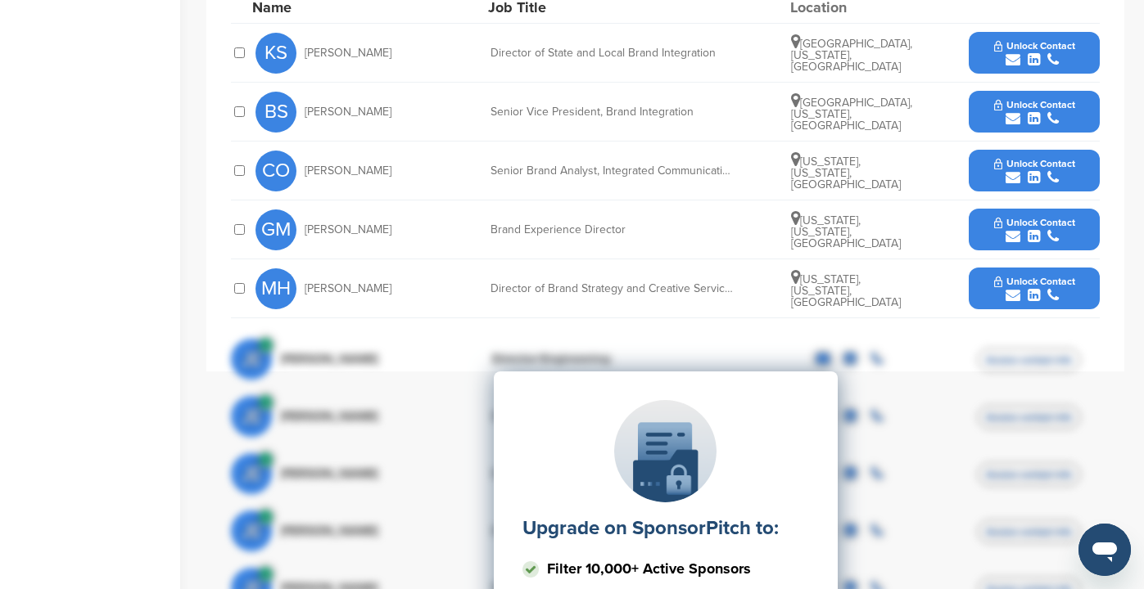
scroll to position [696, 0]
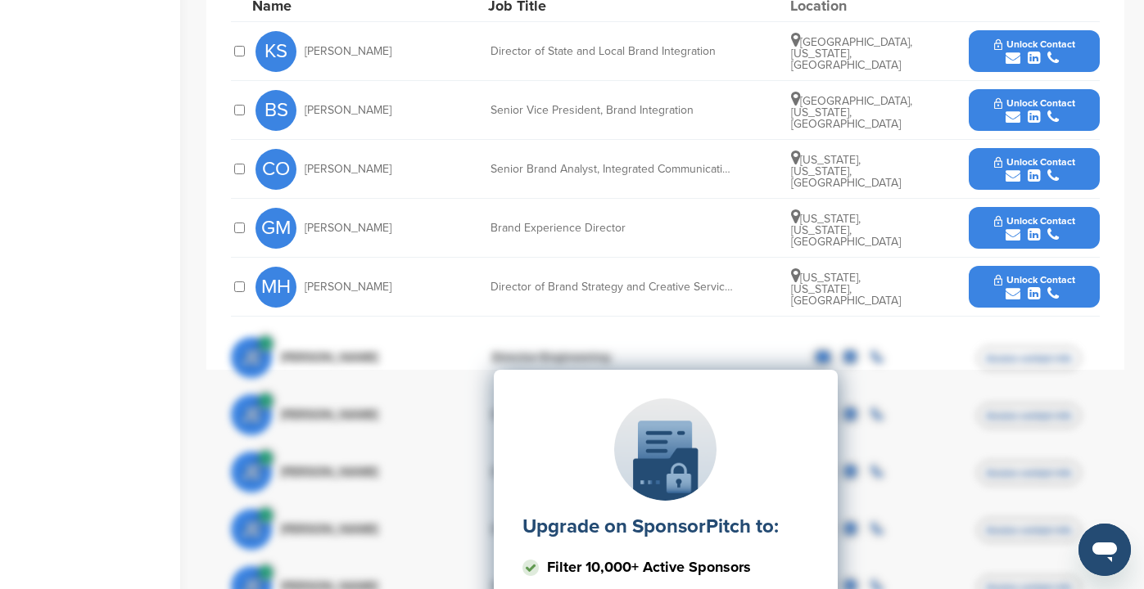
click at [1007, 291] on icon "submit" at bounding box center [1012, 293] width 15 height 15
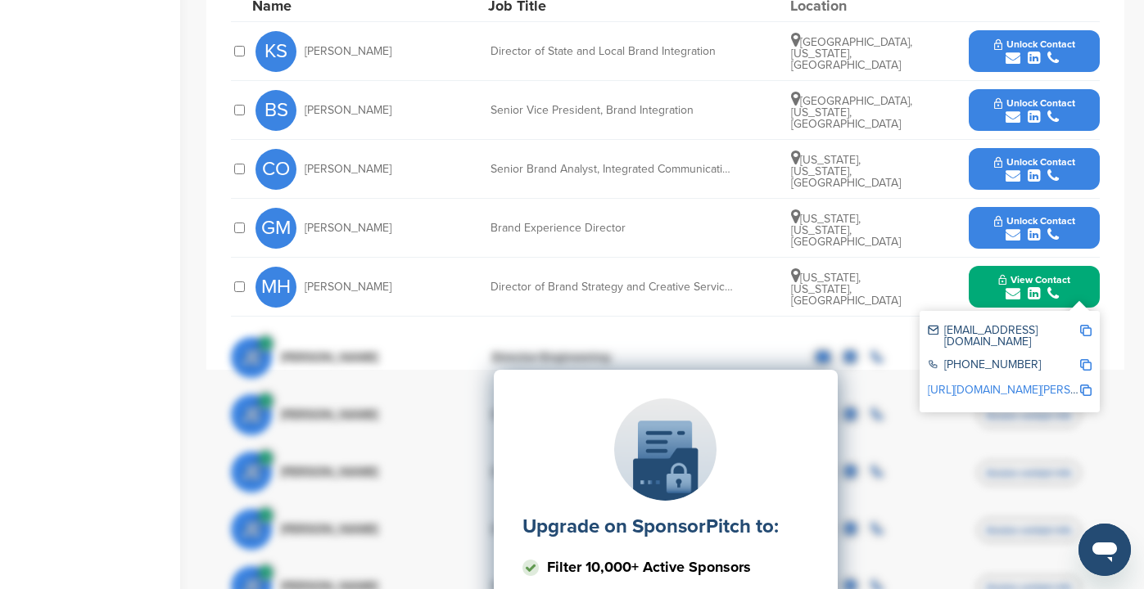
click at [1031, 226] on span "Unlock Contact" at bounding box center [1034, 220] width 81 height 11
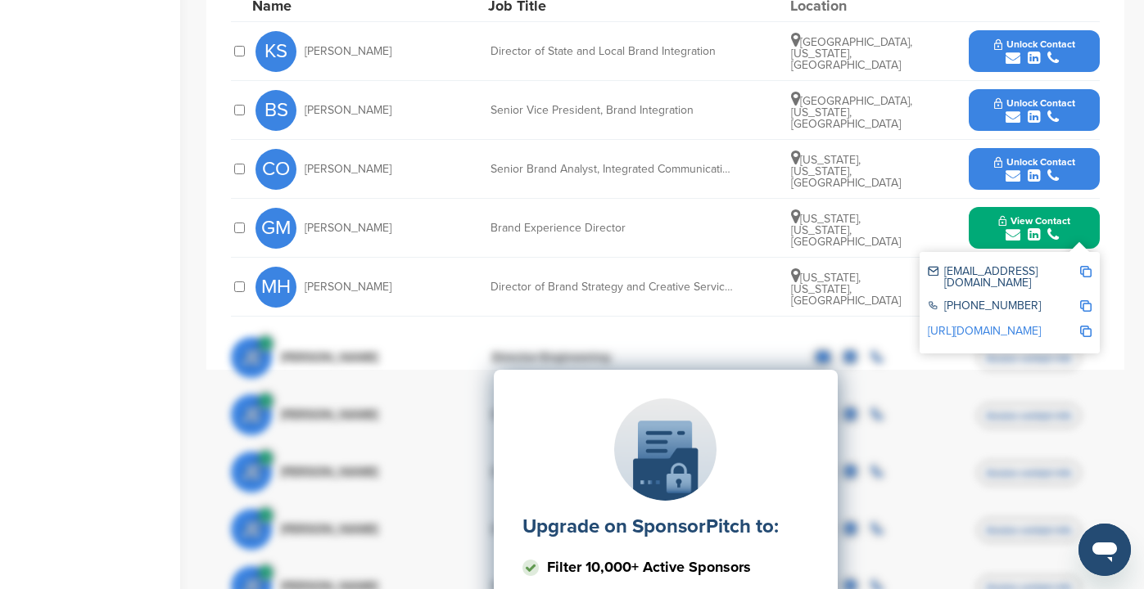
click at [1039, 108] on span "Unlock Contact" at bounding box center [1034, 102] width 81 height 11
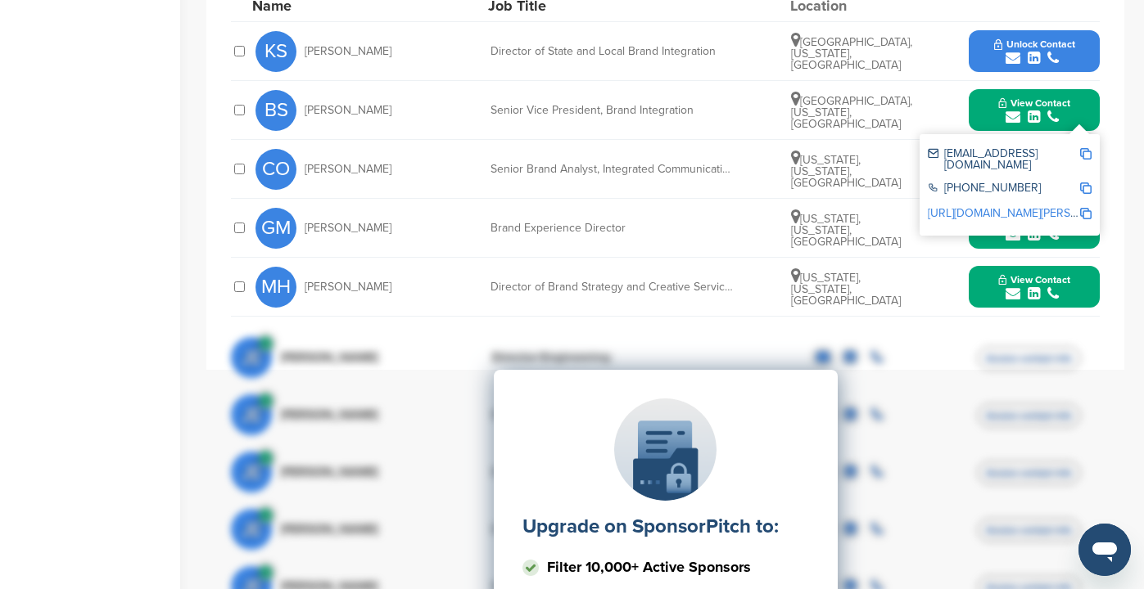
click at [1072, 206] on link "[URL][DOMAIN_NAME][PERSON_NAME]" at bounding box center [1027, 213] width 200 height 14
click at [1082, 154] on img at bounding box center [1085, 153] width 11 height 11
click at [1049, 283] on span "View Contact" at bounding box center [1034, 279] width 72 height 11
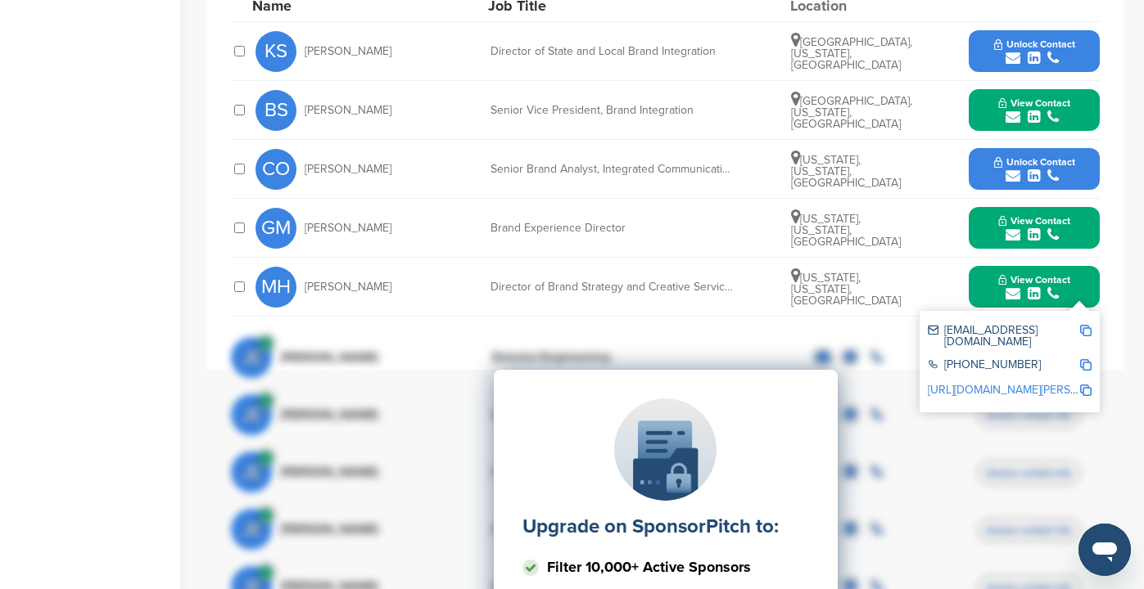
click at [1044, 221] on span "View Contact" at bounding box center [1034, 220] width 72 height 11
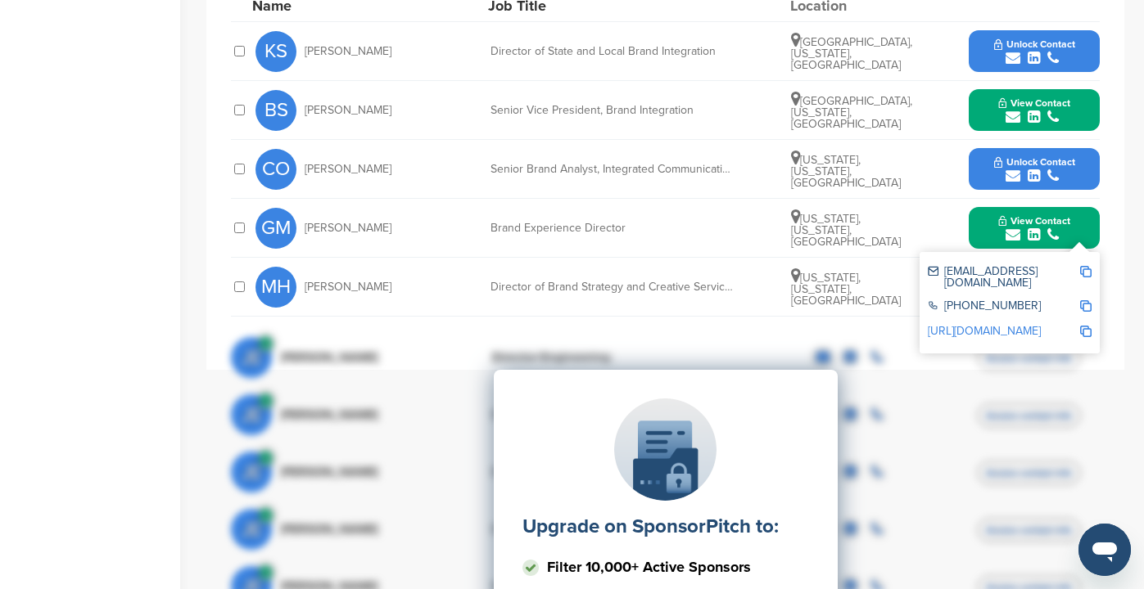
click at [1044, 221] on span "View Contact" at bounding box center [1034, 220] width 72 height 11
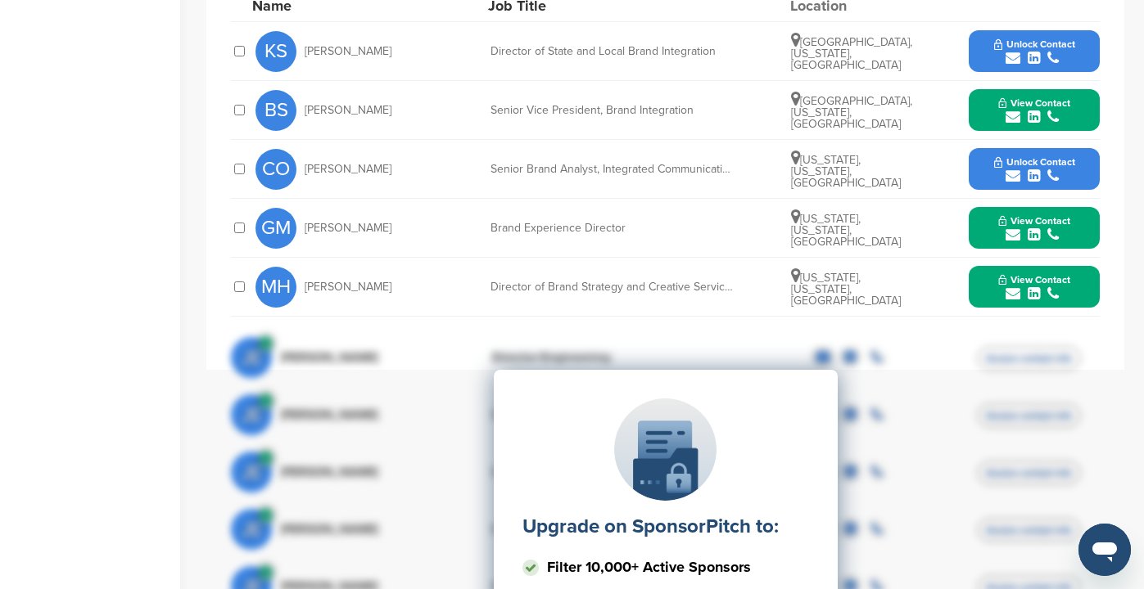
click at [1020, 229] on div "submit" at bounding box center [1034, 236] width 72 height 16
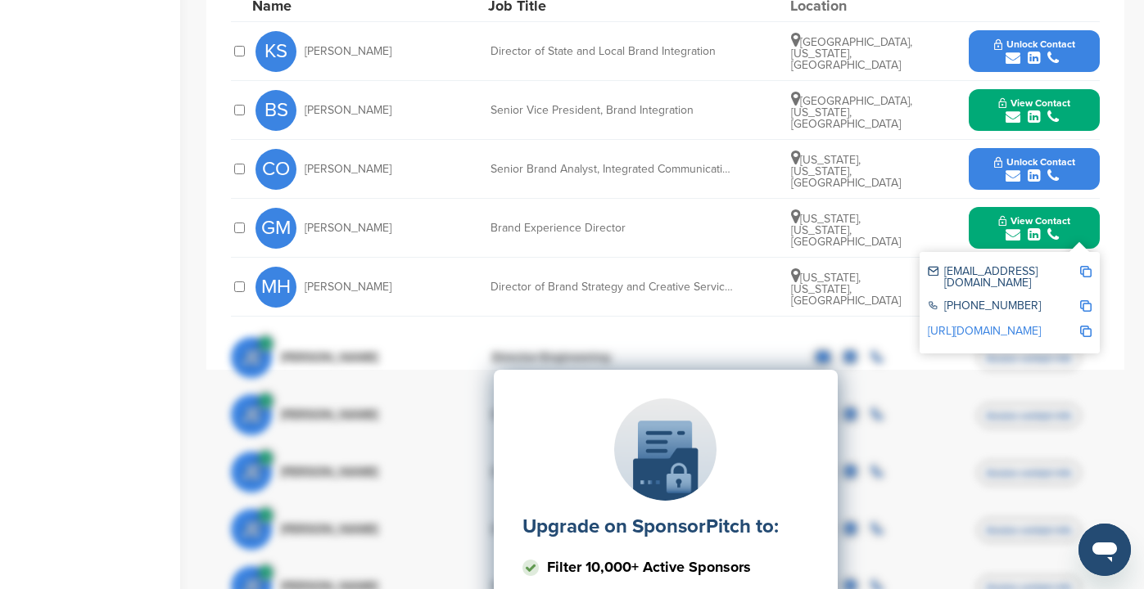
click at [986, 324] on link "[URL][DOMAIN_NAME]" at bounding box center [983, 331] width 113 height 14
click at [0, 0] on div "Home Search My CRM Pitch Board My Pages Analytics Settings Help Center Upgrade …" at bounding box center [572, 202] width 1144 height 1685
